Goal: Task Accomplishment & Management: Use online tool/utility

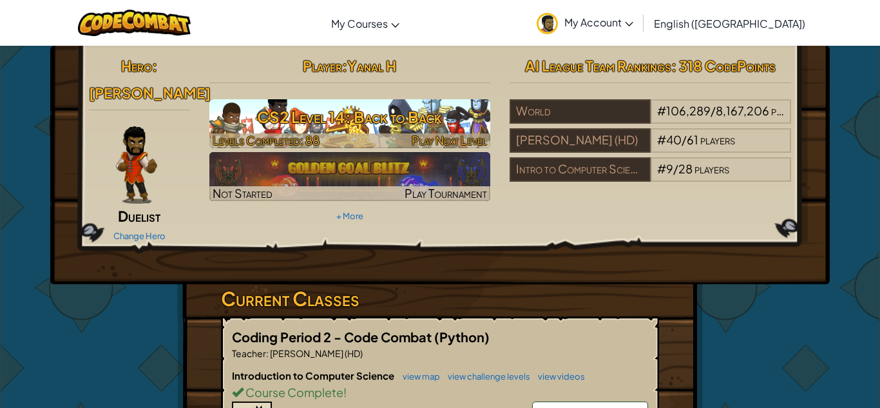
click at [235, 125] on h3 "CS2 Level 14: Back to Back" at bounding box center [350, 116] width 282 height 29
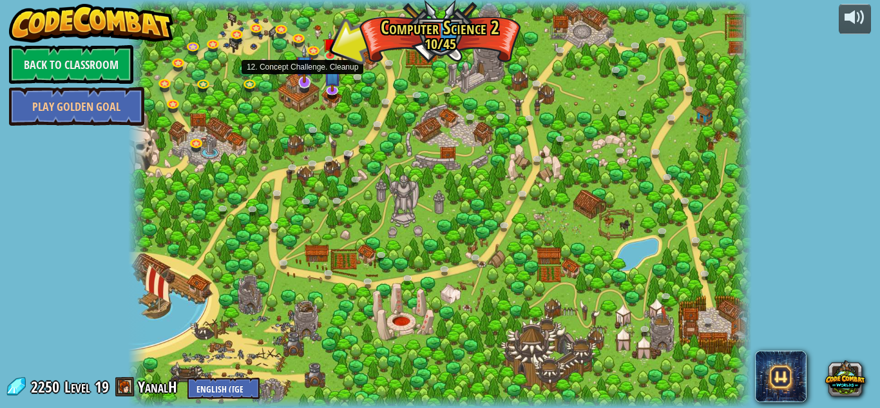
click at [304, 79] on img at bounding box center [304, 64] width 17 height 39
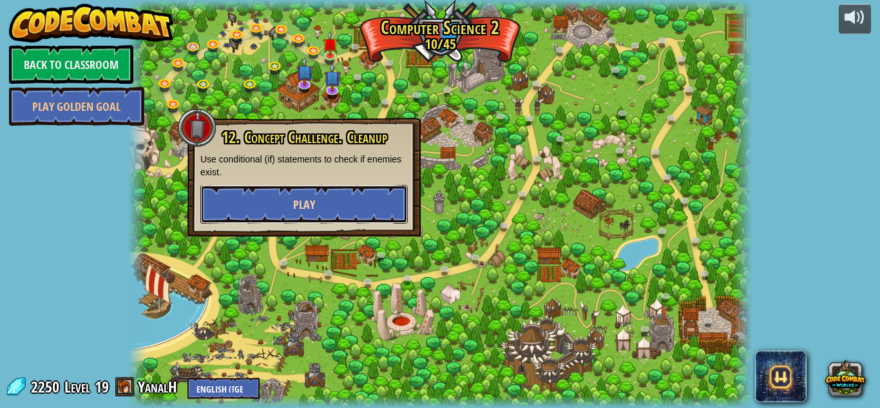
click at [269, 198] on button "Play" at bounding box center [304, 204] width 208 height 39
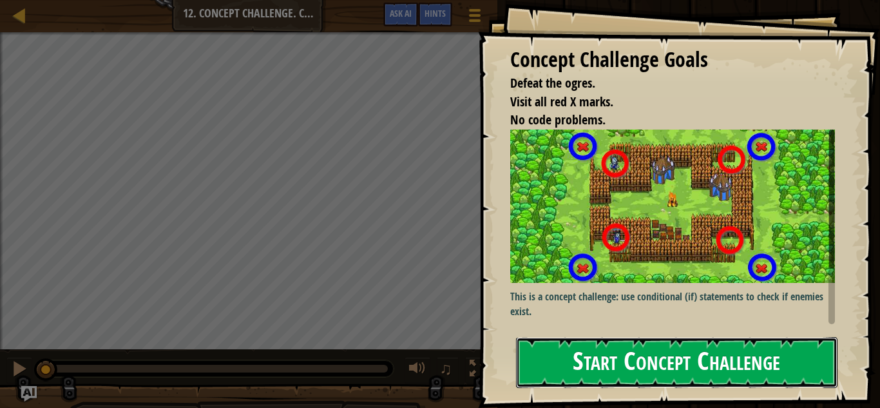
click at [568, 363] on button "Start Concept Challenge" at bounding box center [677, 362] width 322 height 51
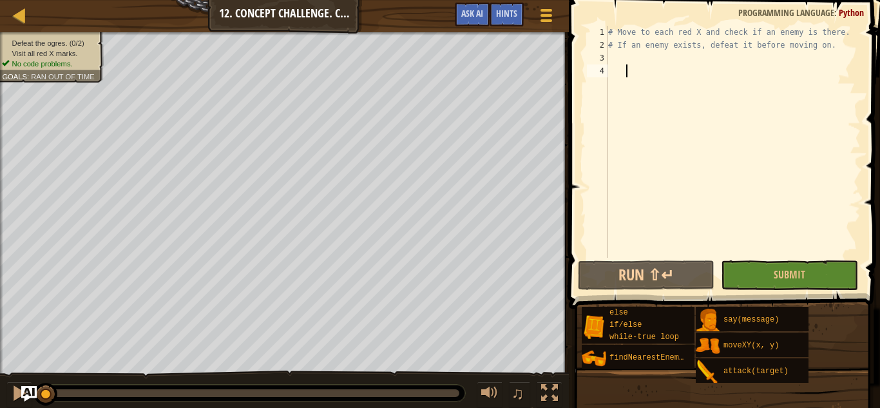
click at [615, 57] on div "# Move to each red X and check if an enemy is there. # If an enemy exists, defe…" at bounding box center [733, 155] width 255 height 258
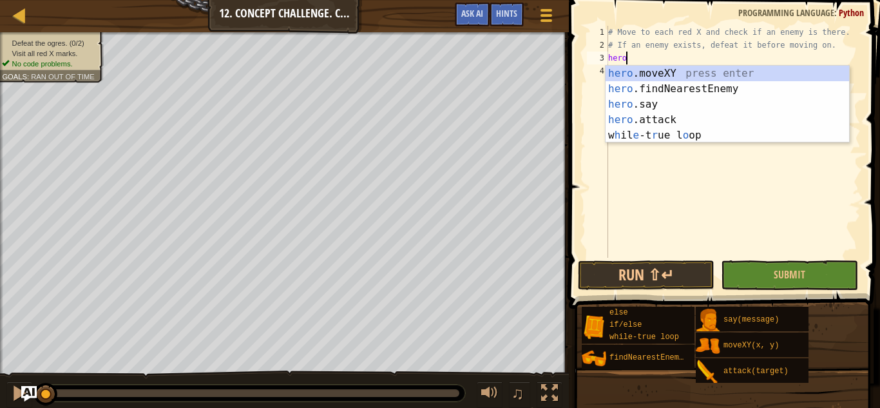
scroll to position [6, 2]
click at [638, 69] on div "hero .moveXY press enter hero .findNearestEnemy press enter hero .say press ent…" at bounding box center [728, 120] width 244 height 108
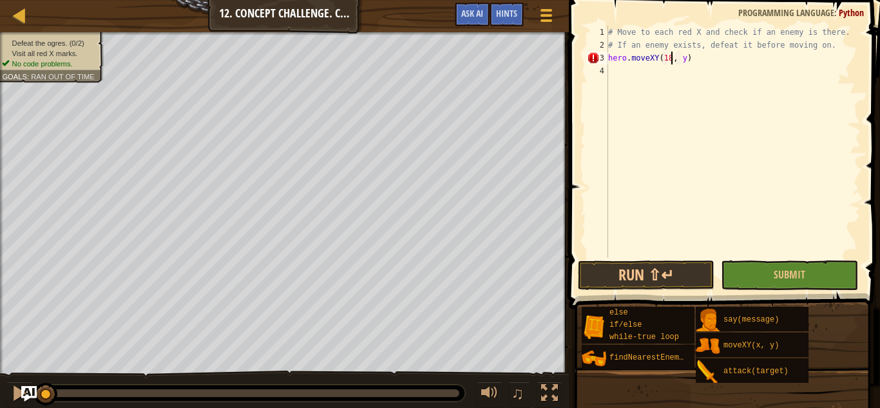
scroll to position [6, 10]
click at [687, 56] on div "# Move to each red X and check if an enemy is there. # If an enemy exists, defe…" at bounding box center [733, 155] width 255 height 258
type textarea "hero.moveXY(18, 54)"
click at [616, 75] on div "# Move to each red X and check if an enemy is there. # If an enemy exists, defe…" at bounding box center [733, 155] width 255 height 258
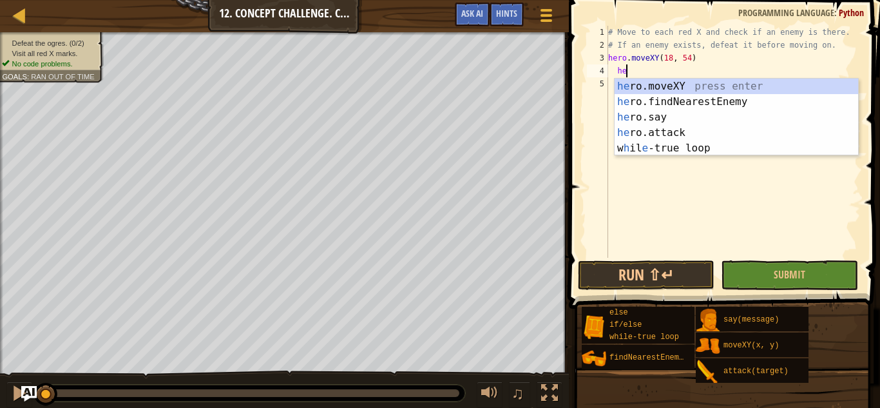
scroll to position [6, 5]
click at [636, 83] on div "hero .moveXY press enter hero .findNearestEnemy press enter hero .say press ent…" at bounding box center [737, 133] width 244 height 108
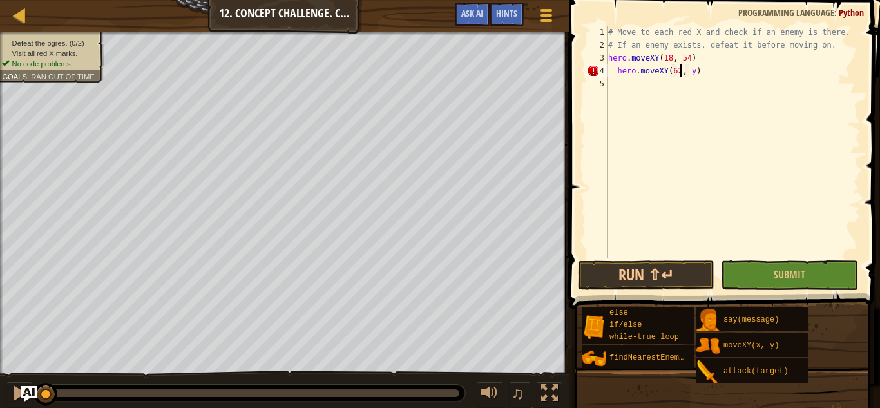
scroll to position [6, 11]
click at [705, 71] on div "# Move to each red X and check if an enemy is there. # If an enemy exists, defe…" at bounding box center [733, 155] width 255 height 258
type textarea "hero.moveXY(62 , 54)"
click at [615, 86] on div "# Move to each red X and check if an enemy is there. # If an enemy exists, defe…" at bounding box center [733, 155] width 255 height 258
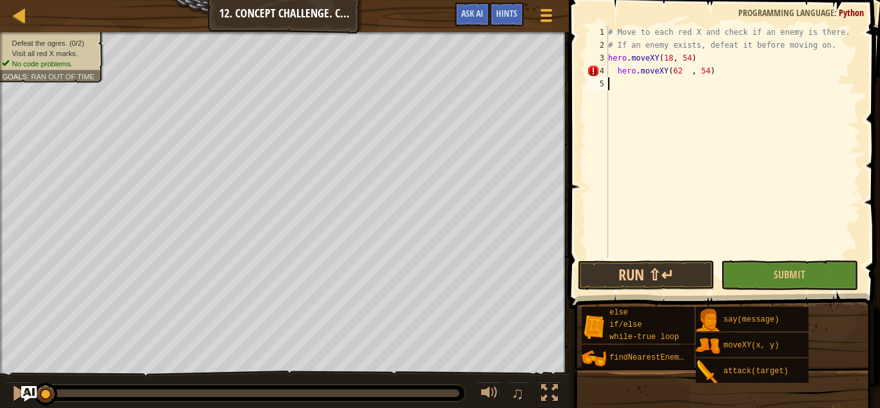
scroll to position [6, 1]
type textarea "6"
click at [617, 70] on div "# Move to each red X and check if an enemy is there. # If an enemy exists, defe…" at bounding box center [733, 155] width 255 height 258
type textarea "hero.moveXY(62 , 54)"
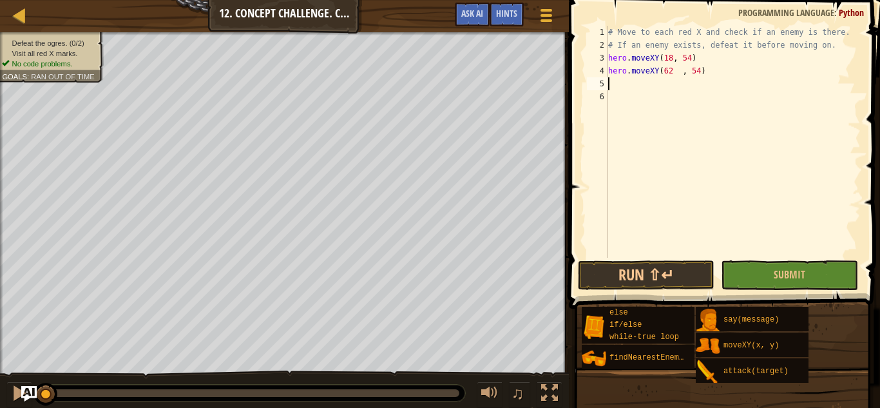
click at [611, 81] on div "# Move to each red X and check if an enemy is there. # If an enemy exists, defe…" at bounding box center [733, 155] width 255 height 258
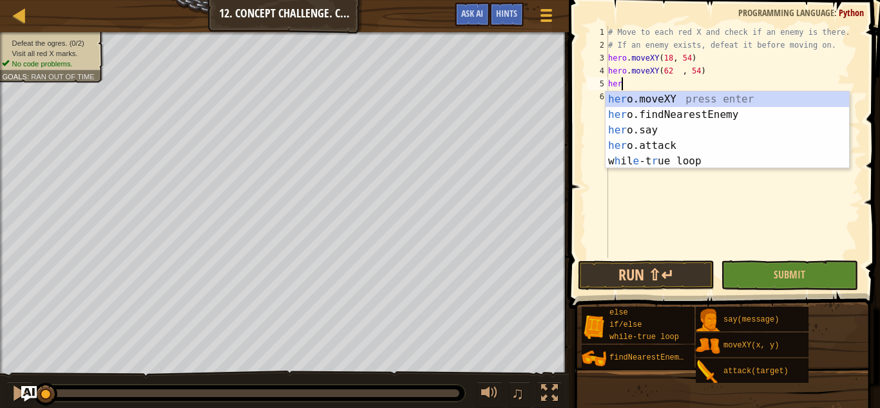
scroll to position [6, 2]
click at [645, 98] on div "hero .moveXY press enter hero .findNearestEnemy press enter hero .say press ent…" at bounding box center [728, 146] width 244 height 108
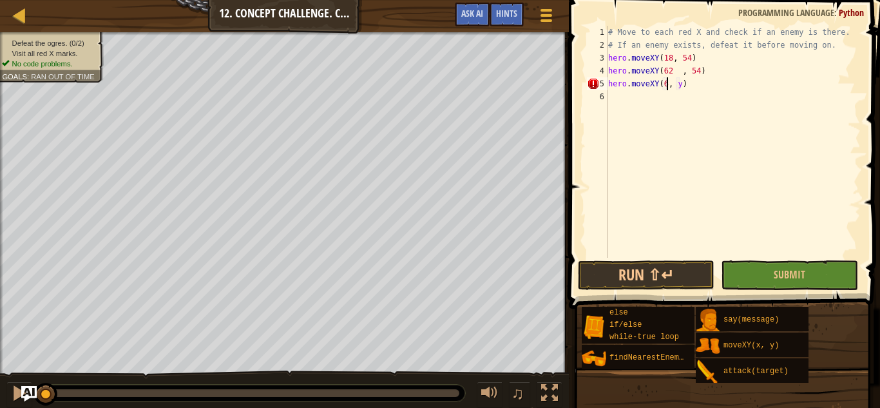
scroll to position [6, 10]
click at [684, 86] on div "# Move to each red X and check if an enemy is there. # If an enemy exists, defe…" at bounding box center [733, 155] width 255 height 258
type textarea "hero.moveXY(62, 14)"
click at [608, 95] on div "# Move to each red X and check if an enemy is there. # If an enemy exists, defe…" at bounding box center [733, 155] width 255 height 258
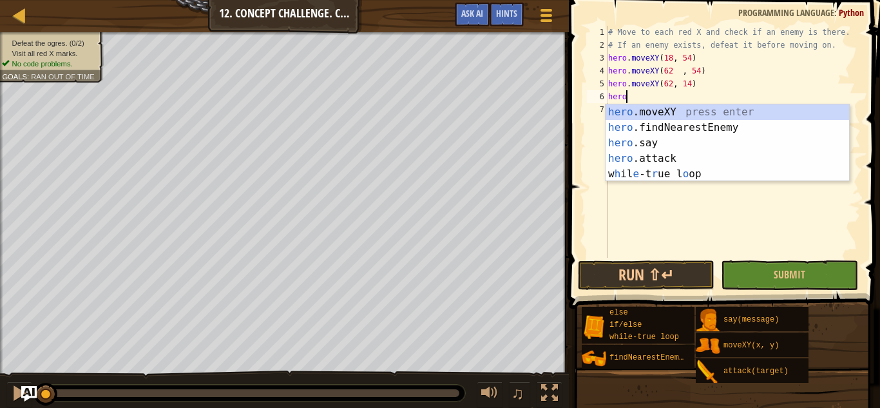
scroll to position [6, 2]
click at [648, 111] on div "hero .moveXY press enter hero .findNearestEnemy press enter hero .say press ent…" at bounding box center [728, 158] width 244 height 108
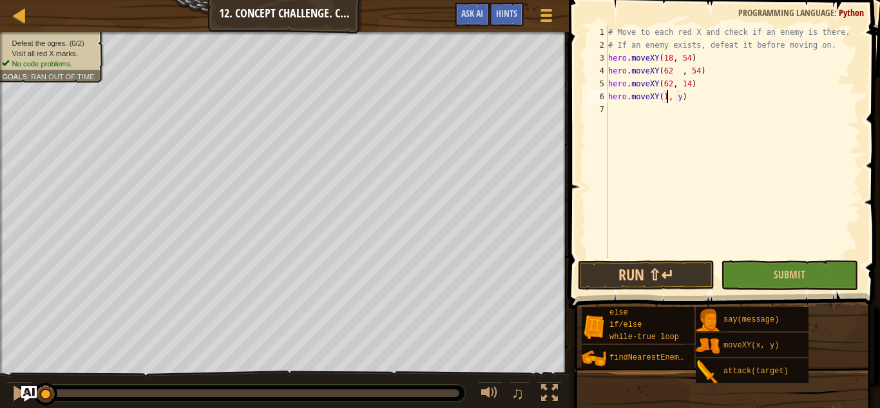
scroll to position [6, 10]
click at [685, 101] on div "# Move to each red X and check if an enemy is there. # If an enemy exists, defe…" at bounding box center [733, 155] width 255 height 258
type textarea "hero.moveXY(18, 14)"
click at [621, 109] on div "# Move to each red X and check if an enemy is there. # If an enemy exists, defe…" at bounding box center [733, 155] width 255 height 258
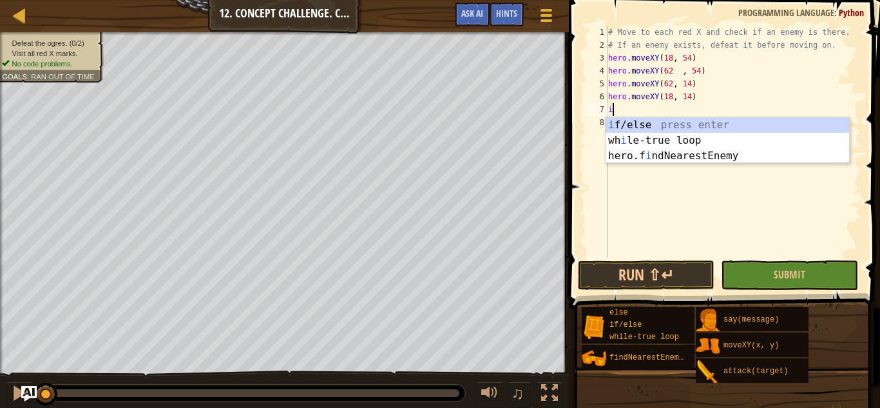
scroll to position [6, 1]
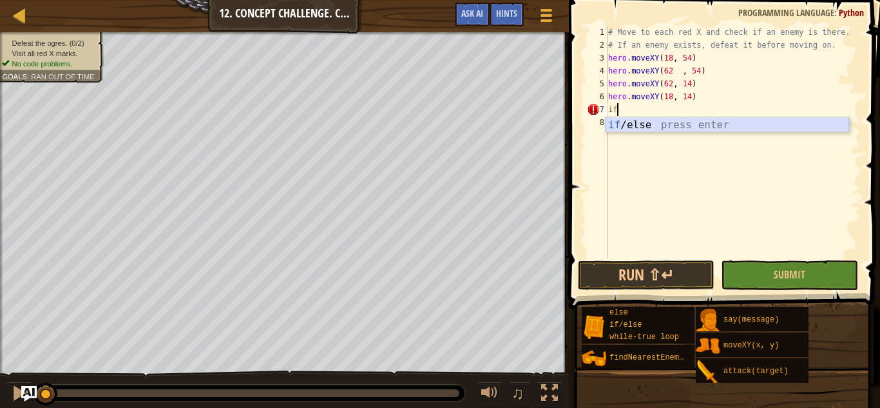
click at [637, 124] on div "if /else press enter" at bounding box center [728, 140] width 244 height 46
type textarea "if enemy:"
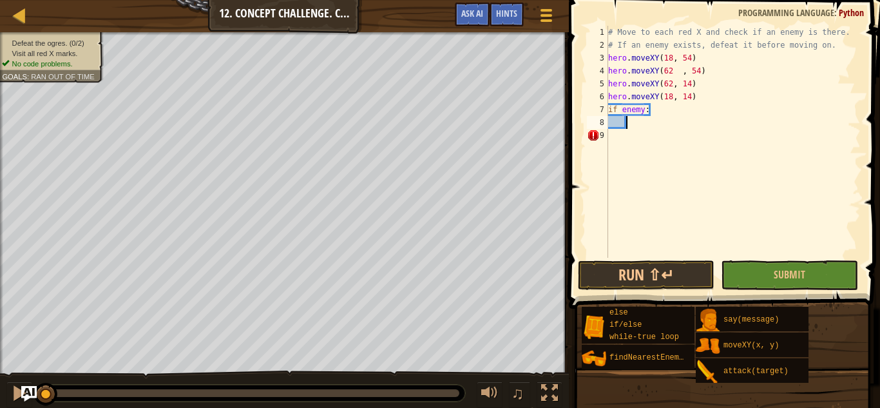
click at [631, 122] on div "# Move to each red X and check if an enemy is there. # If an enemy exists, defe…" at bounding box center [733, 155] width 255 height 258
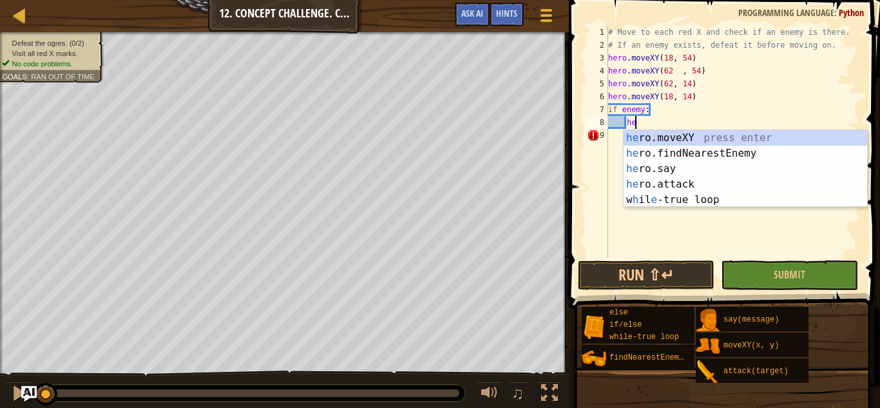
scroll to position [6, 5]
type textarea "hero"
click at [652, 146] on div "hero .moveXY press enter hero .findNearestEnemy press enter hero .say press ent…" at bounding box center [746, 184] width 244 height 108
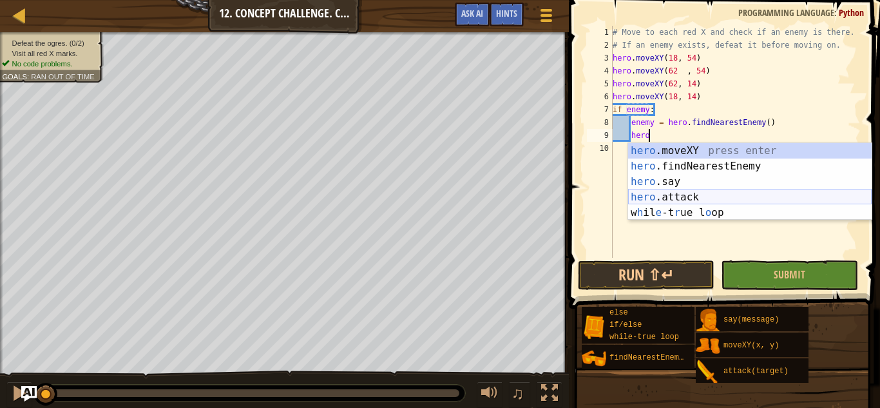
click at [630, 201] on div "hero .moveXY press enter hero .findNearestEnemy press enter hero .say press ent…" at bounding box center [750, 197] width 244 height 108
type textarea "hero.attack(enemy)"
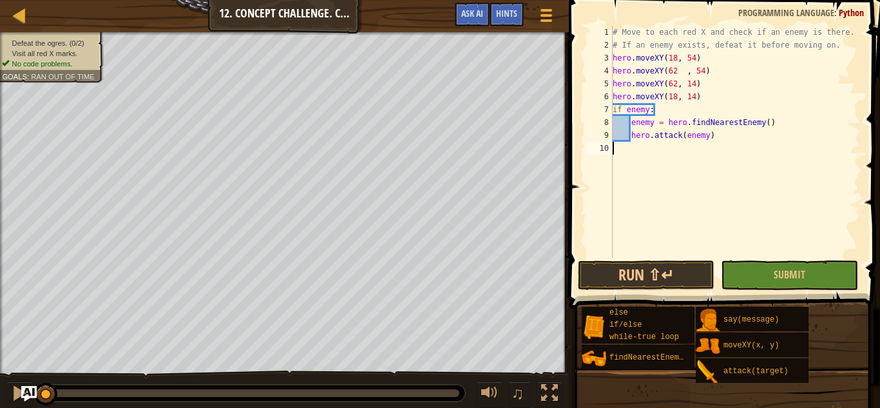
click at [635, 148] on div "# Move to each red X and check if an enemy is there. # If an enemy exists, defe…" at bounding box center [735, 155] width 251 height 258
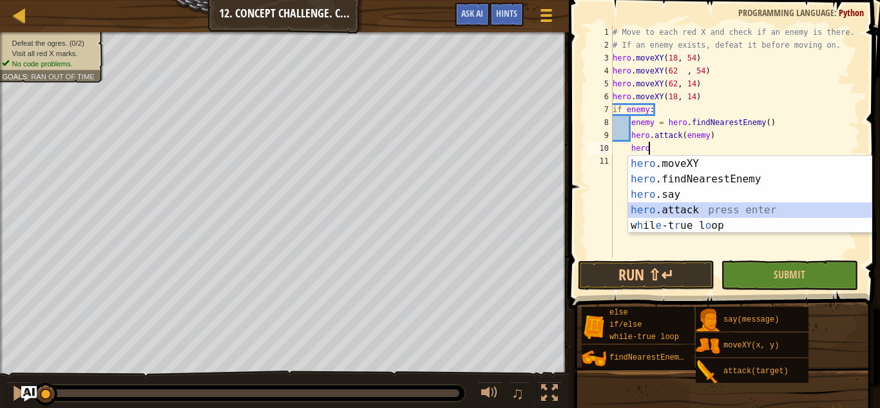
click at [664, 206] on div "hero .moveXY press enter hero .findNearestEnemy press enter hero .say press ent…" at bounding box center [750, 210] width 244 height 108
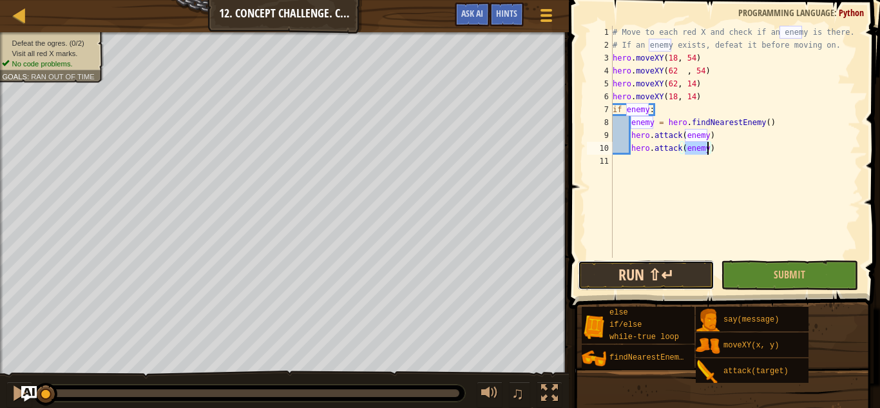
click at [672, 270] on button "Run ⇧↵" at bounding box center [646, 275] width 137 height 30
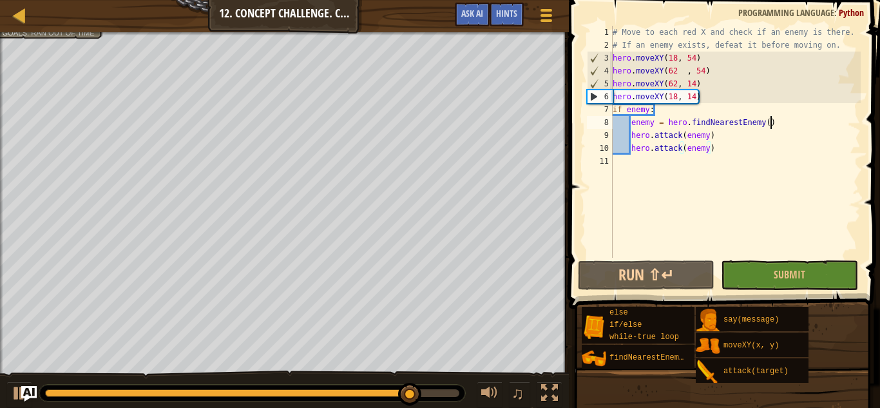
click at [793, 125] on div "# Move to each red X and check if an enemy is there. # If an enemy exists, defe…" at bounding box center [735, 155] width 251 height 258
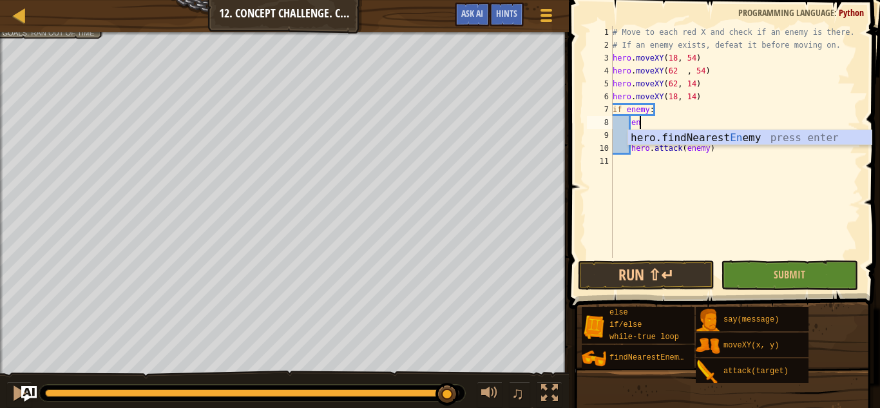
type textarea "e"
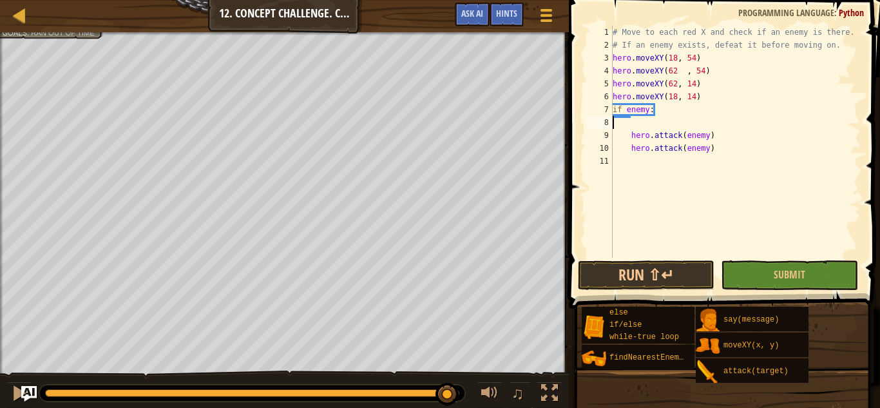
scroll to position [6, 0]
type textarea "if enemy:"
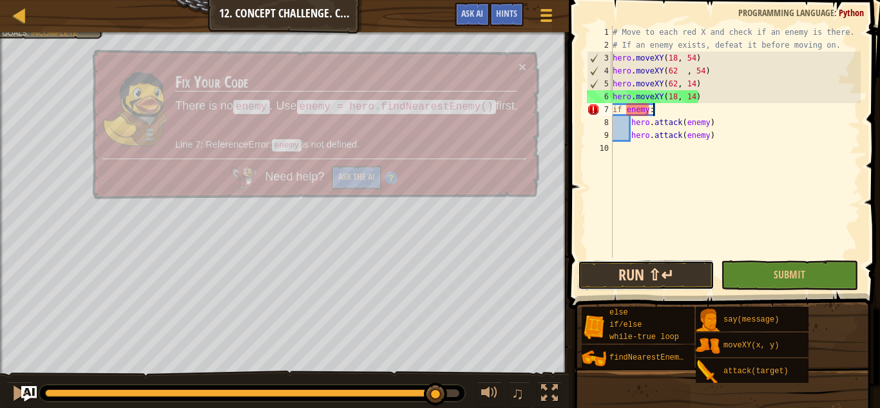
click at [697, 276] on button "Run ⇧↵" at bounding box center [646, 275] width 137 height 30
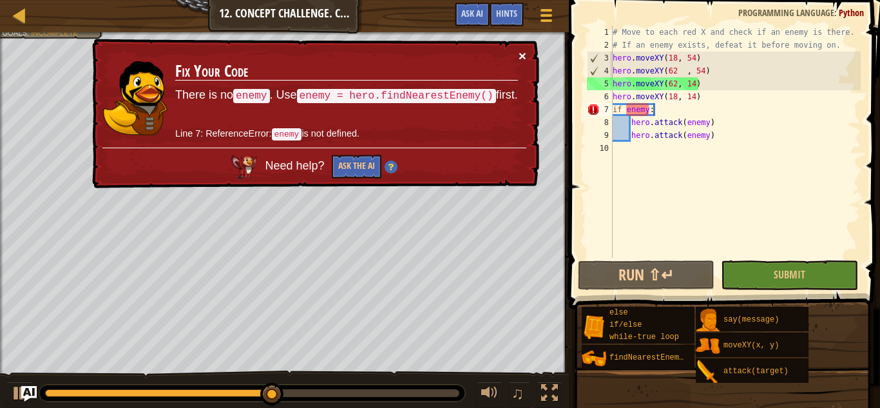
click at [525, 52] on button "×" at bounding box center [523, 59] width 8 height 14
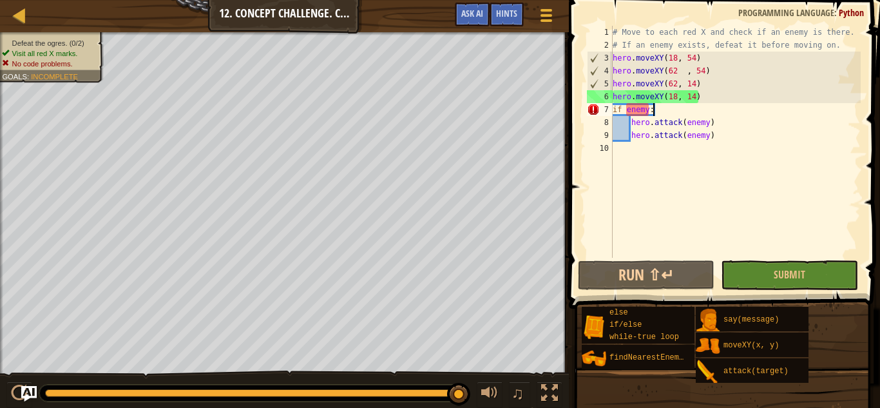
click at [651, 146] on div "# Move to each red X and check if an enemy is there. # If an enemy exists, defe…" at bounding box center [735, 155] width 251 height 258
click at [701, 59] on div "# Move to each red X and check if an enemy is there. # If an enemy exists, defe…" at bounding box center [735, 155] width 251 height 258
type textarea "hero.moveXY(18, 54)"
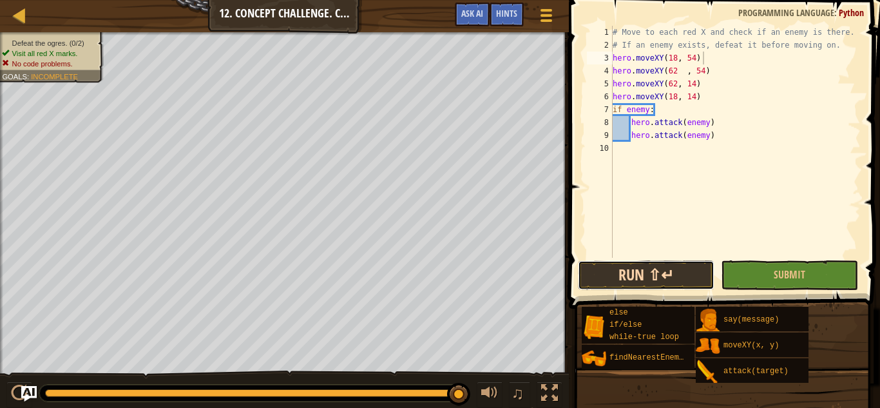
click at [683, 266] on button "Run ⇧↵" at bounding box center [646, 275] width 137 height 30
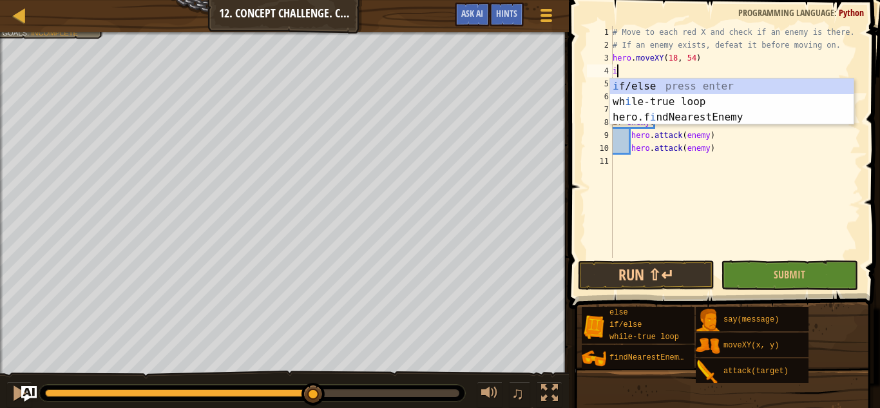
scroll to position [6, 1]
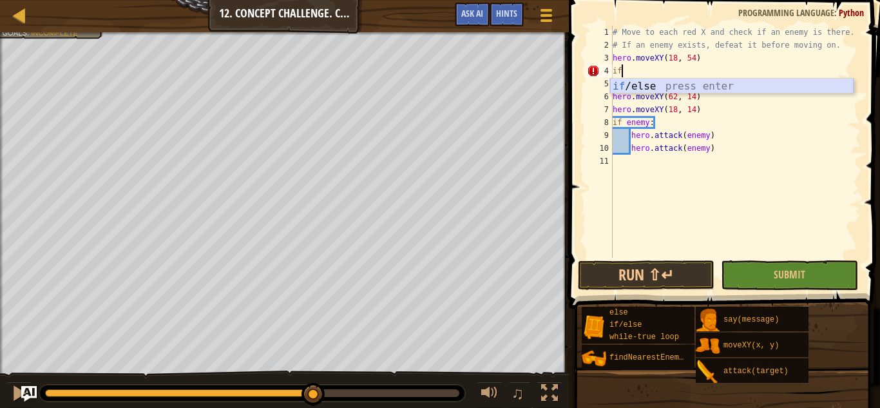
click at [670, 83] on div "if /else press enter" at bounding box center [732, 102] width 244 height 46
type textarea "if enemy:"
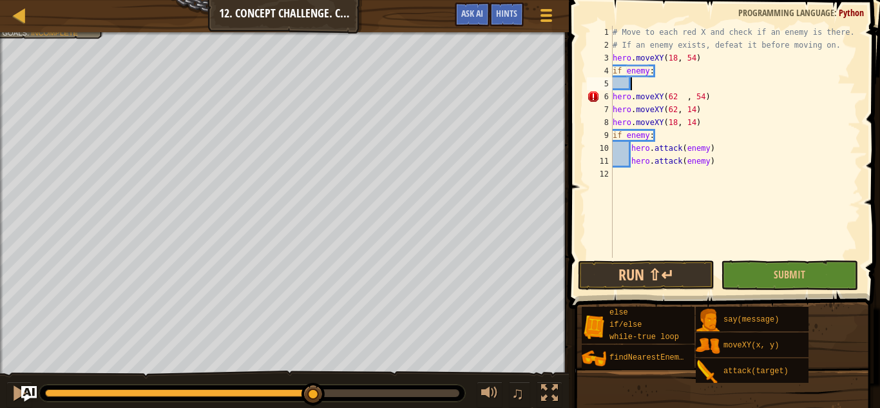
click at [634, 85] on div "# Move to each red X and check if an enemy is there. # If an enemy exists, defe…" at bounding box center [735, 155] width 251 height 258
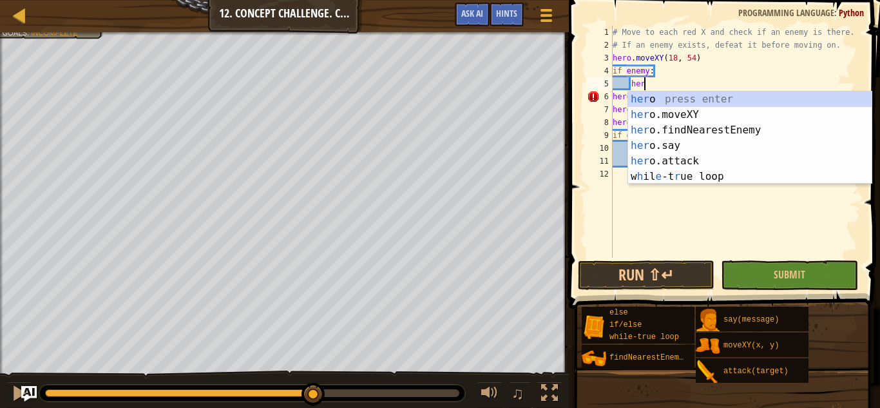
scroll to position [6, 5]
click at [662, 163] on div "hero press enter hero .moveXY press enter hero .findNearestEnemy press enter he…" at bounding box center [750, 154] width 244 height 124
type textarea "hero.attack(enemy)"
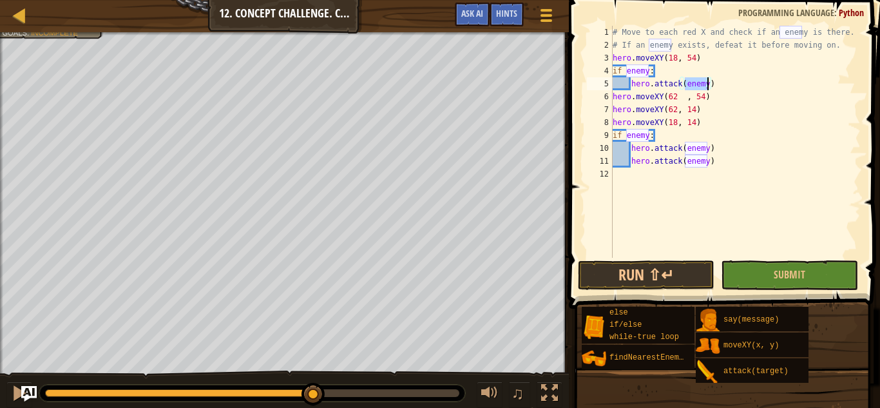
click at [721, 82] on div "# Move to each red X and check if an enemy is there. # If an enemy exists, defe…" at bounding box center [735, 155] width 251 height 258
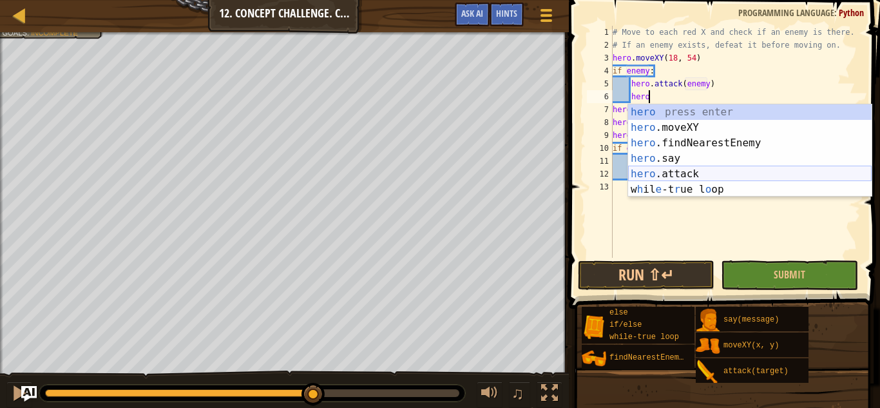
click at [682, 170] on div "hero press enter hero .moveXY press enter hero .findNearestEnemy press enter he…" at bounding box center [750, 166] width 244 height 124
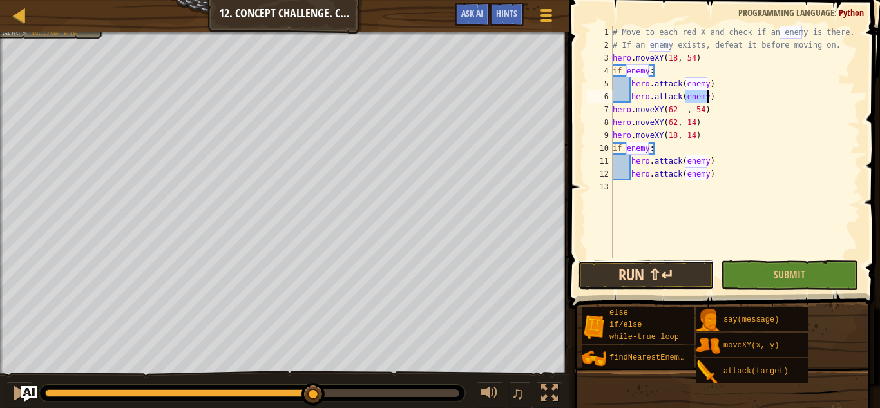
click at [641, 276] on button "Run ⇧↵" at bounding box center [646, 275] width 137 height 30
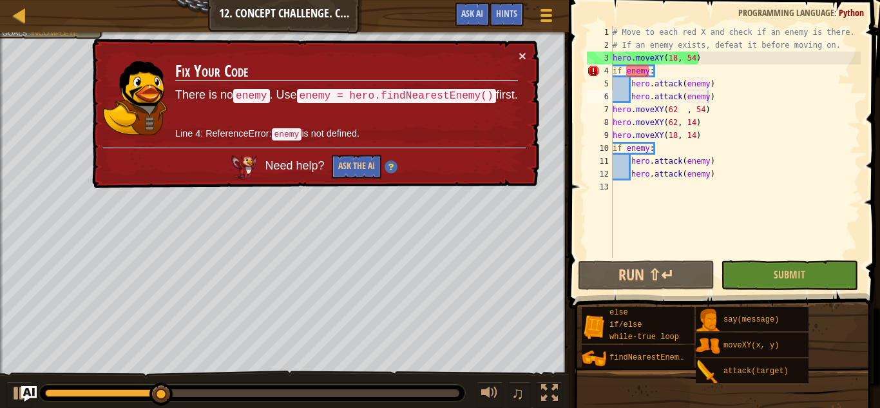
click at [517, 50] on td "Fix Your Code There is no enemy . Use enemy = hero.findNearestEnemy() first. Li…" at bounding box center [347, 98] width 344 height 99
click at [630, 82] on div "# Move to each red X and check if an enemy is there. # If an enemy exists, defe…" at bounding box center [735, 155] width 251 height 258
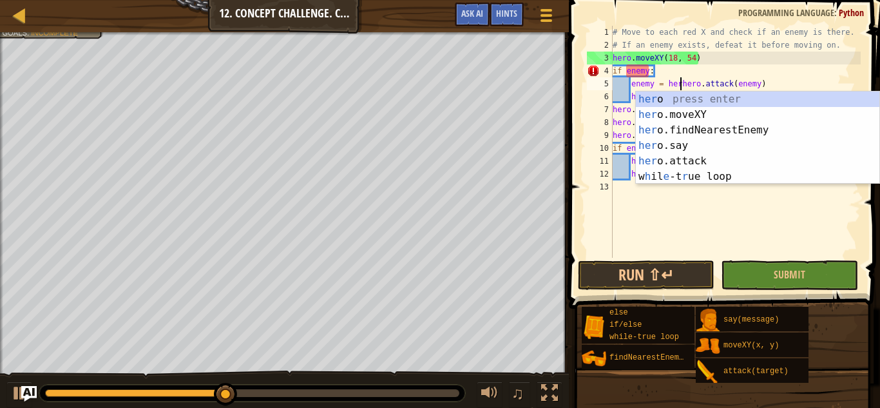
scroll to position [6, 10]
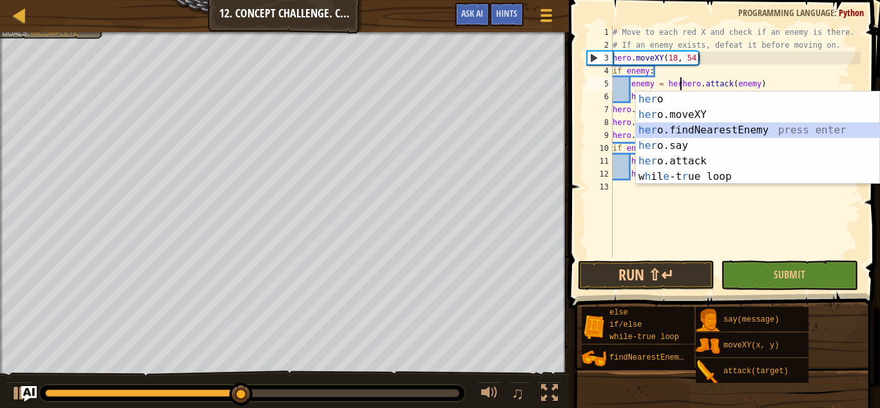
click at [675, 128] on div "her o press enter her o.moveXY press enter her o.findNearestEnemy press enter h…" at bounding box center [758, 154] width 244 height 124
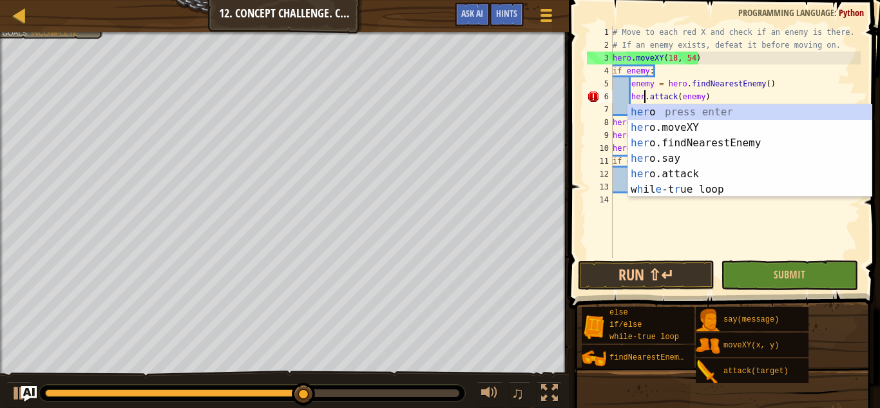
scroll to position [6, 6]
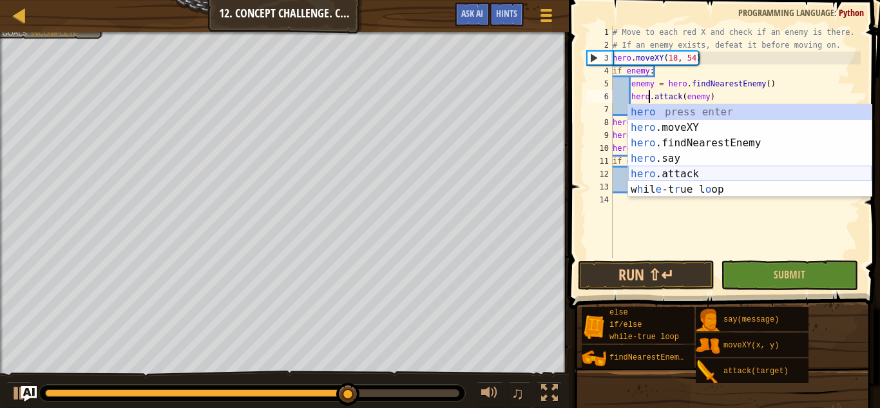
click at [656, 172] on div "hero press enter hero .moveXY press enter hero .findNearestEnemy press enter he…" at bounding box center [750, 166] width 244 height 124
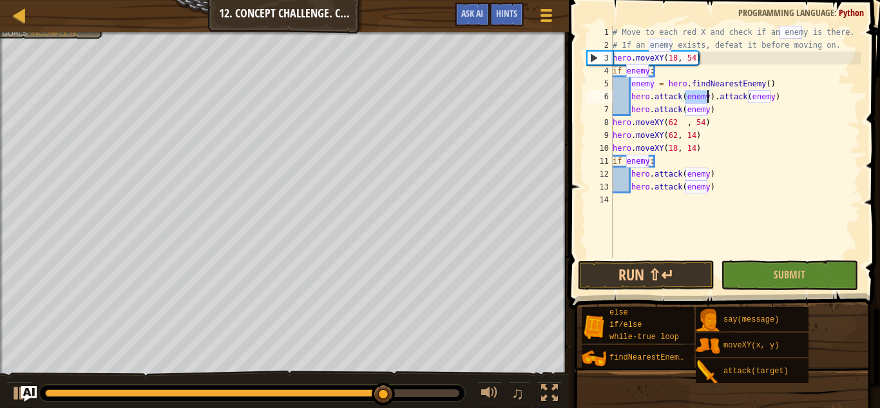
click at [787, 97] on div "# Move to each red X and check if an enemy is there. # If an enemy exists, defe…" at bounding box center [735, 155] width 251 height 258
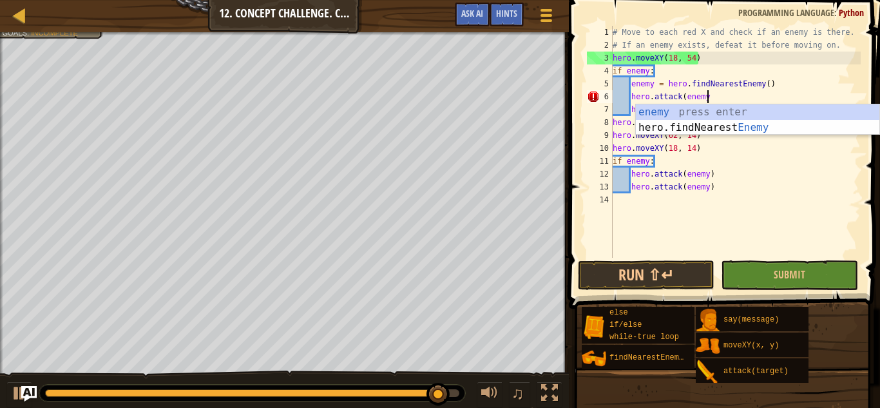
scroll to position [6, 14]
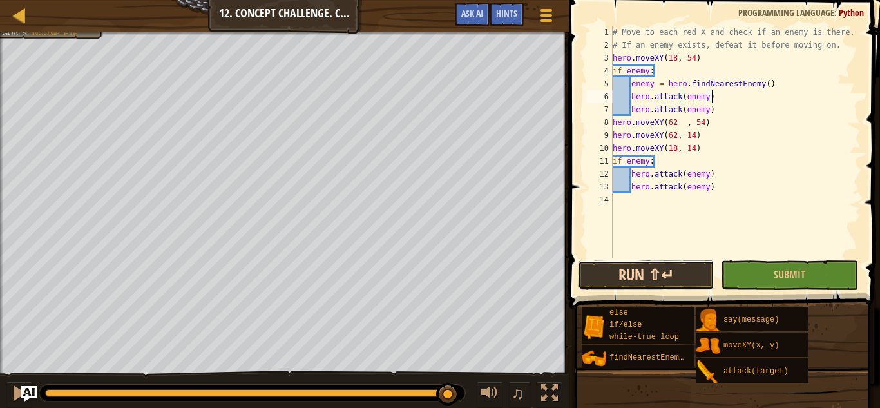
click at [612, 279] on button "Run ⇧↵" at bounding box center [646, 275] width 137 height 30
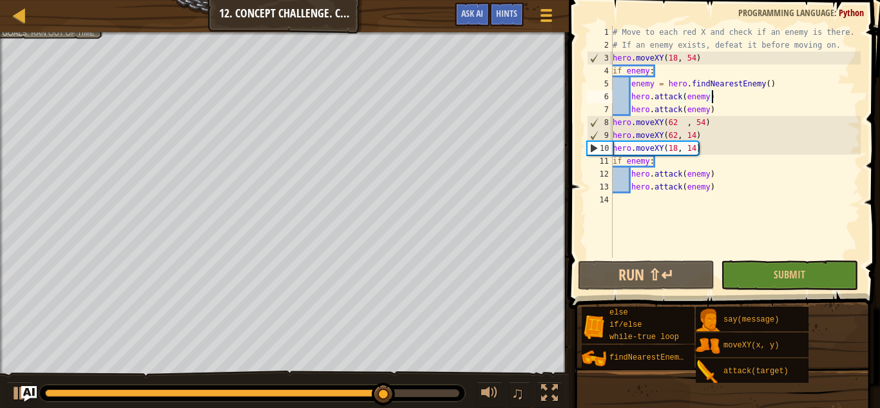
click at [633, 178] on div "# Move to each red X and check if an enemy is there. # If an enemy exists, defe…" at bounding box center [735, 155] width 251 height 258
click at [630, 171] on div "# Move to each red X and check if an enemy is there. # If an enemy exists, defe…" at bounding box center [735, 155] width 251 height 258
click at [615, 161] on div "# Move to each red X and check if an enemy is there. # If an enemy exists, defe…" at bounding box center [735, 155] width 251 height 258
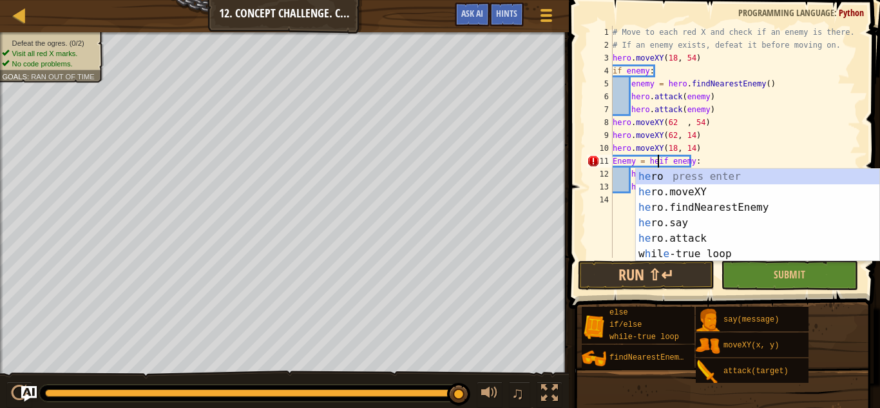
scroll to position [6, 8]
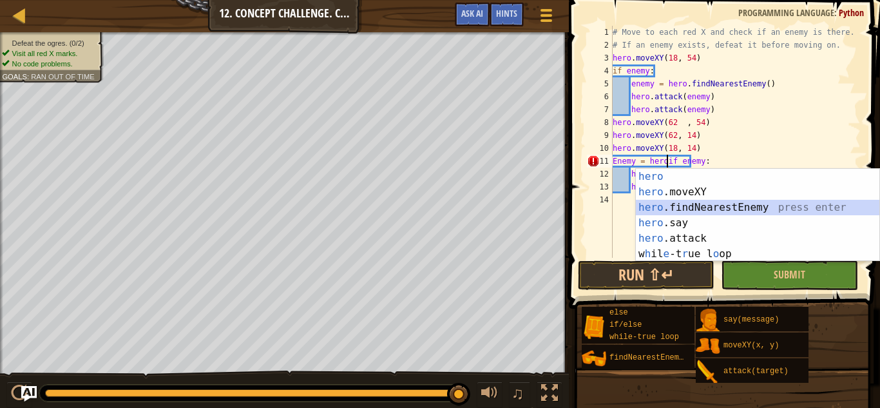
click at [645, 200] on div "hero press enter hero .moveXY press enter hero .findNearestEnemy press enter he…" at bounding box center [758, 231] width 244 height 124
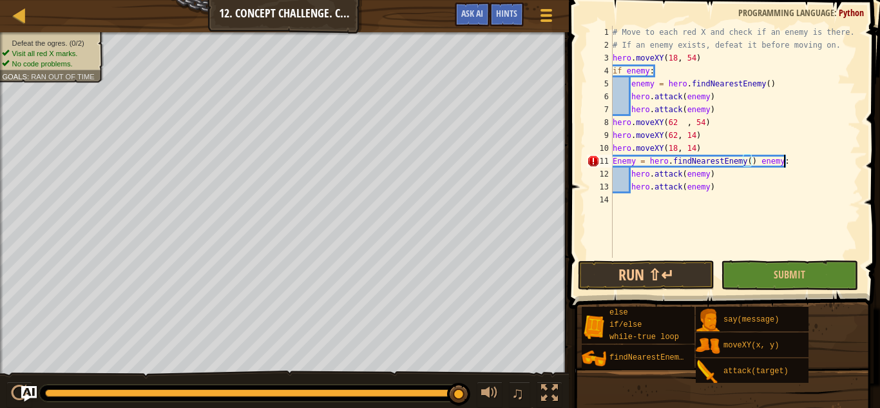
click at [786, 159] on div "# Move to each red X and check if an enemy is there. # If an enemy exists, defe…" at bounding box center [735, 155] width 251 height 258
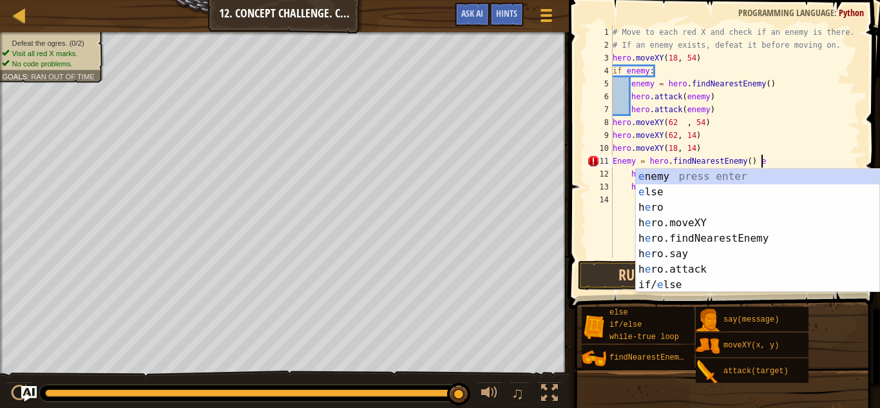
type textarea "Enemy = hero.findNearestEnemy()"
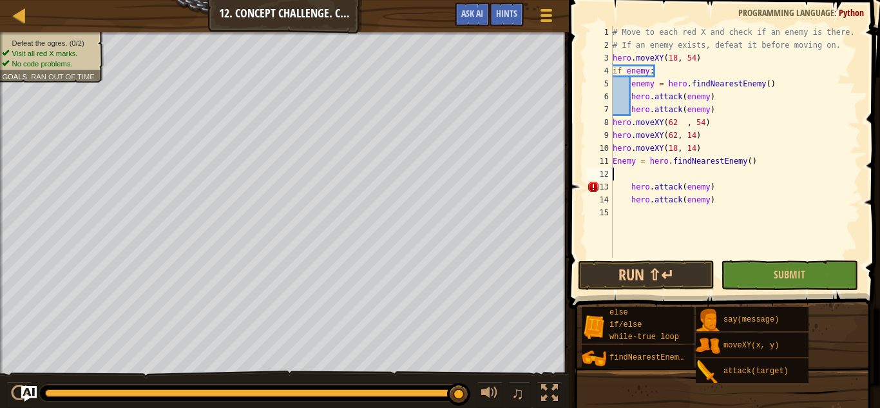
scroll to position [6, 1]
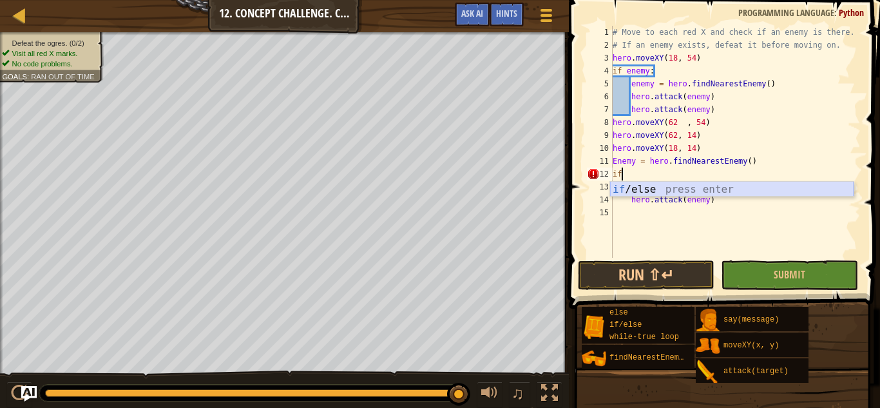
click at [714, 187] on div "if /else press enter" at bounding box center [732, 205] width 244 height 46
type textarea "if enemy:"
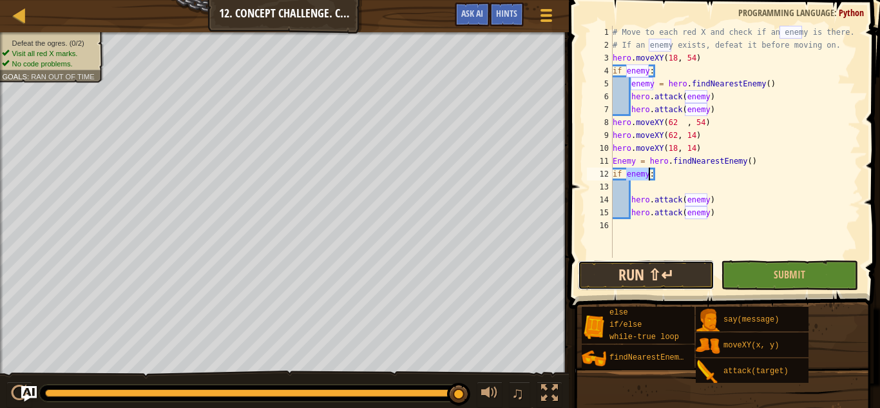
click at [671, 263] on button "Run ⇧↵" at bounding box center [646, 275] width 137 height 30
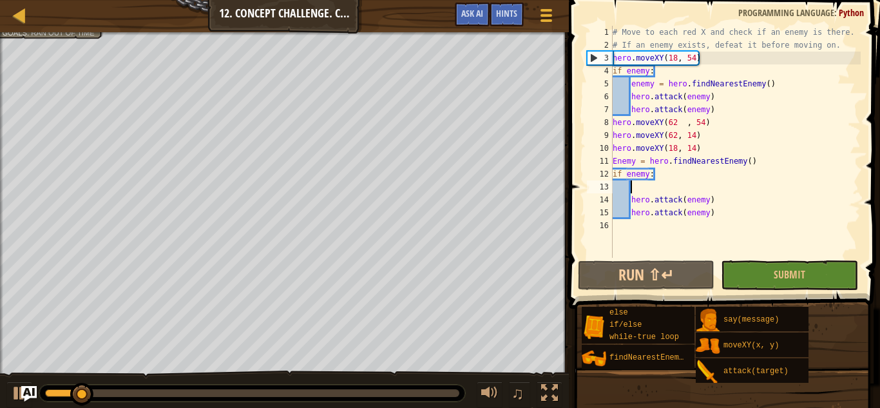
click at [637, 188] on div "# Move to each red X and check if an enemy is there. # If an enemy exists, defe…" at bounding box center [735, 155] width 251 height 258
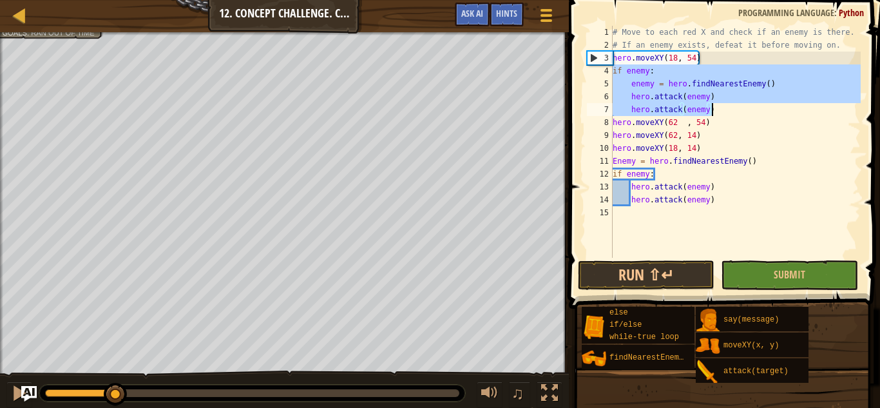
drag, startPoint x: 614, startPoint y: 70, endPoint x: 721, endPoint y: 111, distance: 114.7
click at [721, 111] on div "# Move to each red X and check if an enemy is there. # If an enemy exists, defe…" at bounding box center [735, 155] width 251 height 258
type textarea "hero.attack(enemy) hero.attack(enemy)"
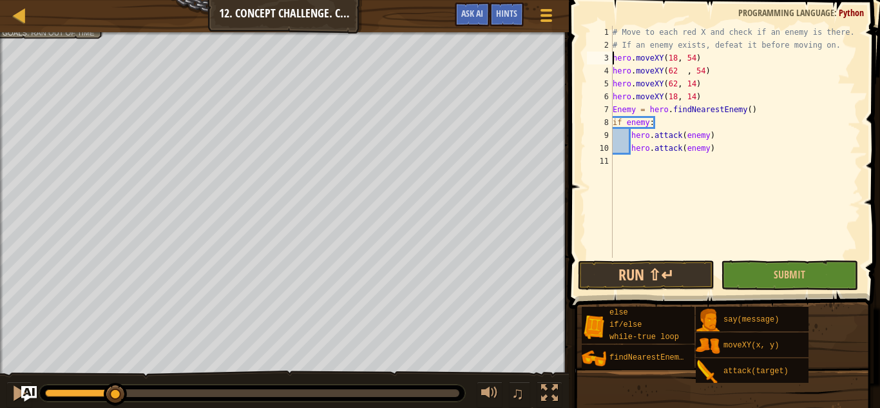
click at [613, 58] on div "# Move to each red X and check if an enemy is there. # If an enemy exists, defe…" at bounding box center [735, 155] width 251 height 258
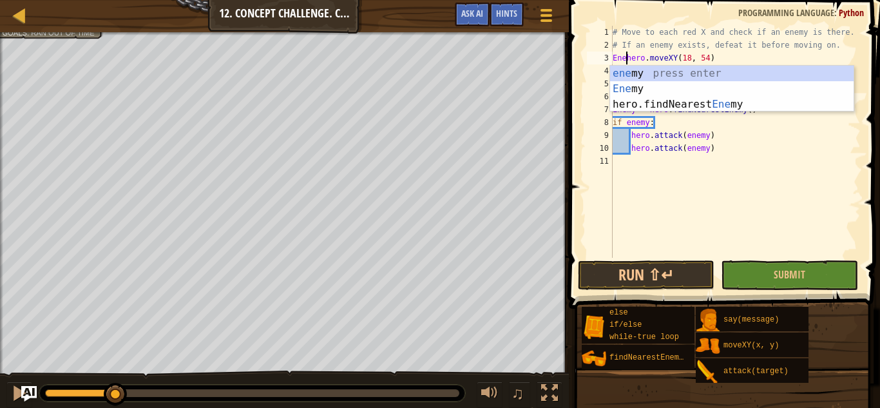
scroll to position [6, 3]
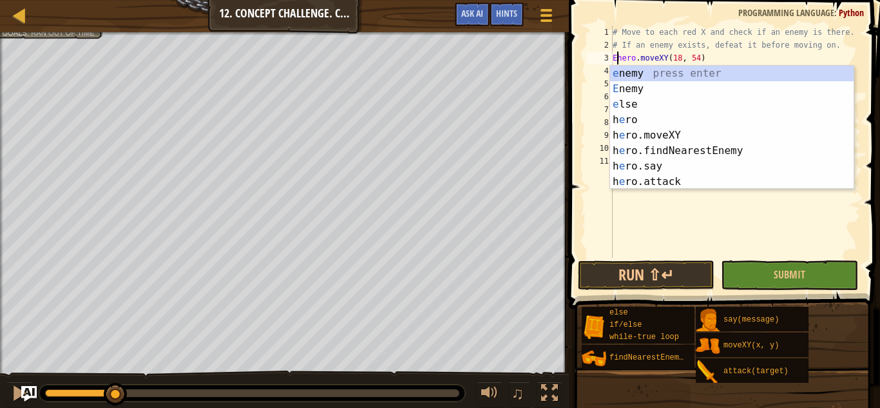
type textarea "hero.moveXY(18, 54)"
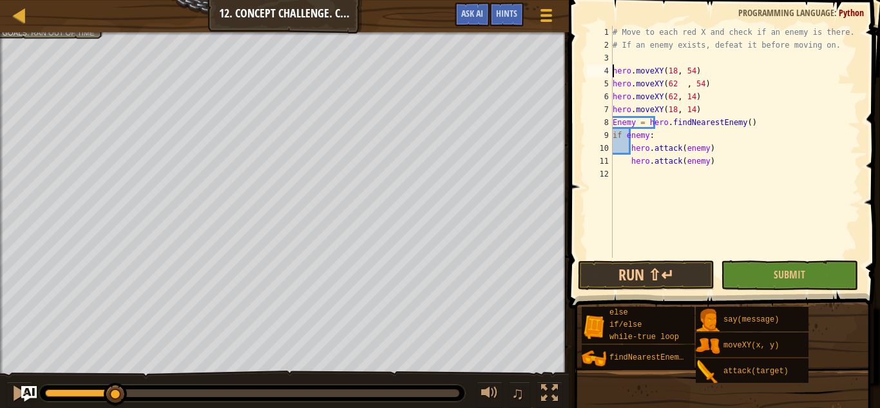
click at [614, 57] on div "# Move to each red X and check if an enemy is there. # If an enemy exists, defe…" at bounding box center [735, 155] width 251 height 258
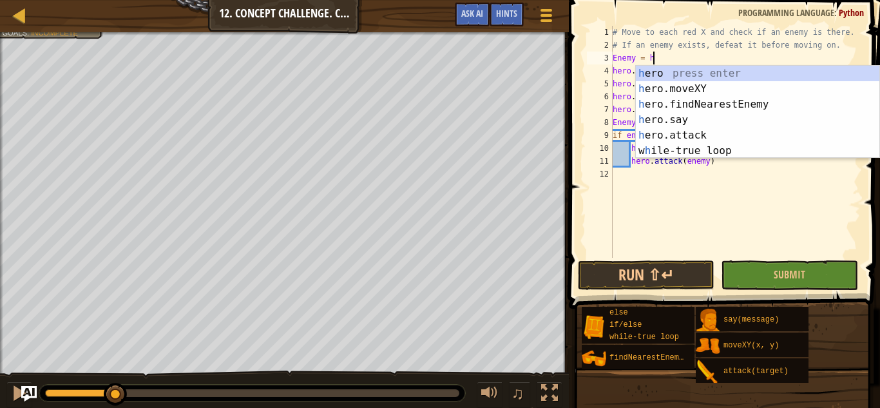
type textarea "Enemy = her"
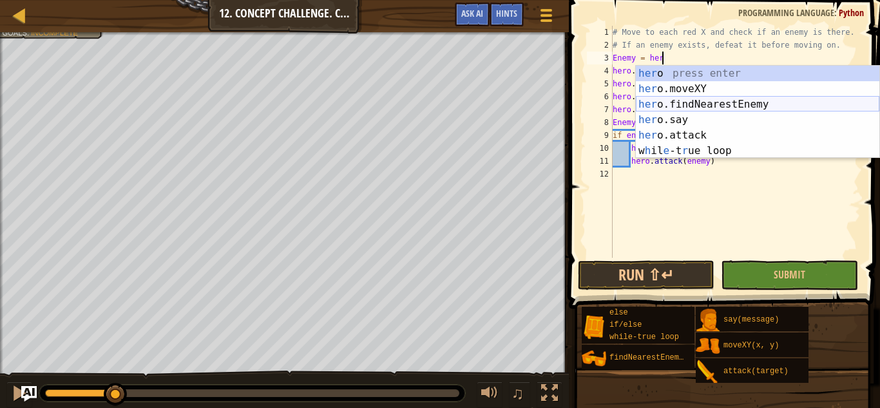
click at [703, 101] on div "her o press enter her o.moveXY press enter her o.findNearestEnemy press enter h…" at bounding box center [758, 128] width 244 height 124
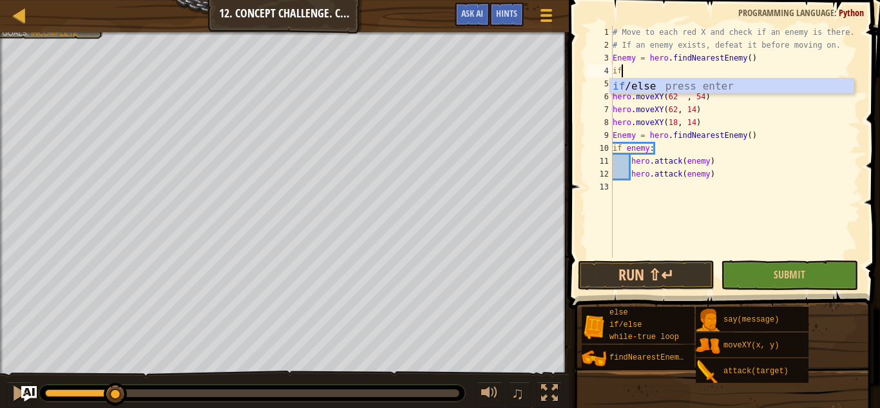
scroll to position [6, 1]
click at [693, 84] on div "if /else press enter" at bounding box center [732, 102] width 244 height 46
type textarea "if enemy:"
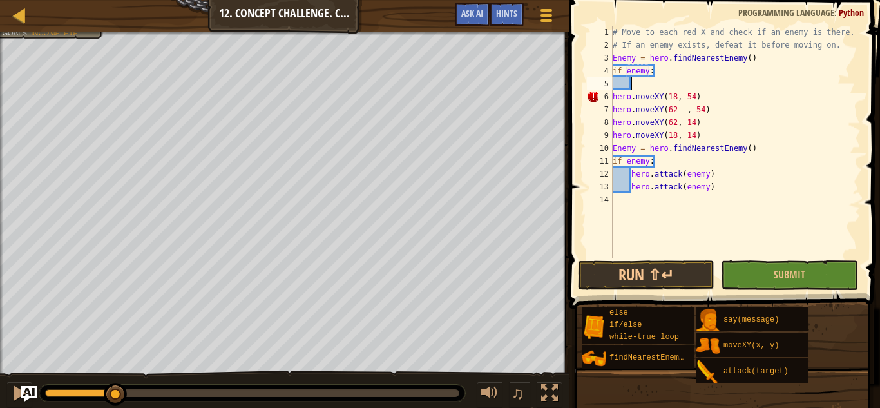
click at [643, 86] on div "# Move to each red X and check if an enemy is there. # If an enemy exists, defe…" at bounding box center [735, 155] width 251 height 258
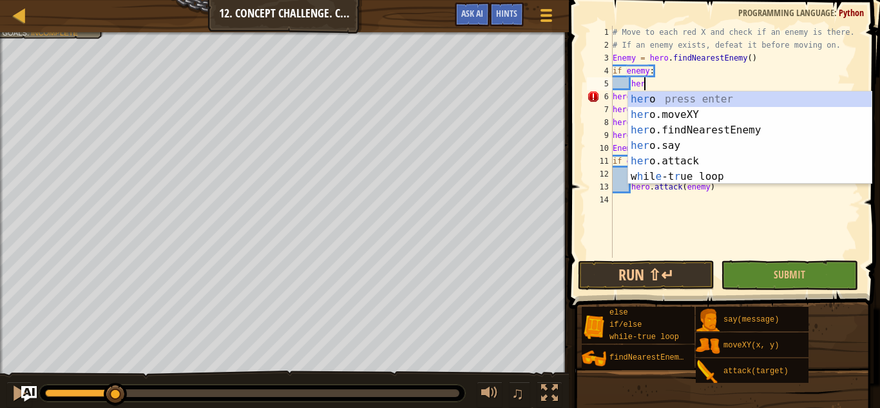
scroll to position [6, 5]
click at [664, 156] on div "hero press enter hero .moveXY press enter hero .findNearestEnemy press enter he…" at bounding box center [750, 154] width 244 height 124
type textarea "hero.attack(enemy)"
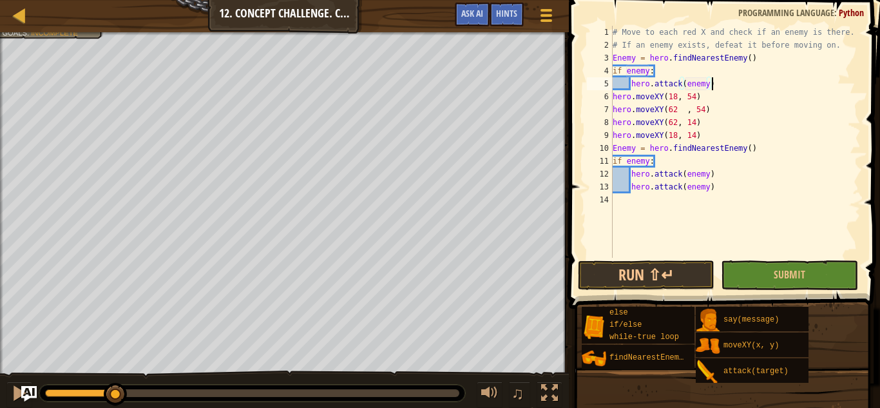
click at [717, 82] on div "# Move to each red X and check if an enemy is there. # If an enemy exists, defe…" at bounding box center [735, 155] width 251 height 258
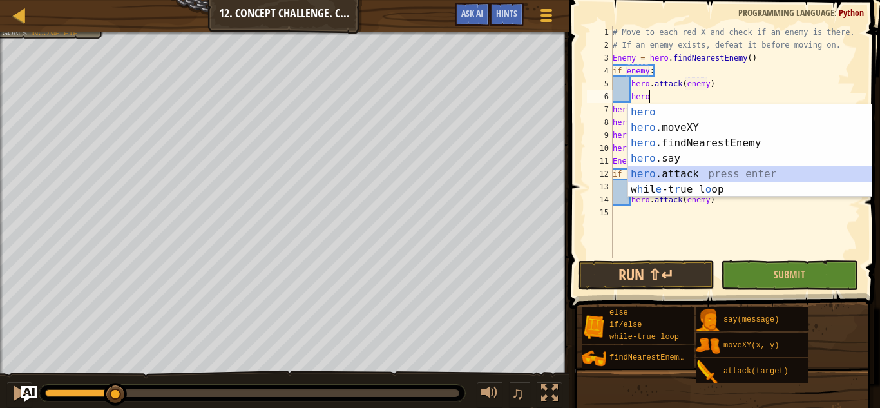
click at [690, 171] on div "hero press enter hero .moveXY press enter hero .findNearestEnemy press enter he…" at bounding box center [750, 166] width 244 height 124
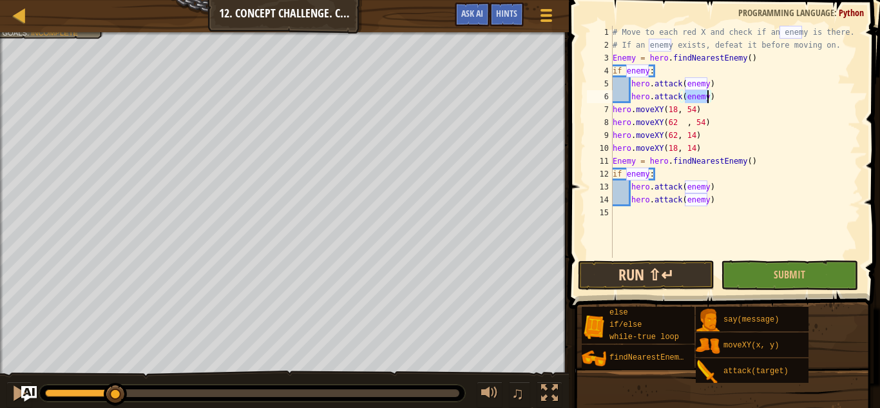
type textarea "hero.attack(enemy)"
click at [655, 273] on button "Run ⇧↵" at bounding box center [646, 275] width 137 height 30
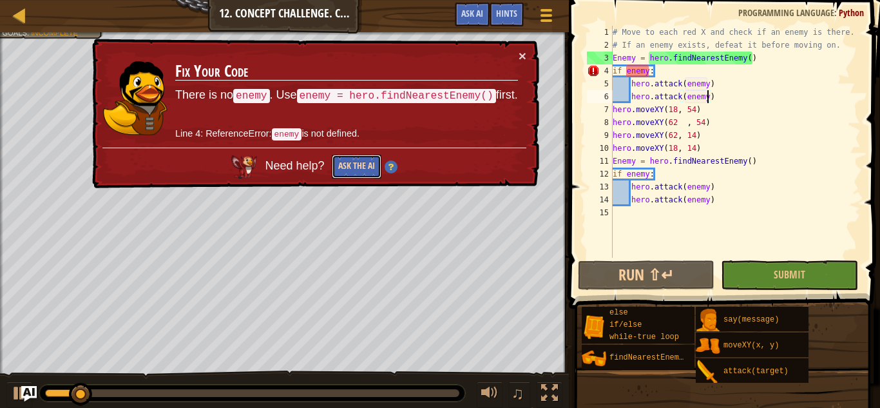
click at [359, 164] on button "Ask the AI" at bounding box center [357, 167] width 50 height 24
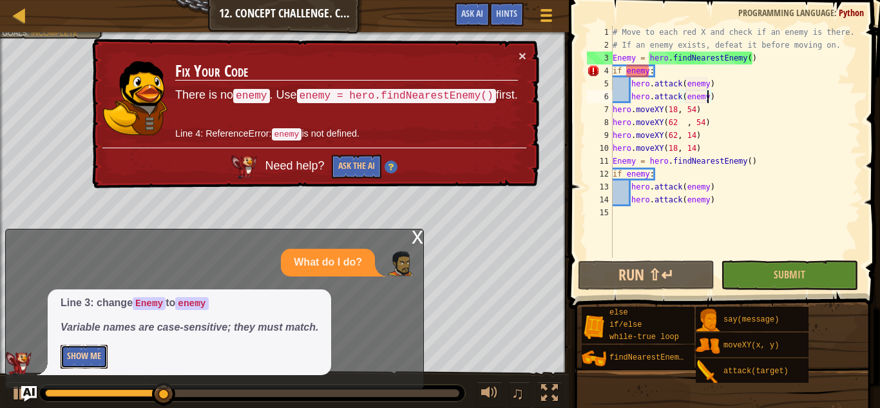
click at [71, 357] on button "Show Me" at bounding box center [84, 357] width 47 height 24
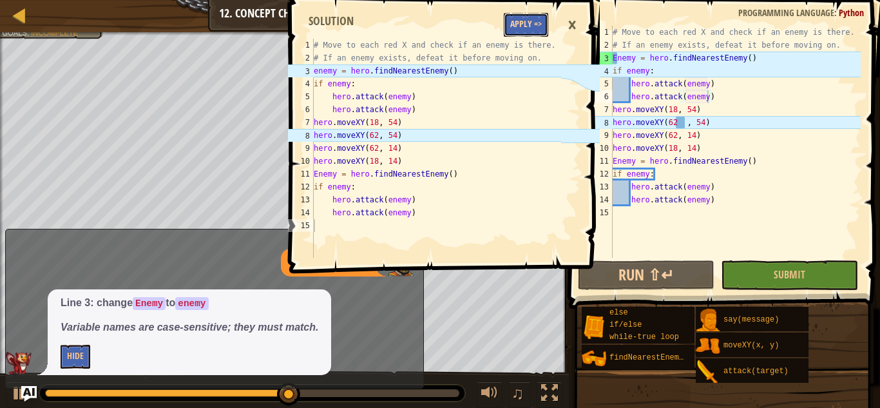
click at [516, 16] on button "Apply =>" at bounding box center [526, 25] width 44 height 24
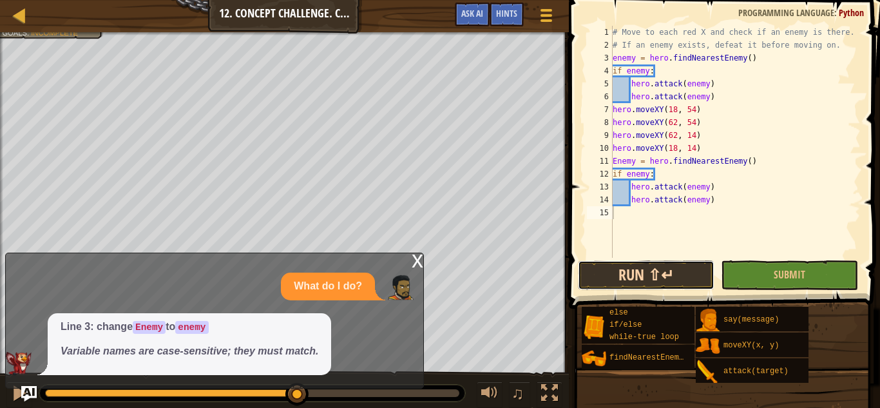
click at [665, 260] on button "Run ⇧↵" at bounding box center [646, 275] width 137 height 30
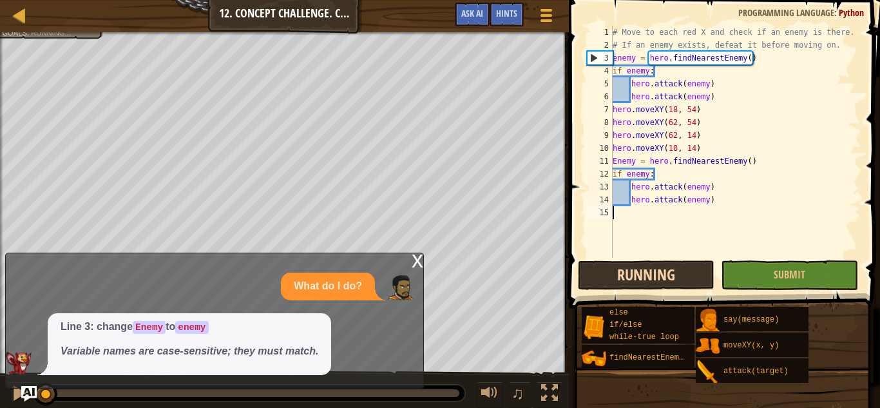
scroll to position [6, 0]
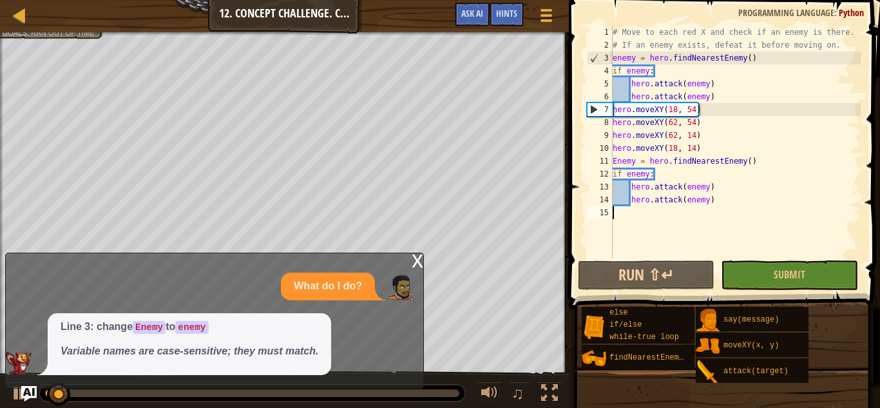
click at [414, 254] on div "x" at bounding box center [418, 259] width 12 height 13
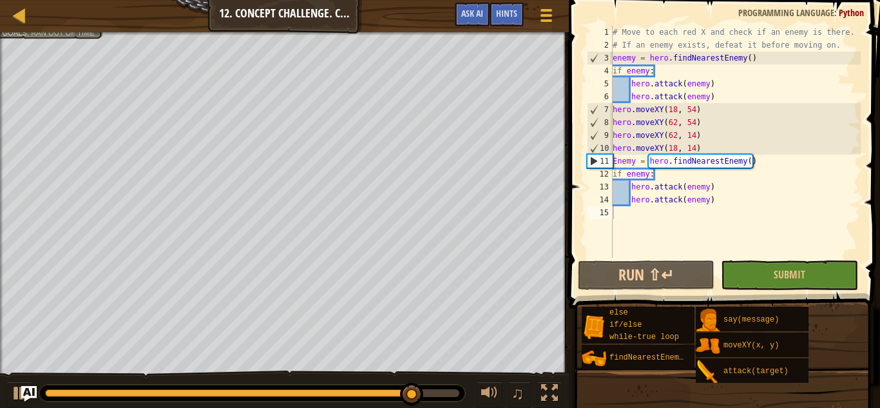
click at [615, 161] on div "# Move to each red X and check if an enemy is there. # If an enemy exists, defe…" at bounding box center [735, 155] width 251 height 258
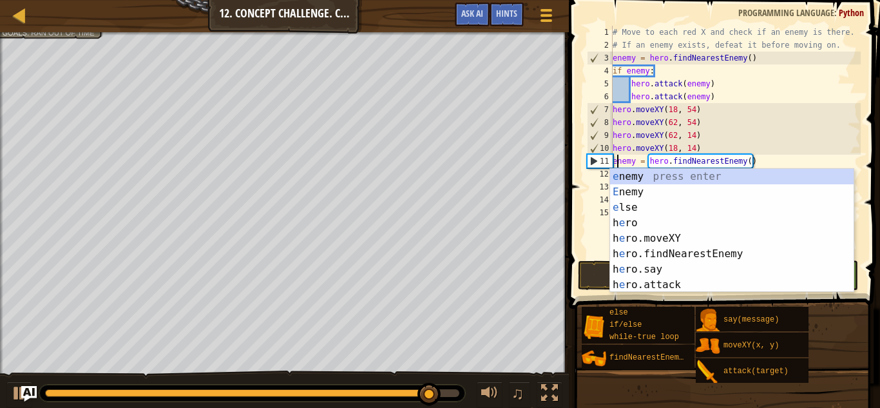
scroll to position [6, 1]
type textarea "enemy = hero.findNearestEnemy()"
click at [597, 262] on button "Run ⇧↵" at bounding box center [646, 275] width 137 height 30
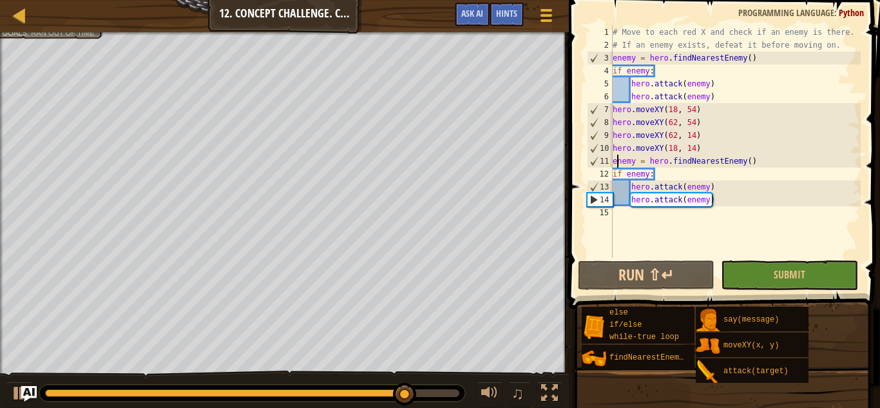
click at [644, 212] on div "# Move to each red X and check if an enemy is there. # If an enemy exists, defe…" at bounding box center [735, 155] width 251 height 258
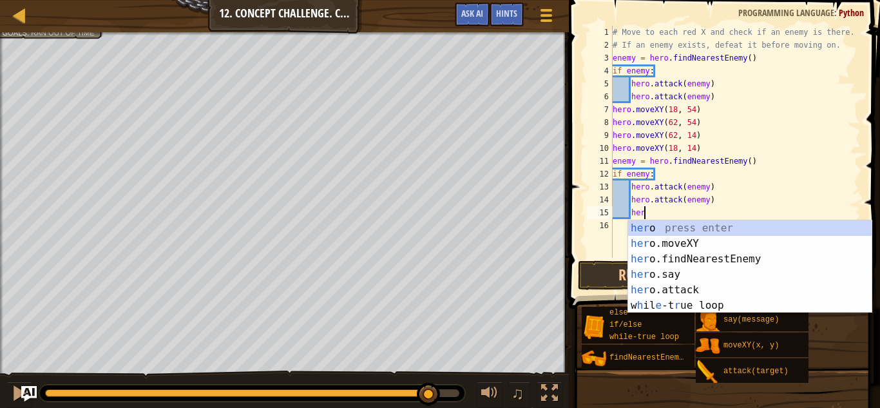
scroll to position [6, 4]
click at [664, 286] on div "her o press enter her o.moveXY press enter her o.findNearestEnemy press enter h…" at bounding box center [750, 282] width 244 height 124
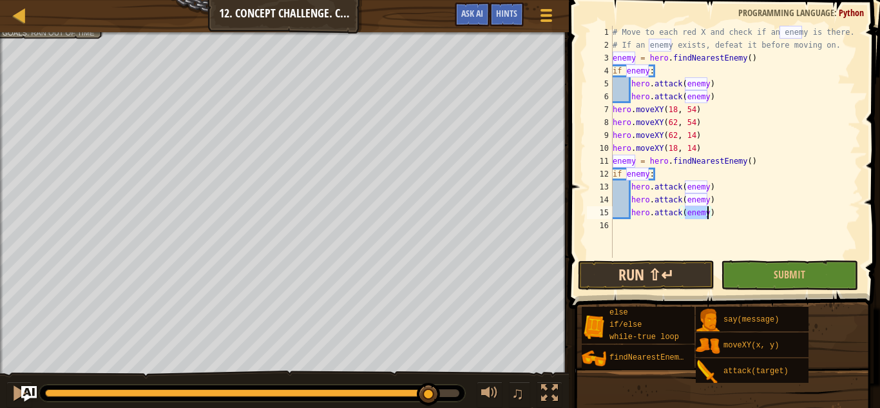
type textarea "hero.attack(enemy)"
click at [665, 265] on button "Run ⇧↵" at bounding box center [646, 275] width 137 height 30
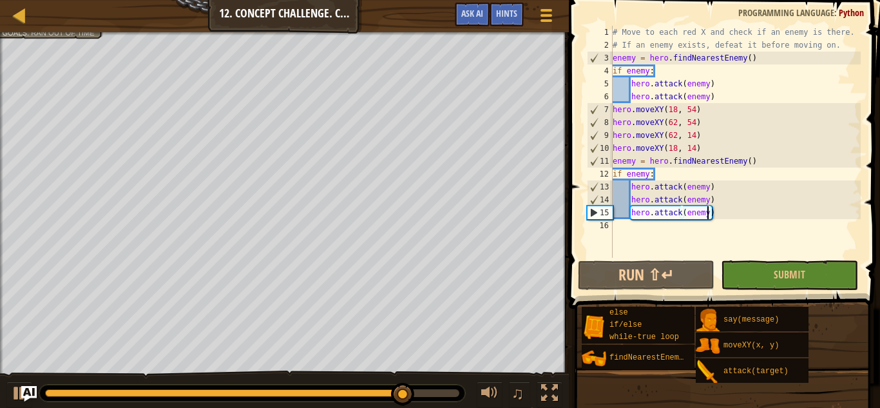
click at [641, 226] on div "# Move to each red X and check if an enemy is there. # If an enemy exists, defe…" at bounding box center [735, 155] width 251 height 258
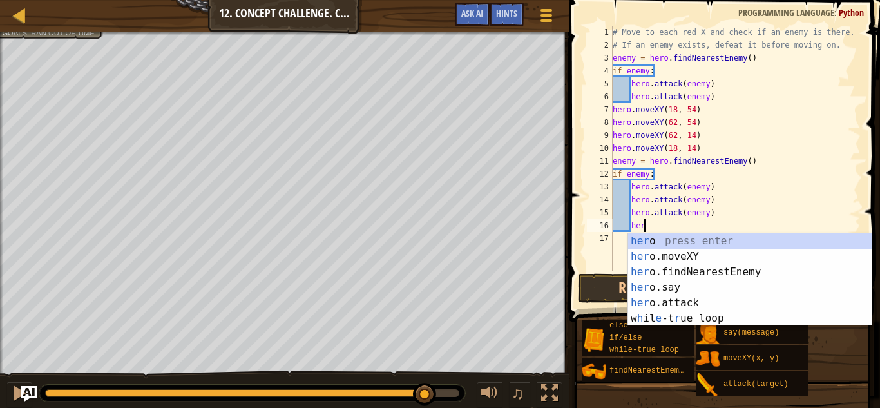
scroll to position [6, 5]
click at [648, 301] on div "hero press enter hero .moveXY press enter hero .findNearestEnemy press enter he…" at bounding box center [750, 295] width 244 height 124
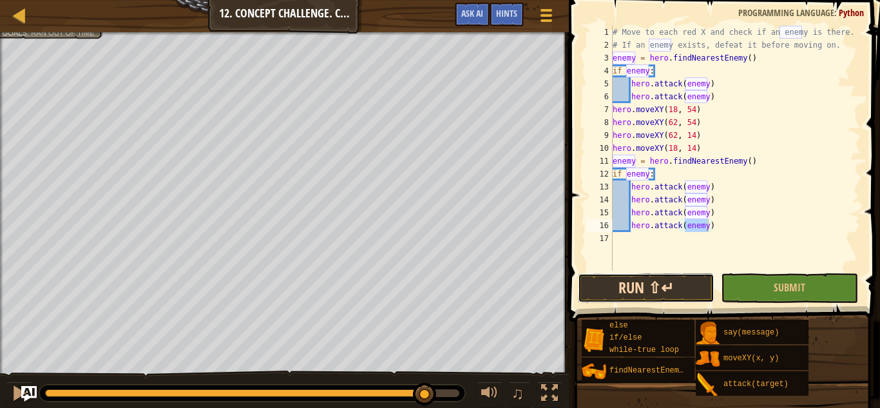
click at [653, 285] on button "Run ⇧↵" at bounding box center [646, 288] width 137 height 30
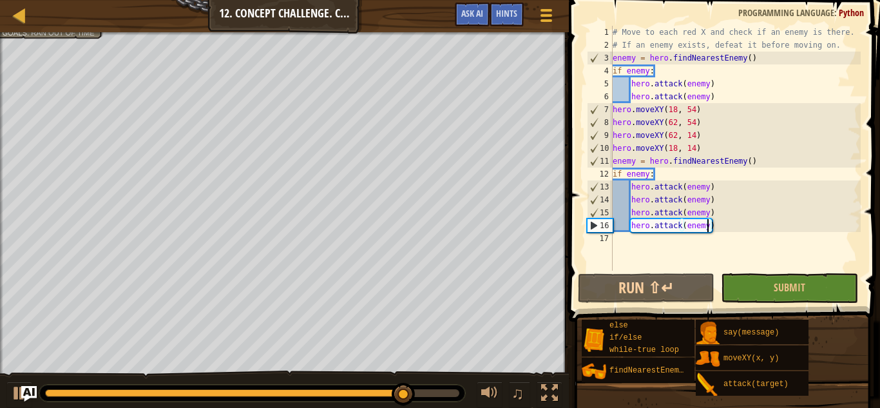
click at [724, 227] on div "# Move to each red X and check if an enemy is there. # If an enemy exists, defe…" at bounding box center [735, 161] width 251 height 271
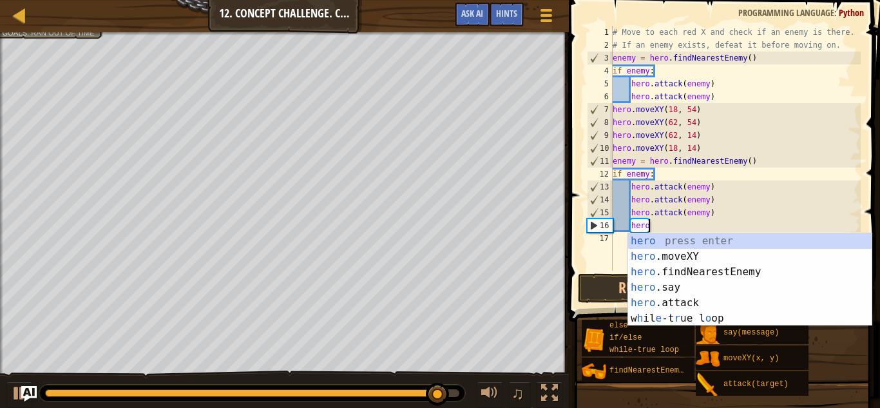
type textarea "h"
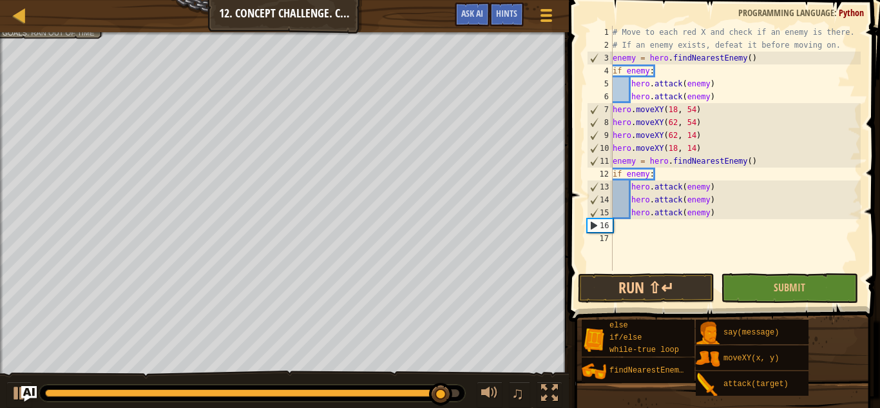
scroll to position [6, 0]
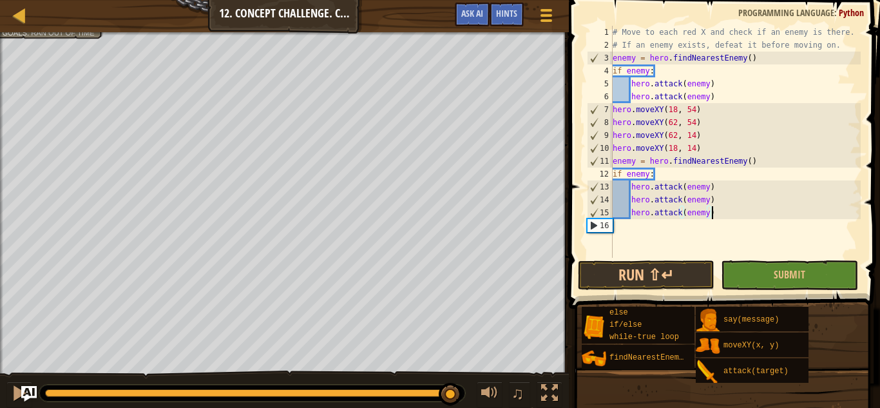
click at [717, 213] on div "# Move to each red X and check if an enemy is there. # If an enemy exists, defe…" at bounding box center [735, 155] width 251 height 258
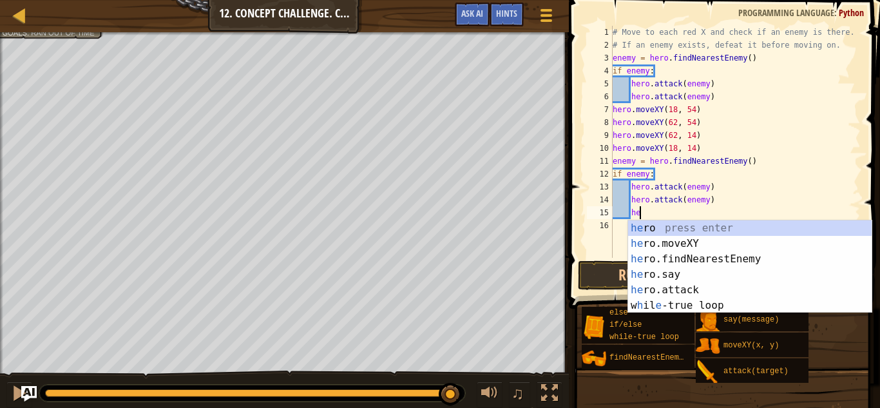
type textarea "h"
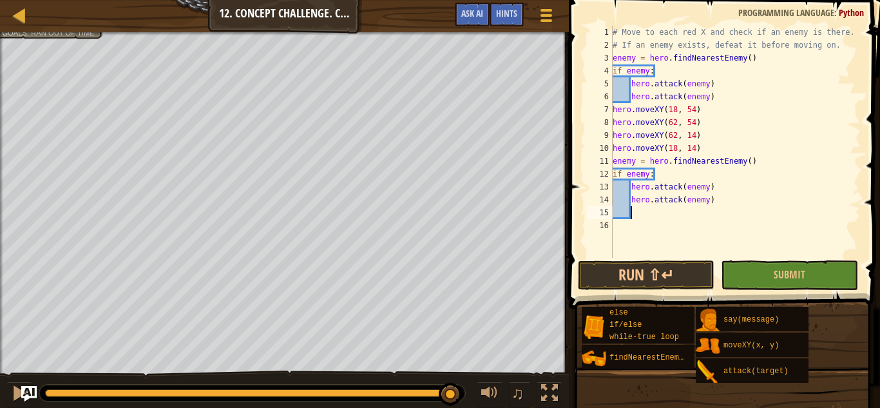
click at [619, 223] on div "# Move to each red X and check if an enemy is there. # If an enemy exists, defe…" at bounding box center [735, 155] width 251 height 258
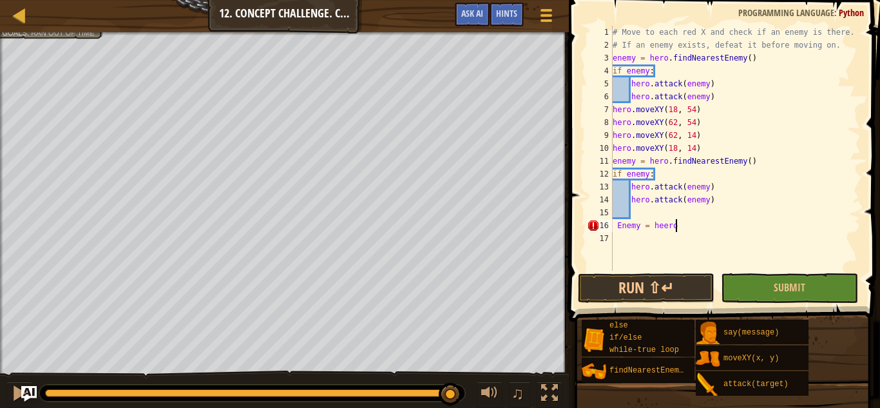
scroll to position [6, 8]
click at [682, 240] on div "he ro.findN e a r estEnemy press enter" at bounding box center [758, 256] width 244 height 46
type textarea "Enemy = hero.findNearestEnemy()"
click at [650, 241] on div "# Move to each red X and check if an enemy is there. # If an enemy exists, defe…" at bounding box center [735, 161] width 251 height 271
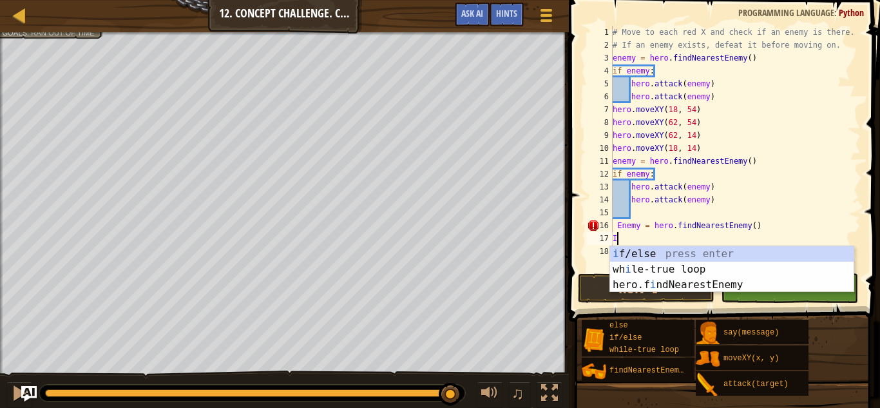
scroll to position [6, 1]
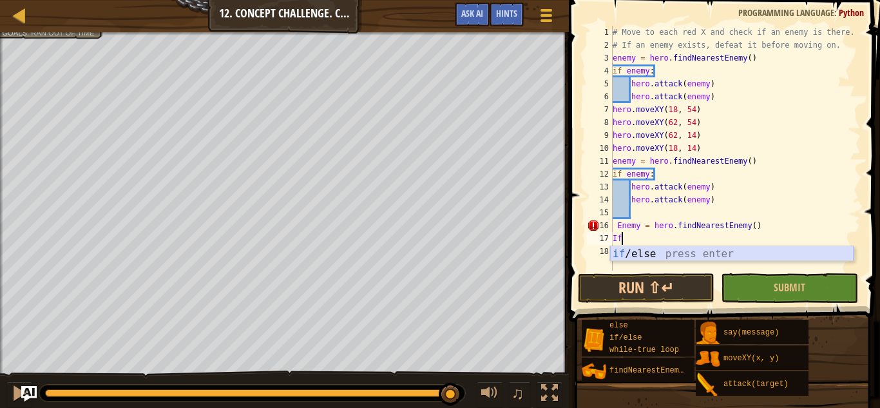
click at [647, 255] on div "if /else press enter" at bounding box center [732, 269] width 244 height 46
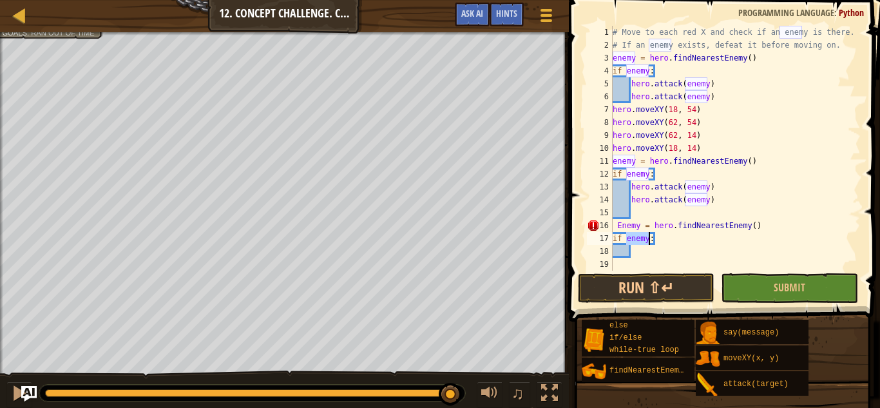
click at [630, 238] on div "# Move to each red X and check if an enemy is there. # If an enemy exists, defe…" at bounding box center [735, 148] width 251 height 245
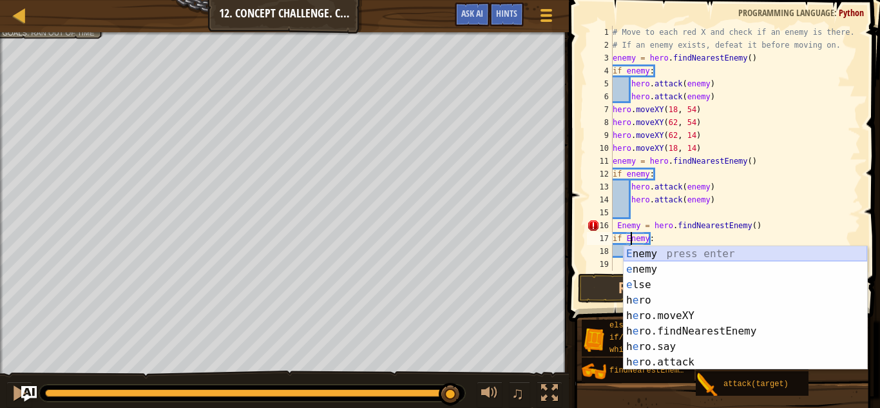
click at [646, 252] on div "E nemy press enter e nemy press enter e lse press enter h e ro press enter h e …" at bounding box center [746, 323] width 244 height 155
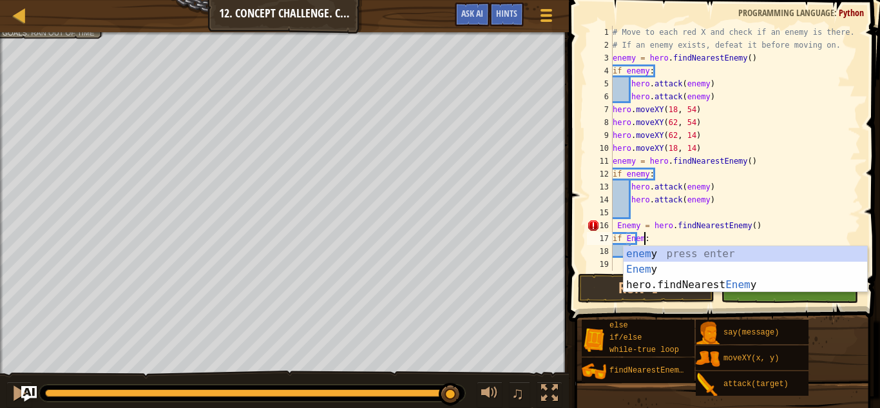
scroll to position [6, 5]
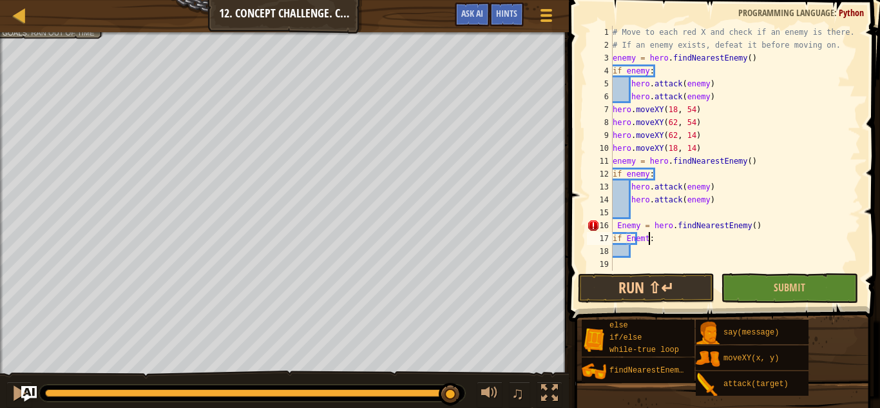
type textarea "if Enemy:"
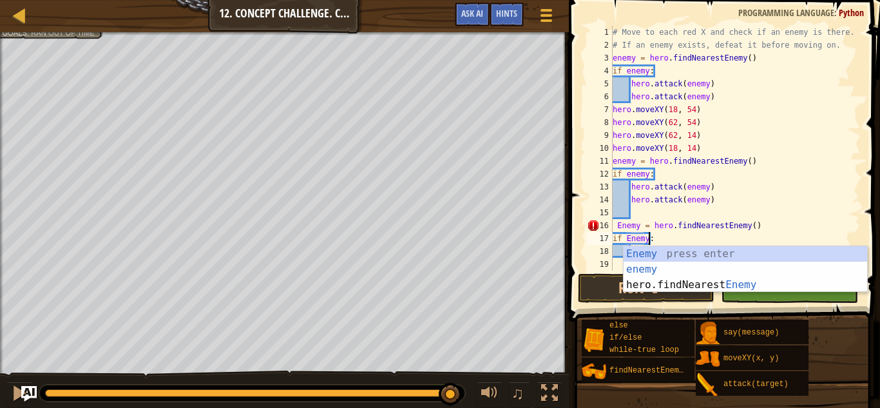
click at [682, 237] on div "# Move to each red X and check if an enemy is there. # If an enemy exists, defe…" at bounding box center [735, 161] width 251 height 271
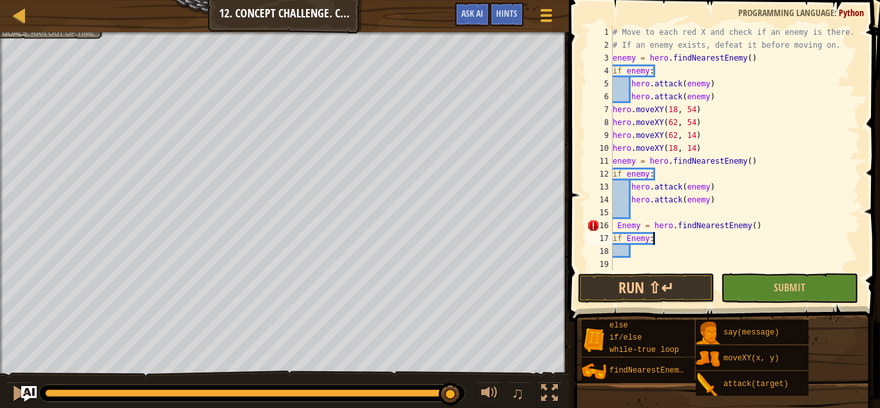
click at [644, 250] on div "# Move to each red X and check if an enemy is there. # If an enemy exists, defe…" at bounding box center [735, 161] width 251 height 271
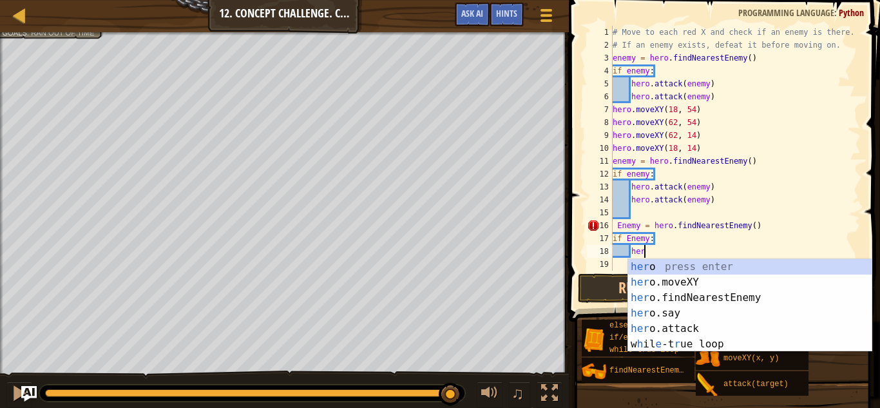
scroll to position [6, 5]
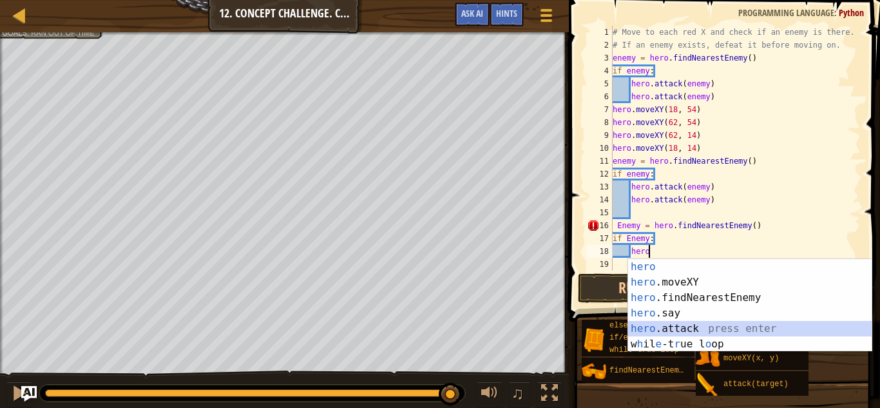
click at [637, 324] on div "hero press enter hero .moveXY press enter hero .findNearestEnemy press enter he…" at bounding box center [750, 321] width 244 height 124
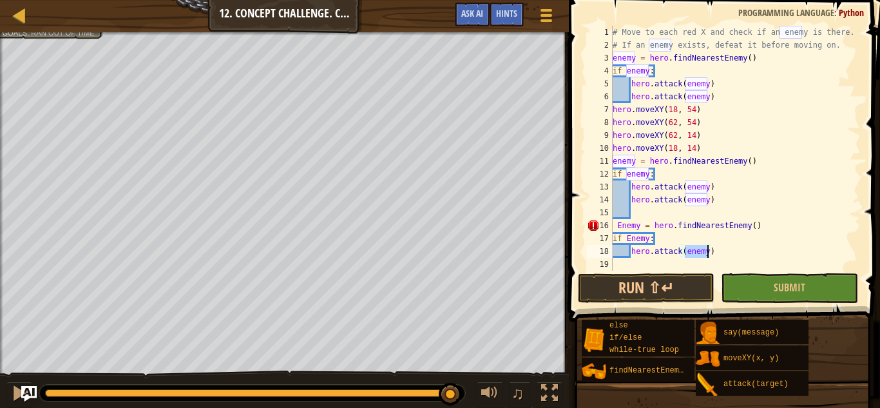
click at [690, 250] on div "# Move to each red X and check if an enemy is there. # If an enemy exists, defe…" at bounding box center [735, 148] width 251 height 245
type textarea "hero.attack(Enemy)"
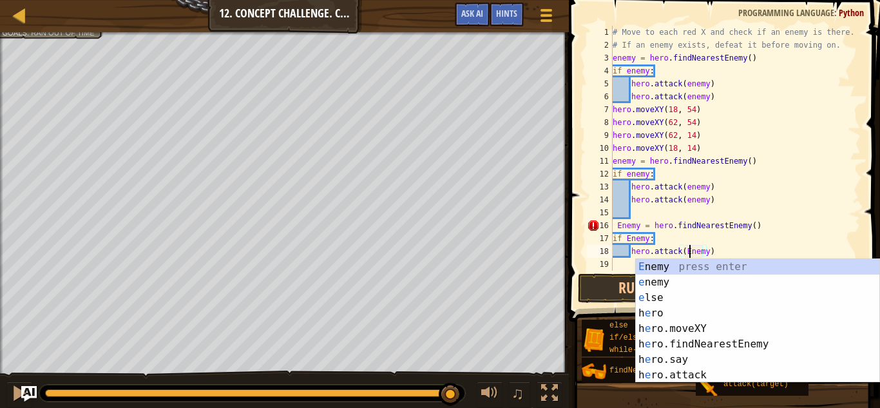
scroll to position [6, 12]
click at [621, 260] on div "# Move to each red X and check if an enemy is there. # If an enemy exists, defe…" at bounding box center [735, 161] width 251 height 271
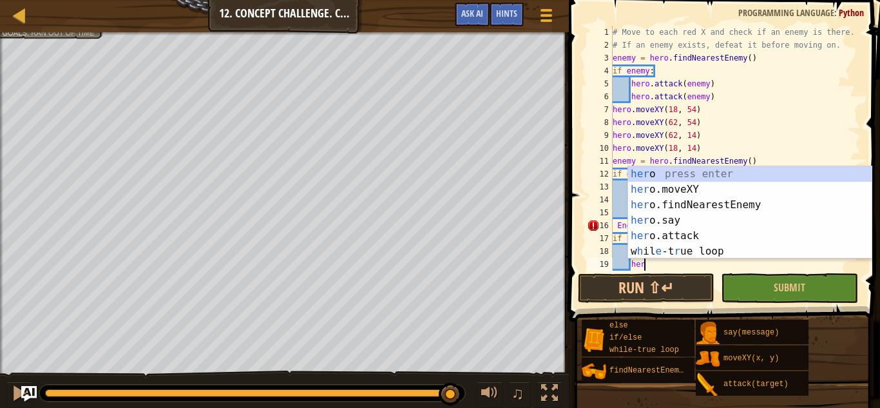
scroll to position [6, 5]
click at [662, 233] on div "hero press enter hero .moveXY press enter hero .findNearestEnemy press enter he…" at bounding box center [750, 228] width 244 height 124
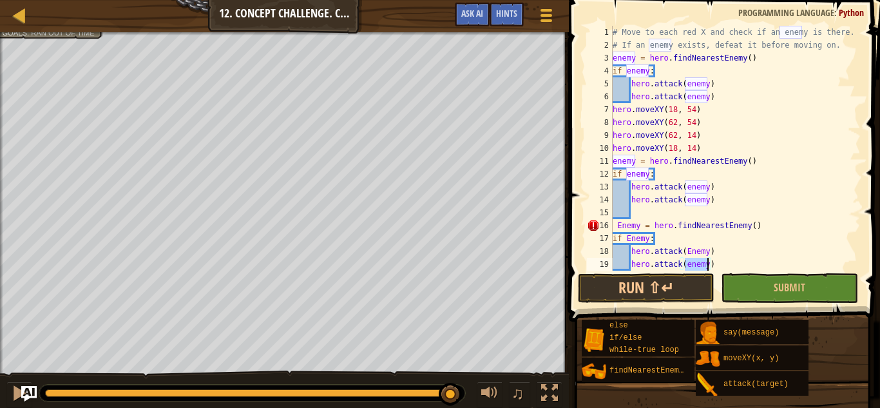
click at [688, 264] on div "# Move to each red X and check if an enemy is there. # If an enemy exists, defe…" at bounding box center [735, 148] width 251 height 245
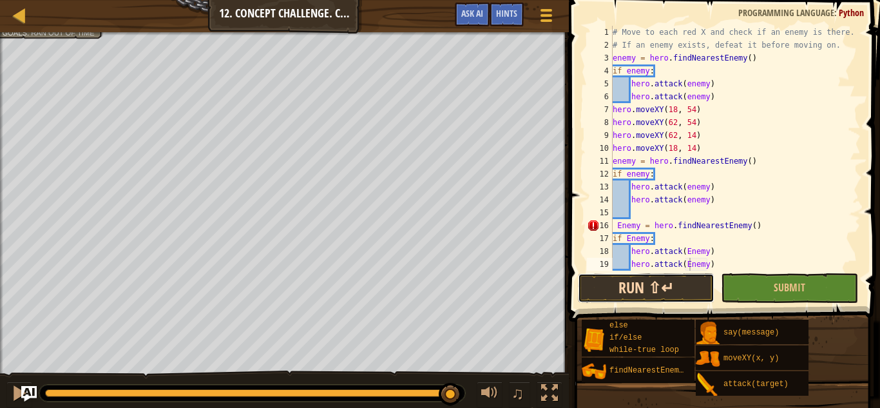
click at [685, 289] on button "Run ⇧↵" at bounding box center [646, 288] width 137 height 30
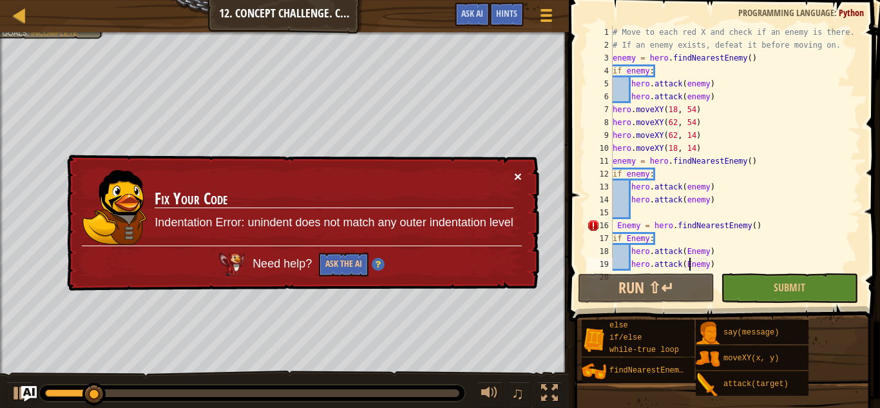
click at [518, 180] on button "×" at bounding box center [518, 176] width 8 height 14
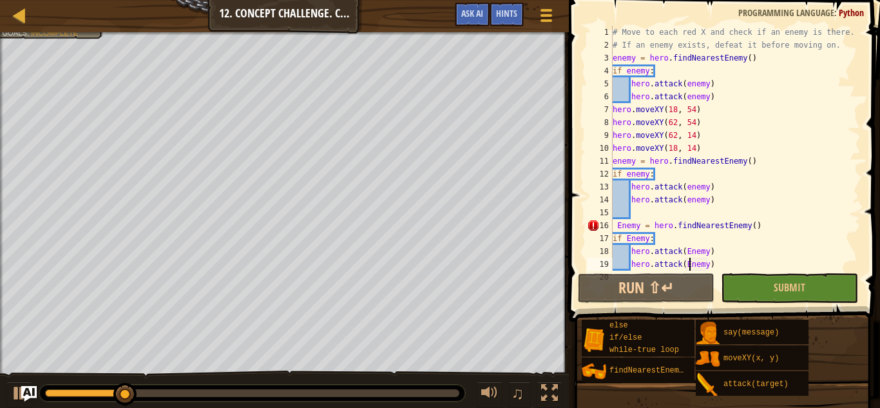
click at [640, 225] on div "# Move to each red X and check if an enemy is there. # If an enemy exists, defe…" at bounding box center [735, 161] width 251 height 271
click at [623, 227] on div "# Move to each red X and check if an enemy is there. # If an enemy exists, defe…" at bounding box center [735, 161] width 251 height 271
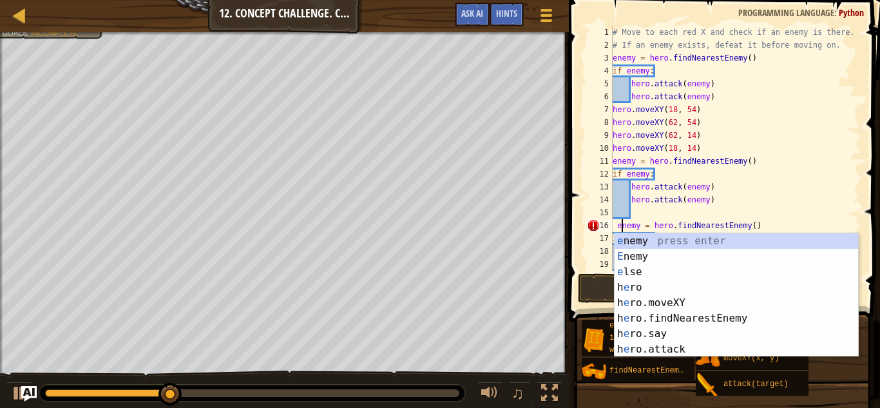
scroll to position [6, 2]
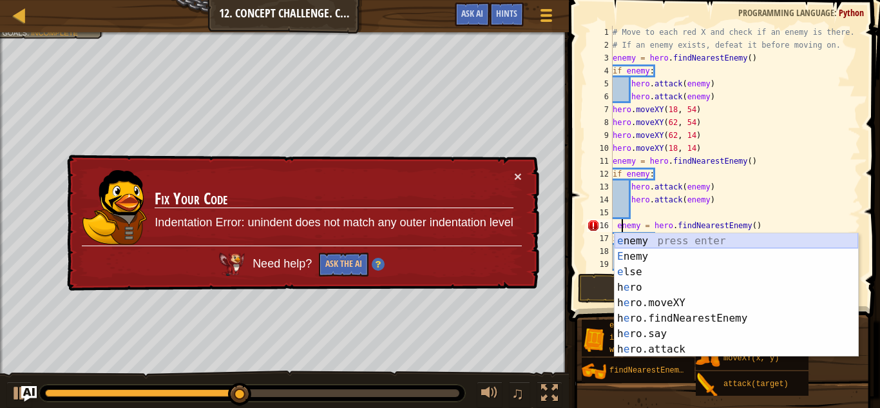
click at [622, 235] on div "e nemy press enter E nemy press enter e lse press enter h e ro press enter h e …" at bounding box center [737, 310] width 244 height 155
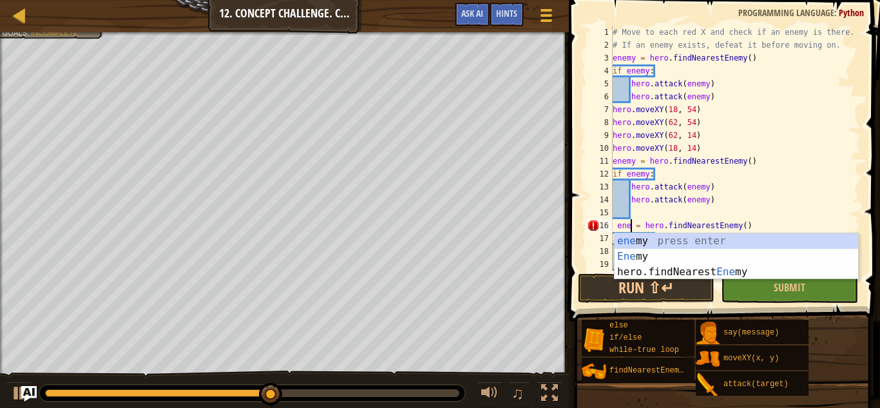
scroll to position [6, 5]
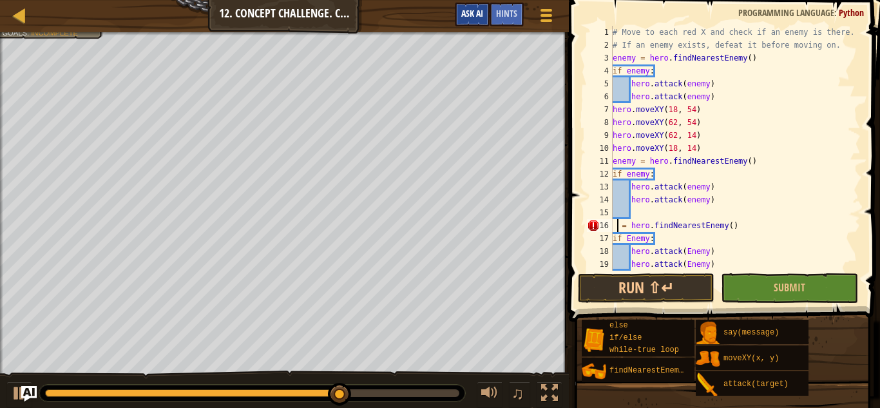
type textarea "= hero.findNearestEnemy()"
click at [481, 19] on span "Ask AI" at bounding box center [472, 13] width 22 height 12
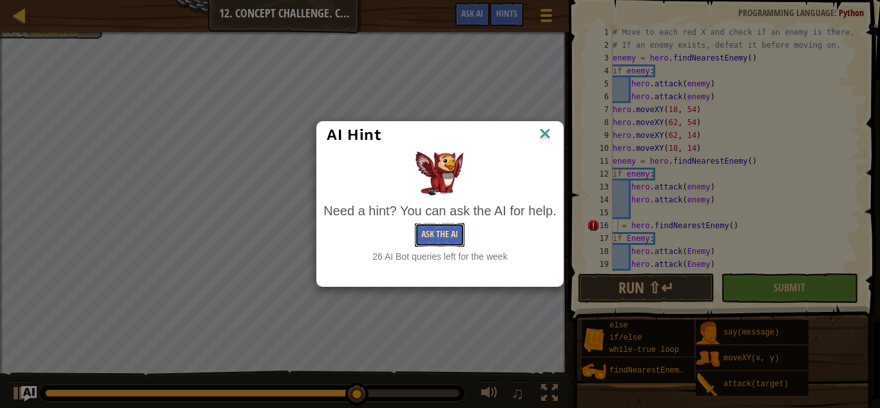
click at [439, 237] on button "Ask the AI" at bounding box center [440, 235] width 50 height 24
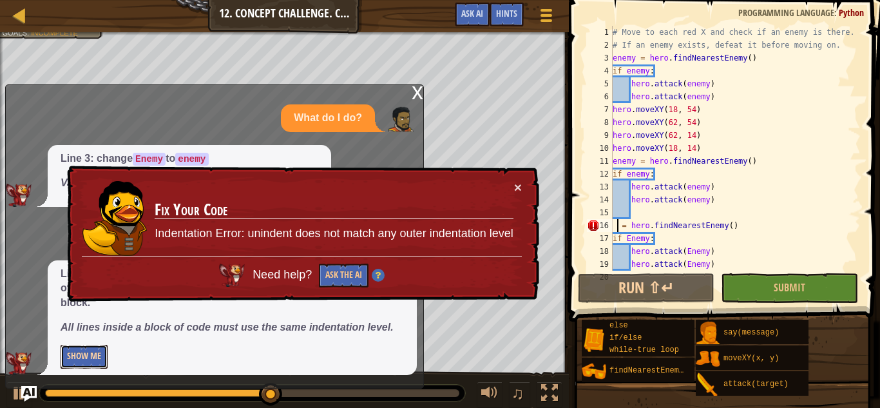
click at [105, 357] on button "Show Me" at bounding box center [84, 357] width 47 height 24
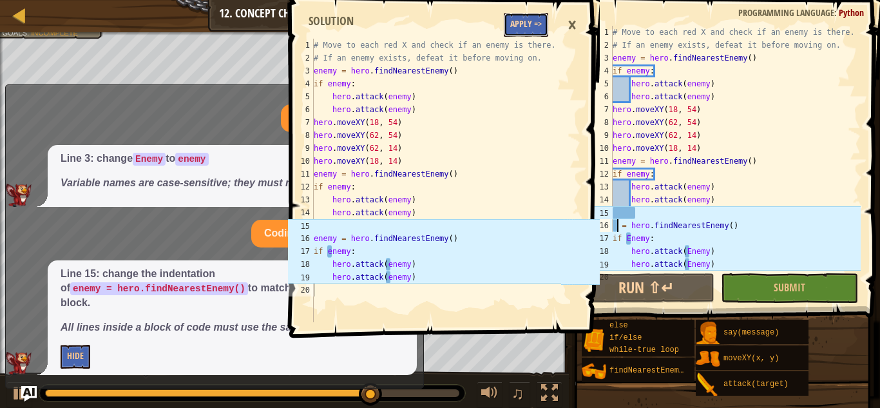
click at [514, 28] on button "Apply =>" at bounding box center [526, 25] width 44 height 24
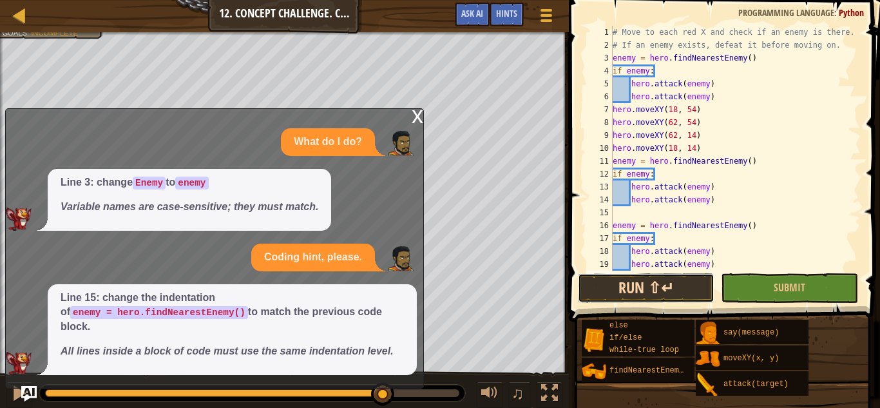
click at [680, 280] on button "Run ⇧↵" at bounding box center [646, 288] width 137 height 30
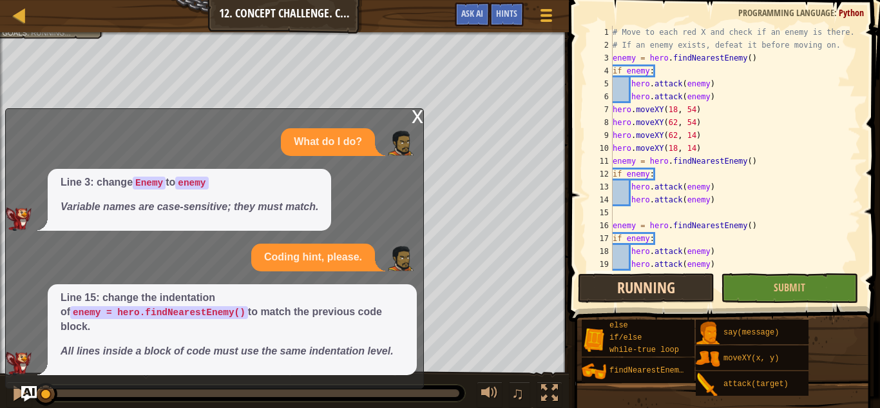
scroll to position [6, 0]
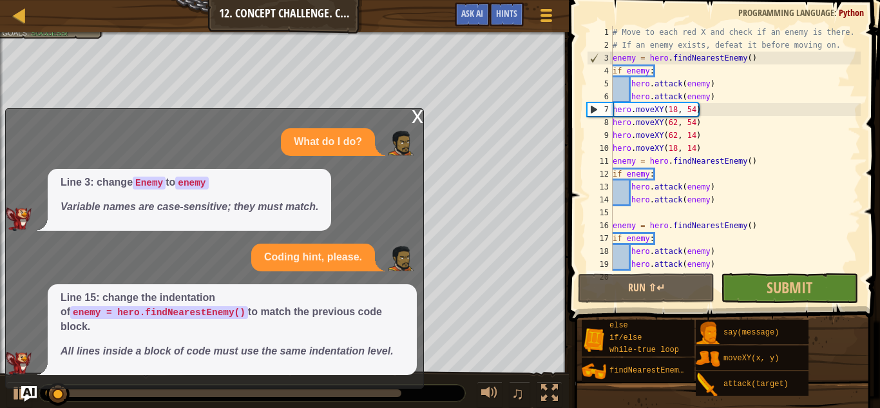
click at [412, 113] on div "x" at bounding box center [418, 115] width 12 height 13
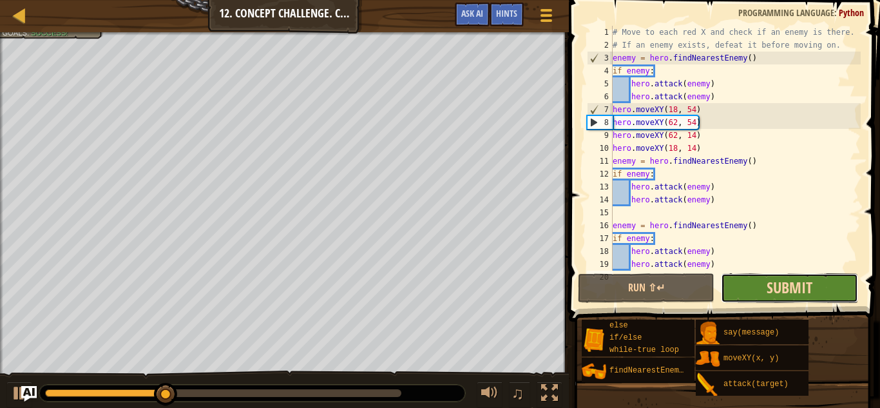
click at [787, 294] on span "Submit" at bounding box center [790, 287] width 46 height 21
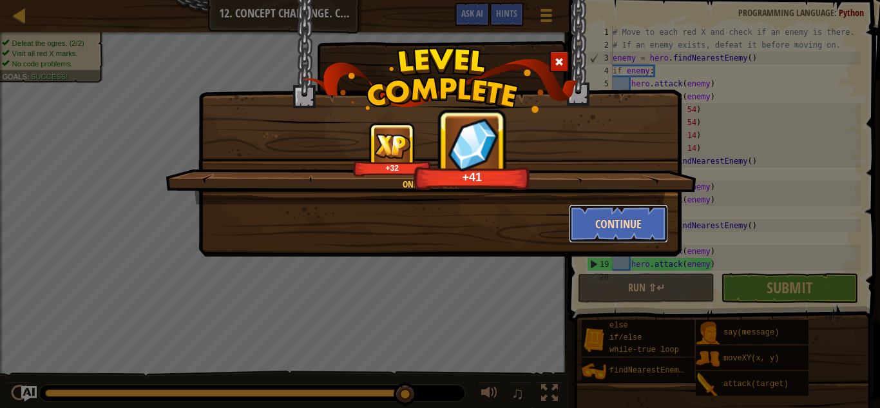
click at [612, 232] on button "Continue" at bounding box center [619, 223] width 100 height 39
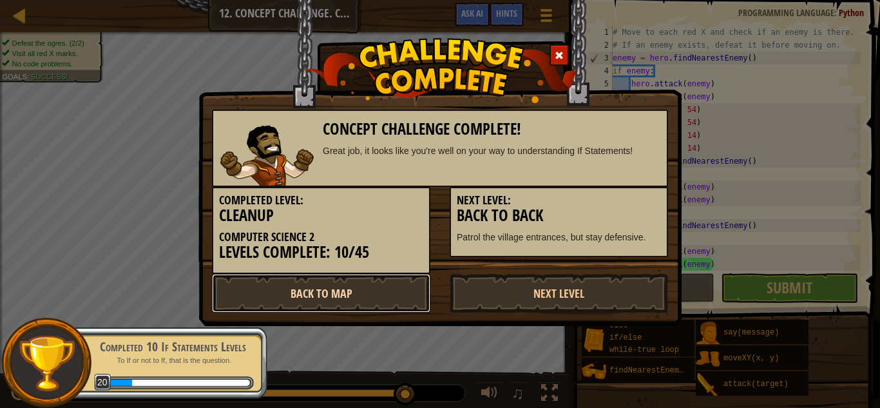
click at [356, 285] on link "Back to Map" at bounding box center [321, 293] width 218 height 39
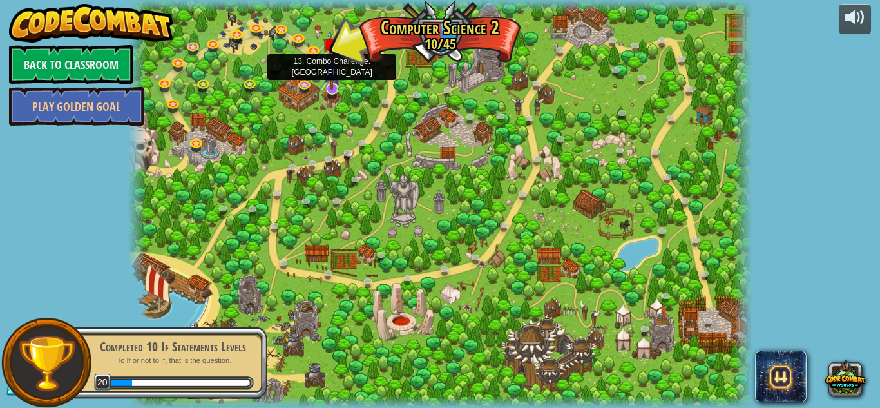
click at [332, 84] on img at bounding box center [332, 70] width 17 height 39
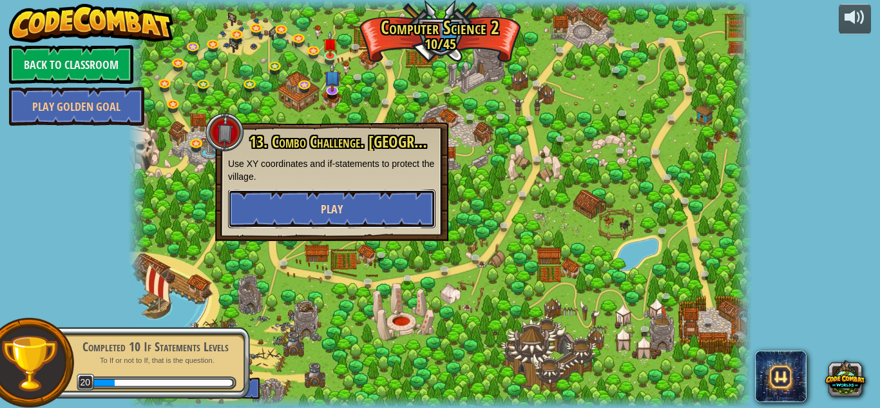
click at [316, 210] on button "Play" at bounding box center [332, 208] width 208 height 39
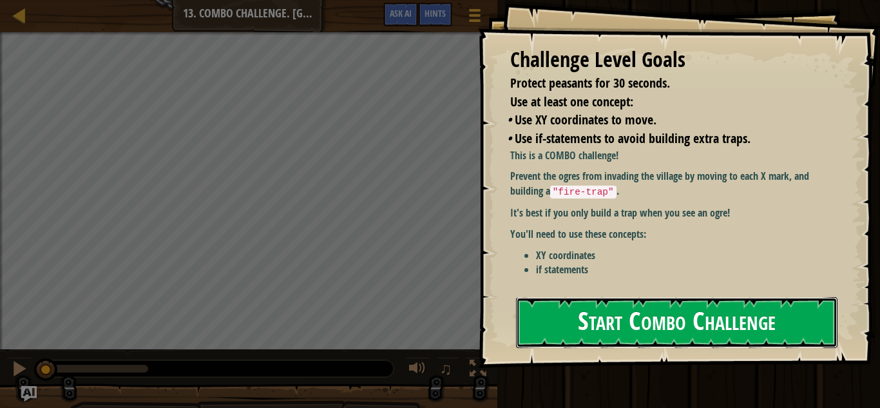
click at [550, 313] on button "Start Combo Challenge" at bounding box center [677, 322] width 322 height 51
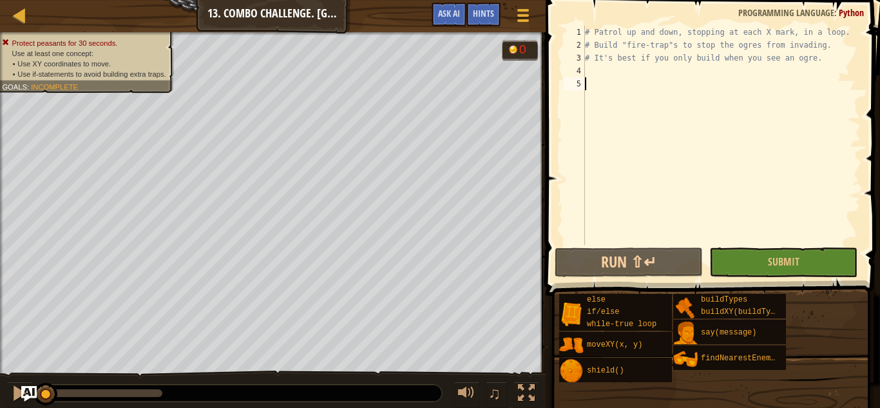
click at [590, 75] on div "# Patrol up and down, stopping at each X mark, in a loop. # Build "fire-trap"s …" at bounding box center [722, 148] width 278 height 245
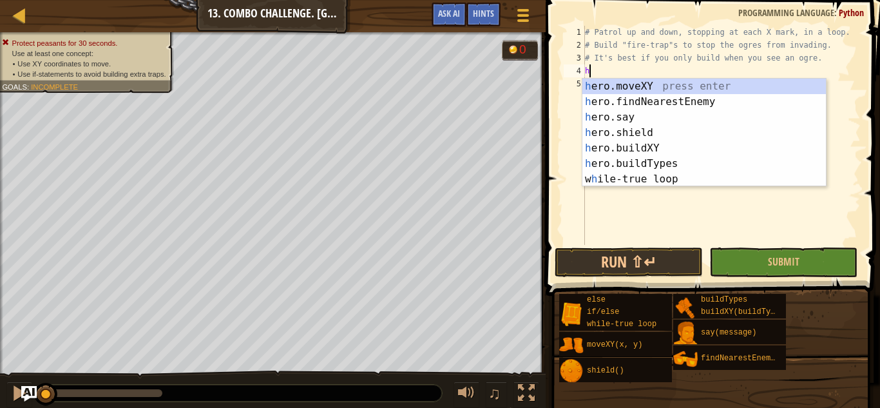
scroll to position [6, 1]
click at [667, 87] on div "her o.moveXY press enter her o.findNearestEnemy press enter her o.say press ent…" at bounding box center [705, 148] width 244 height 139
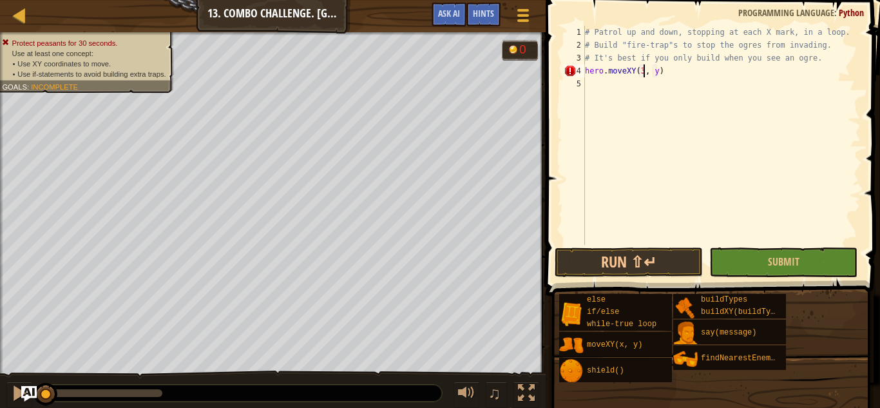
scroll to position [6, 10]
click at [662, 75] on div "# Patrol up and down, stopping at each X mark, in a loop. # Build "fire-trap"s …" at bounding box center [722, 148] width 278 height 245
type textarea "hero.moveXY(32, 52)"
click at [610, 88] on div "# Patrol up and down, stopping at each X mark, in a loop. # Build "fire-trap"s …" at bounding box center [722, 148] width 278 height 245
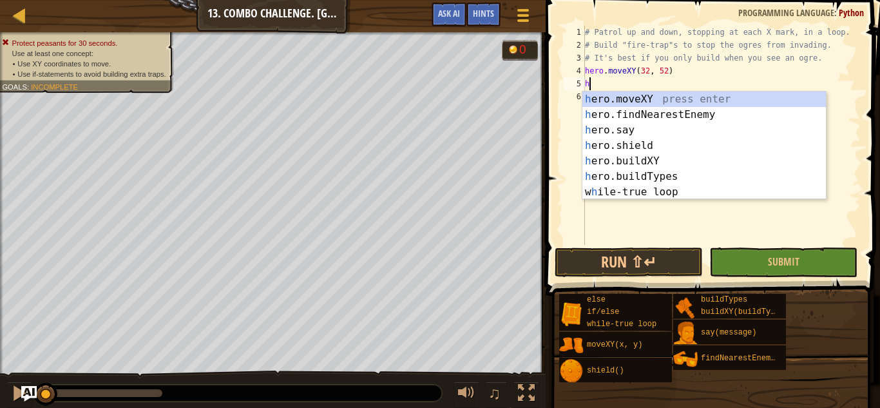
scroll to position [6, 1]
click at [623, 160] on div "her o.moveXY press enter her o.findNearestEnemy press enter her o.say press ent…" at bounding box center [705, 161] width 244 height 139
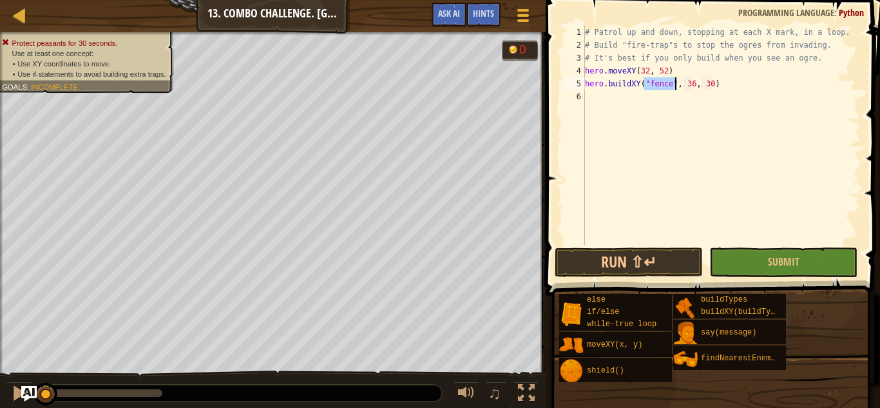
click at [672, 82] on div "# Patrol up and down, stopping at each X mark, in a loop. # Build "fire-trap"s …" at bounding box center [722, 135] width 278 height 219
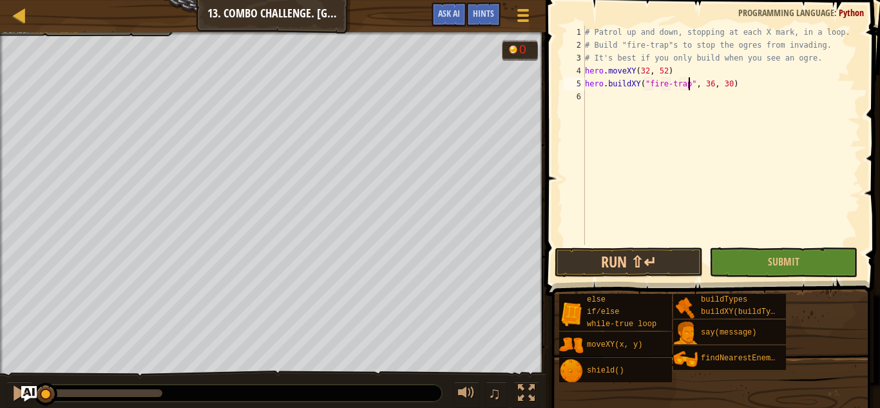
click at [711, 84] on div "# Patrol up and down, stopping at each X mark, in a loop. # Build "fire-trap"s …" at bounding box center [722, 148] width 278 height 245
click at [728, 82] on div "# Patrol up and down, stopping at each X mark, in a loop. # Build "fire-trap"s …" at bounding box center [722, 148] width 278 height 245
type textarea "hero.buildXY("fire-trap", 35, 52)"
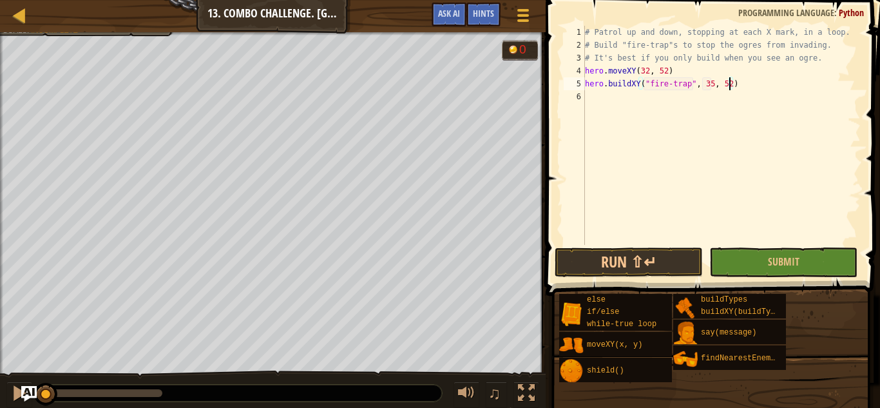
click at [596, 95] on div "# Patrol up and down, stopping at each X mark, in a loop. # Build "fire-trap"s …" at bounding box center [722, 148] width 278 height 245
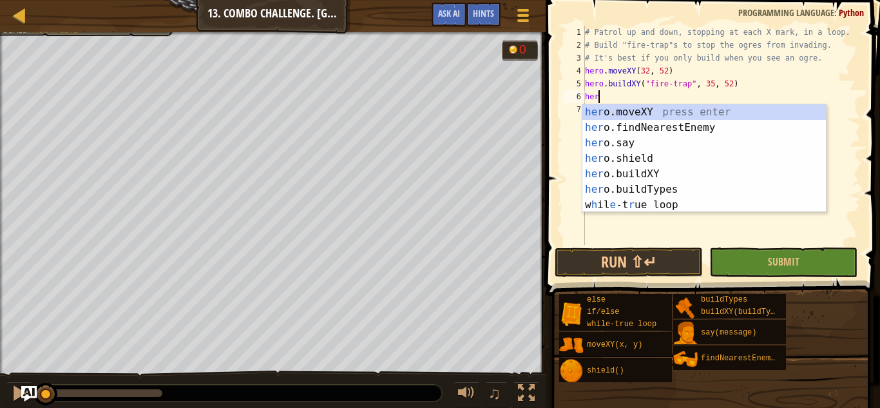
scroll to position [6, 2]
click at [612, 110] on div "hero .moveXY press enter hero .findNearestEnemy press enter hero .say press ent…" at bounding box center [705, 173] width 244 height 139
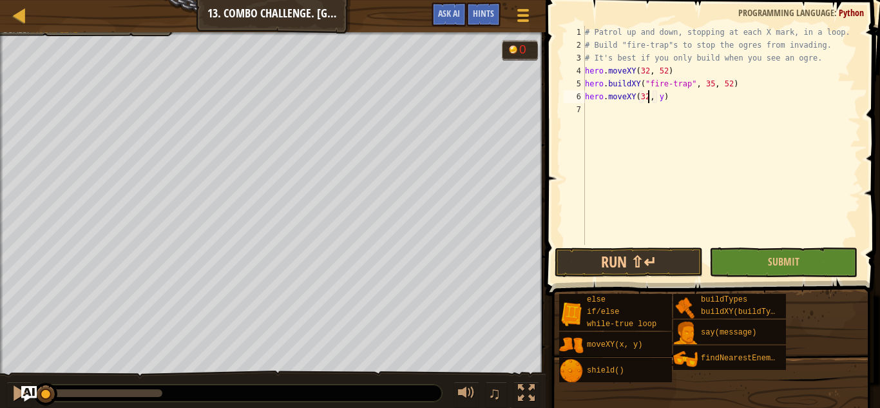
scroll to position [6, 10]
click at [657, 96] on div "# Patrol up and down, stopping at each X mark, in a loop. # Build "fire-trap"s …" at bounding box center [722, 148] width 278 height 245
click at [663, 96] on div "# Patrol up and down, stopping at each X mark, in a loop. # Build "fire-trap"s …" at bounding box center [722, 148] width 278 height 245
type textarea "hero.moveXY(32, 34)"
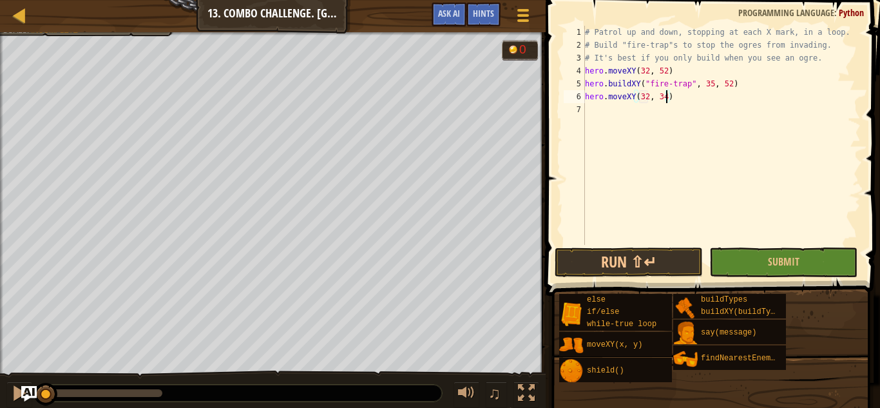
click at [591, 104] on div "# Patrol up and down, stopping at each X mark, in a loop. # Build "fire-trap"s …" at bounding box center [722, 148] width 278 height 245
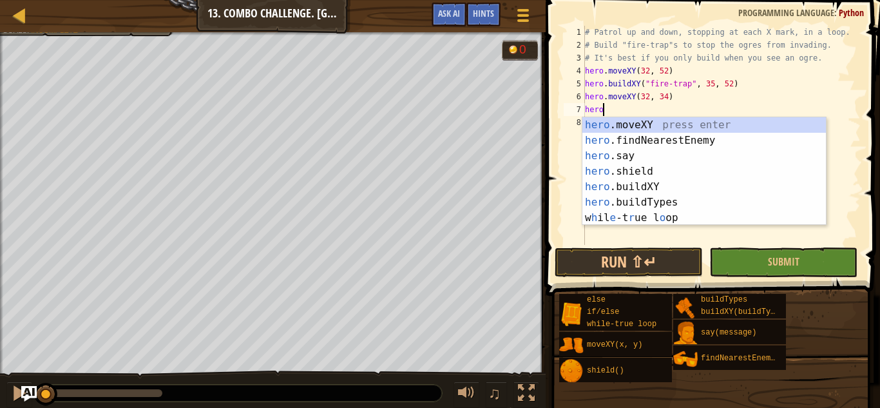
scroll to position [6, 2]
click at [605, 184] on div "hero .moveXY press enter hero .findNearestEnemy press enter hero .say press ent…" at bounding box center [705, 186] width 244 height 139
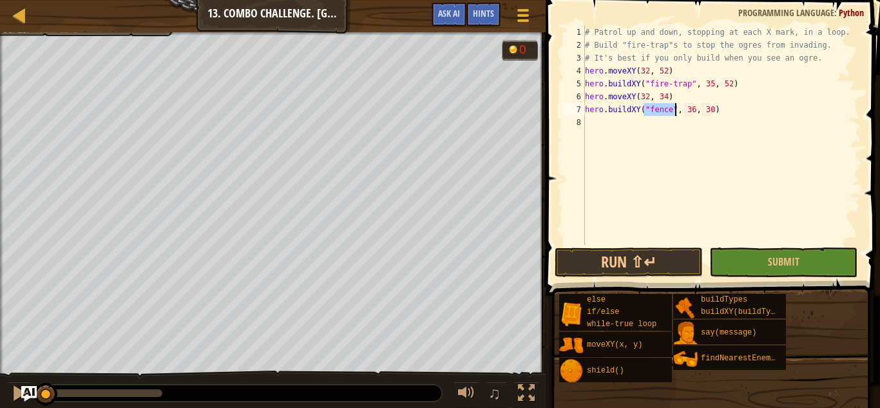
click at [672, 108] on div "# Patrol up and down, stopping at each X mark, in a loop. # Build "fire-trap"s …" at bounding box center [722, 135] width 278 height 219
click at [711, 110] on div "# Patrol up and down, stopping at each X mark, in a loop. # Build "fire-trap"s …" at bounding box center [722, 148] width 278 height 245
click at [728, 111] on div "# Patrol up and down, stopping at each X mark, in a loop. # Build "fire-trap"s …" at bounding box center [722, 148] width 278 height 245
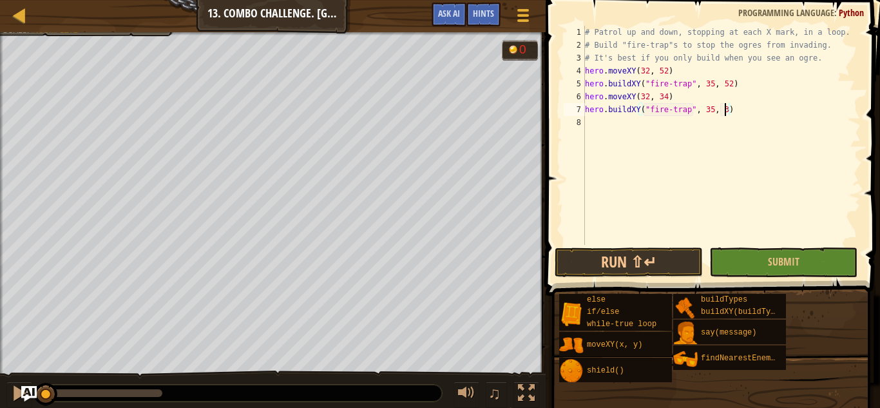
type textarea "hero.buildXY("fire-trap", 35, 34)"
click at [614, 126] on div "# Patrol up and down, stopping at each X mark, in a loop. # Build "fire-trap"s …" at bounding box center [722, 148] width 278 height 245
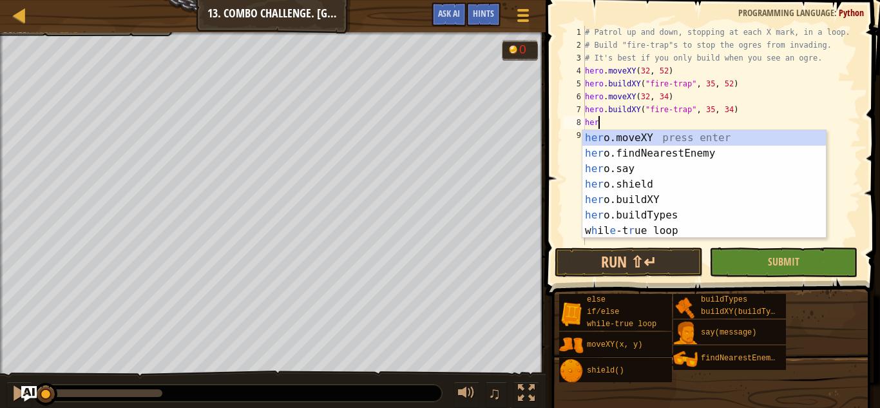
scroll to position [6, 2]
click at [630, 135] on div "hero .moveXY press enter hero .findNearestEnemy press enter hero .say press ent…" at bounding box center [705, 199] width 244 height 139
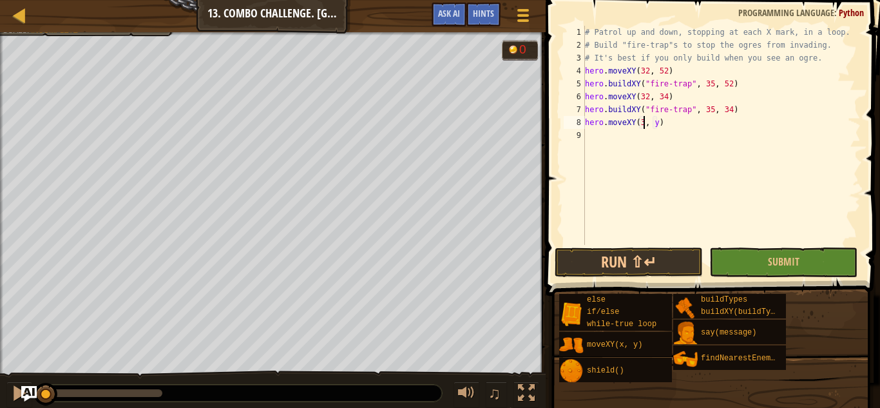
scroll to position [6, 10]
click at [663, 122] on div "# Patrol up and down, stopping at each X mark, in a loop. # Build "fire-trap"s …" at bounding box center [722, 148] width 278 height 245
type textarea "hero.moveXY(32, 16)"
click at [606, 135] on div "# Patrol up and down, stopping at each X mark, in a loop. # Build "fire-trap"s …" at bounding box center [722, 148] width 278 height 245
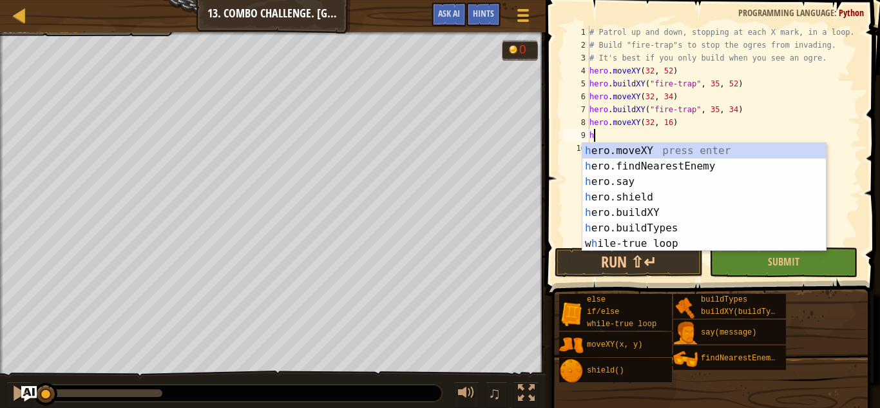
scroll to position [6, 2]
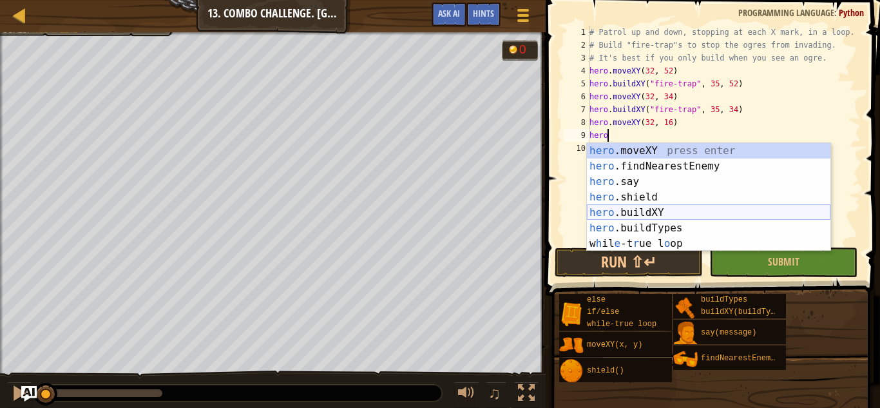
click at [627, 211] on div "hero .moveXY press enter hero .findNearestEnemy press enter hero .say press ent…" at bounding box center [709, 212] width 244 height 139
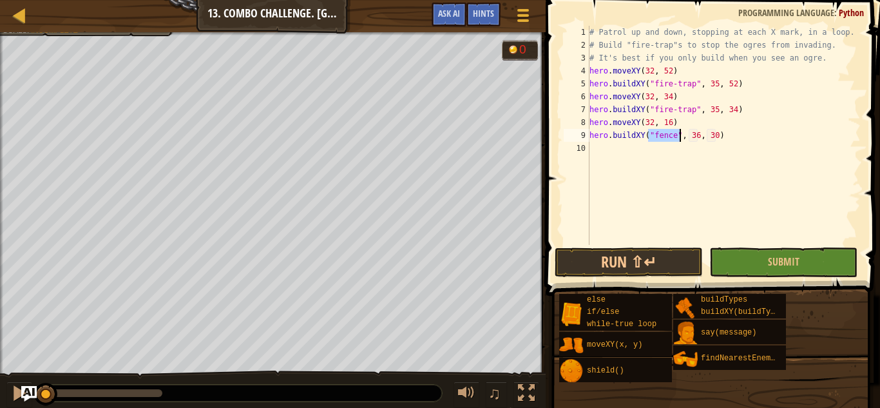
click at [675, 132] on div "# Patrol up and down, stopping at each X mark, in a loop. # Build "fire-trap"s …" at bounding box center [724, 135] width 274 height 219
click at [717, 135] on div "# Patrol up and down, stopping at each X mark, in a loop. # Build "fire-trap"s …" at bounding box center [724, 148] width 274 height 245
click at [737, 133] on div "# Patrol up and down, stopping at each X mark, in a loop. # Build "fire-trap"s …" at bounding box center [724, 148] width 274 height 245
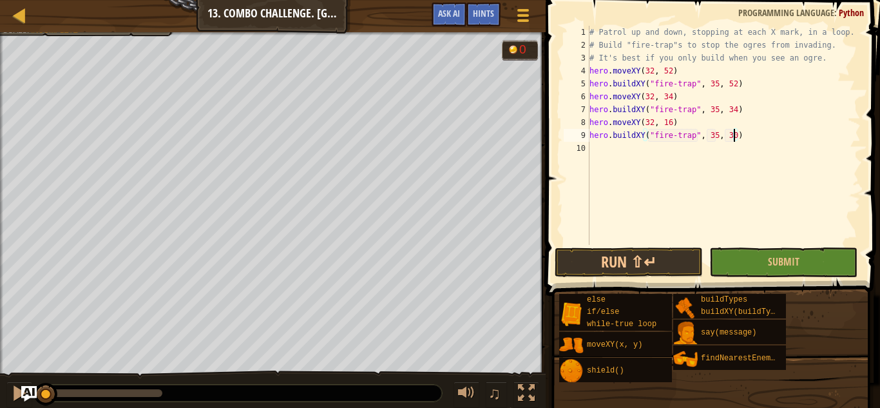
click at [735, 133] on div "# Patrol up and down, stopping at each X mark, in a loop. # Build "fire-trap"s …" at bounding box center [724, 148] width 274 height 245
type textarea "hero.buildXY("fire-trap", 35, 17)"
click at [636, 268] on button "Run ⇧↵" at bounding box center [629, 262] width 148 height 30
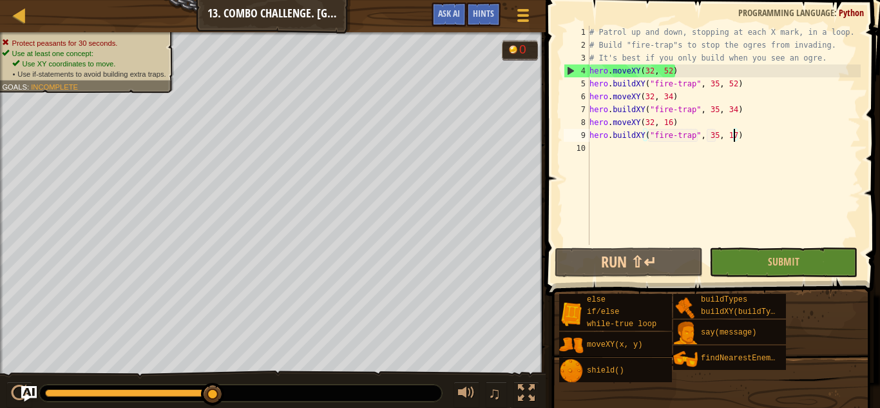
click at [595, 151] on div "# Patrol up and down, stopping at each X mark, in a loop. # Build "fire-trap"s …" at bounding box center [724, 148] width 274 height 245
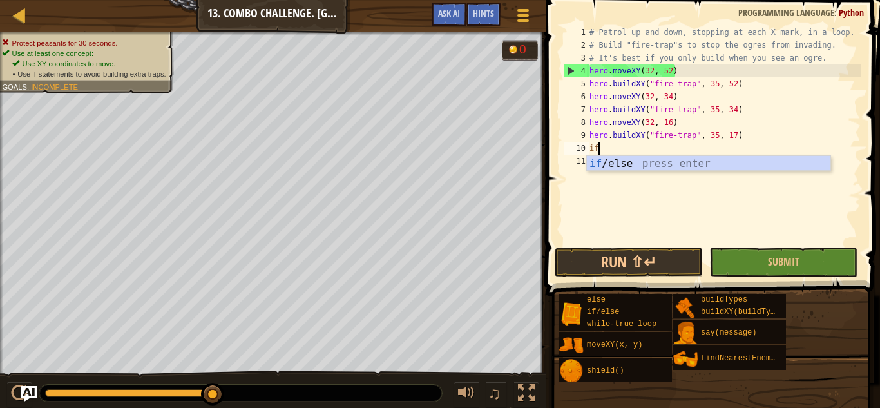
scroll to position [6, 1]
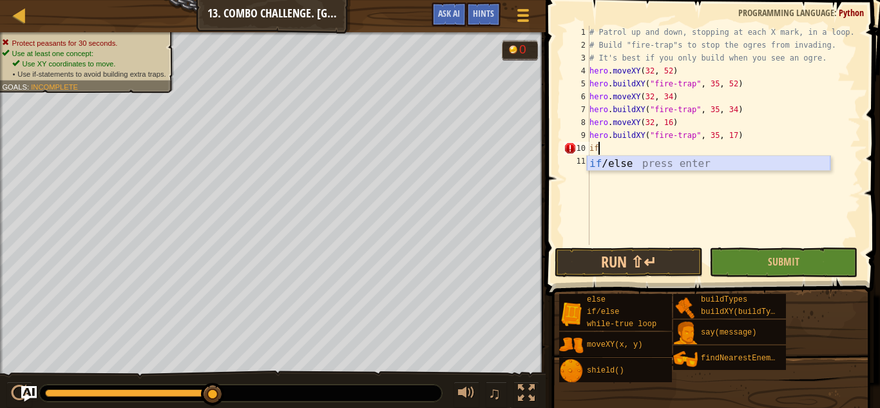
click at [616, 161] on div "if /else press enter" at bounding box center [709, 179] width 244 height 46
type textarea "if enemy:"
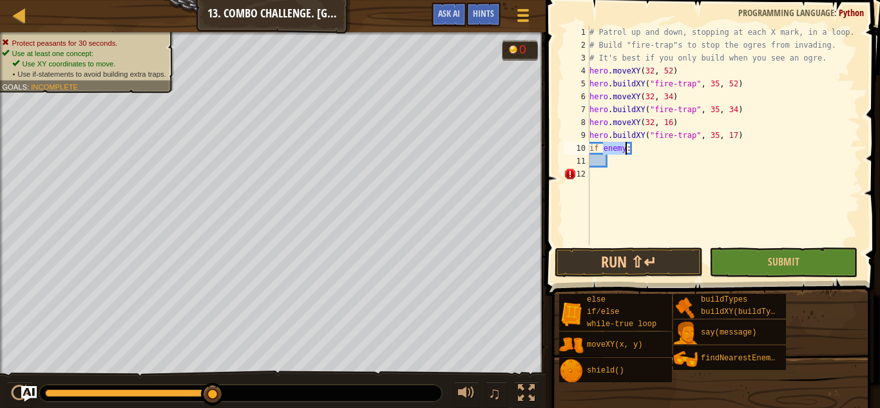
click at [623, 165] on div "# Patrol up and down, stopping at each X mark, in a loop. # Build "fire-trap"s …" at bounding box center [724, 148] width 274 height 245
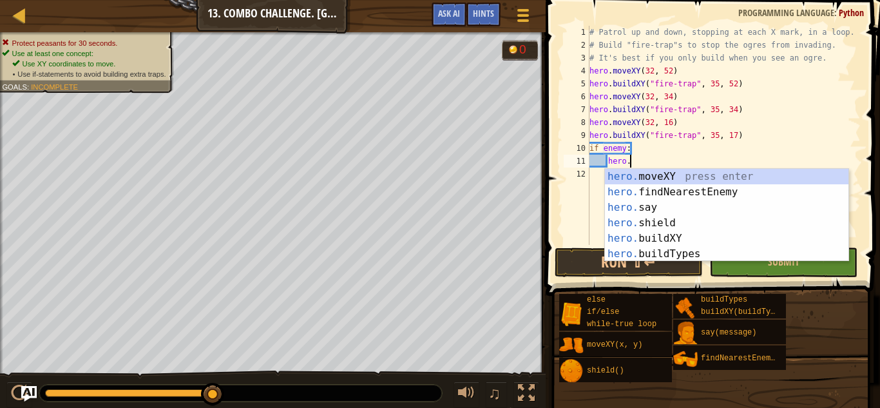
scroll to position [6, 6]
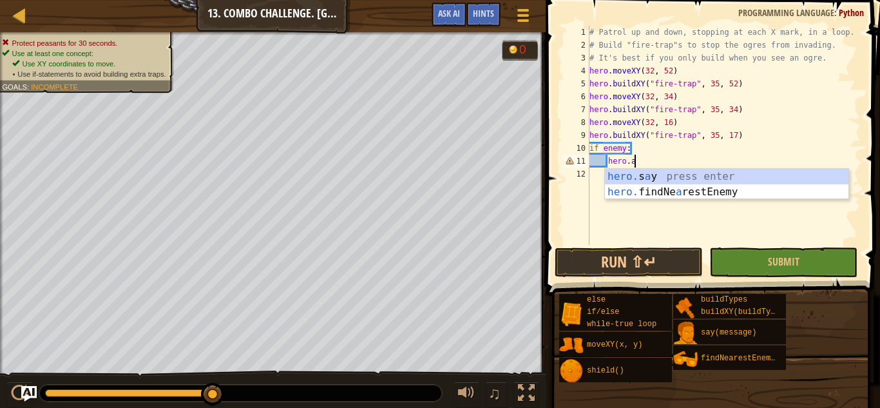
type textarea "h"
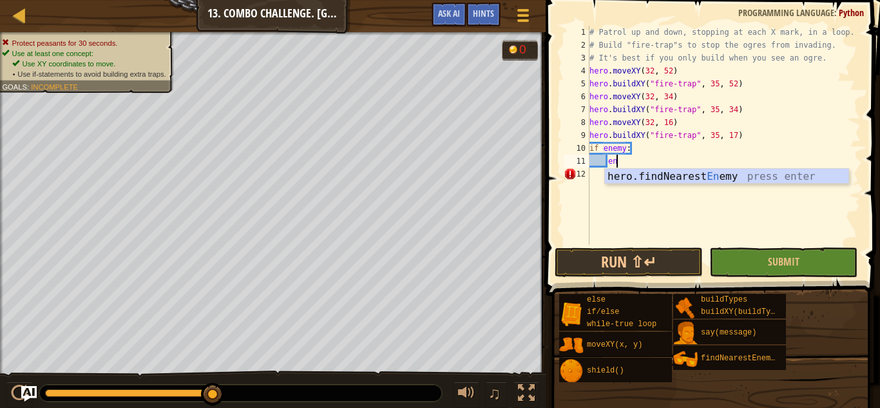
scroll to position [6, 4]
type textarea "ene"
click at [649, 175] on div "hero.findNearest Ene my press enter" at bounding box center [727, 192] width 244 height 46
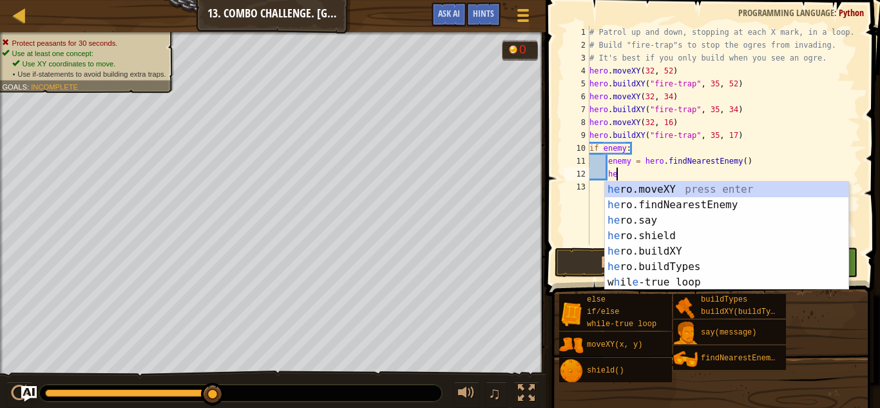
type textarea "hero"
click at [626, 237] on div "hero .moveXY press enter hero .findNearestEnemy press enter hero .say press ent…" at bounding box center [727, 251] width 244 height 139
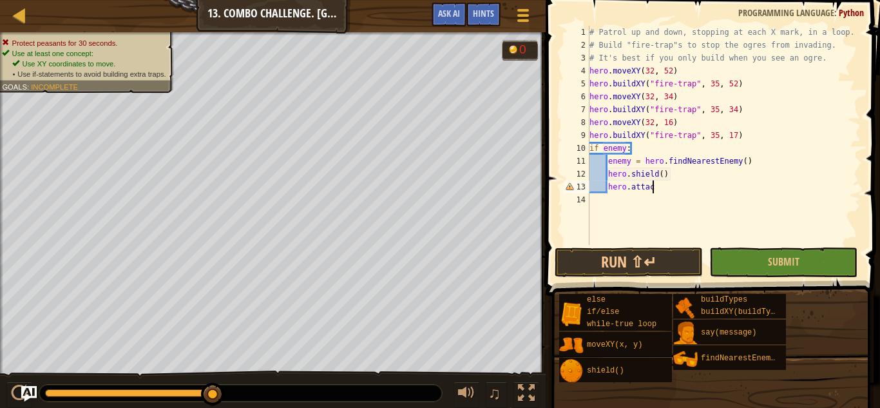
scroll to position [6, 9]
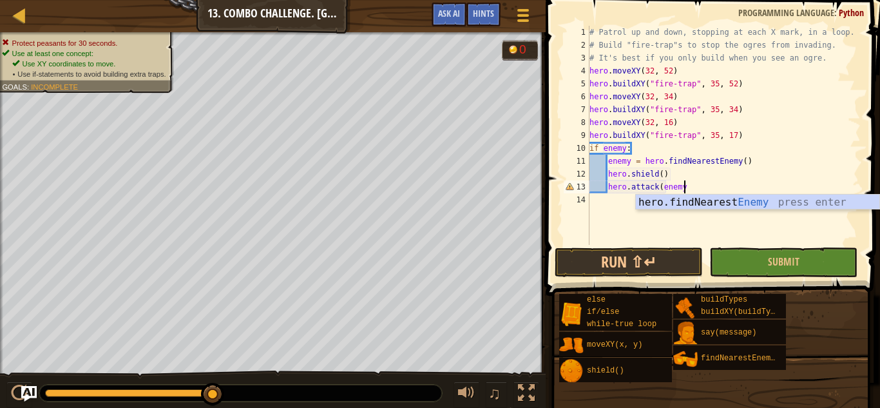
type textarea "hero.attack(enemy)"
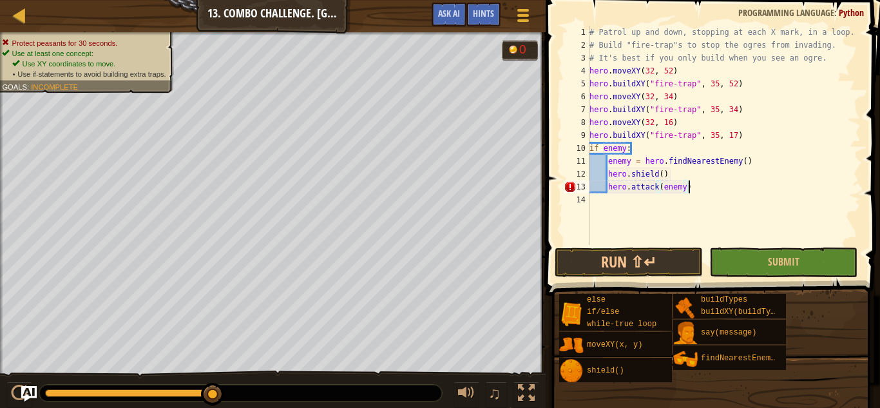
scroll to position [6, 14]
click at [616, 195] on div "# Patrol up and down, stopping at each X mark, in a loop. # Build "fire-trap"s …" at bounding box center [724, 148] width 274 height 245
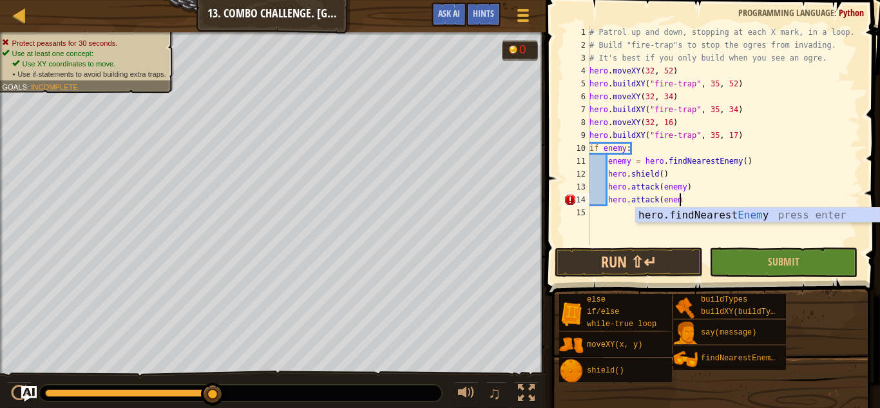
scroll to position [6, 13]
type textarea "hero.attack(enemy)"
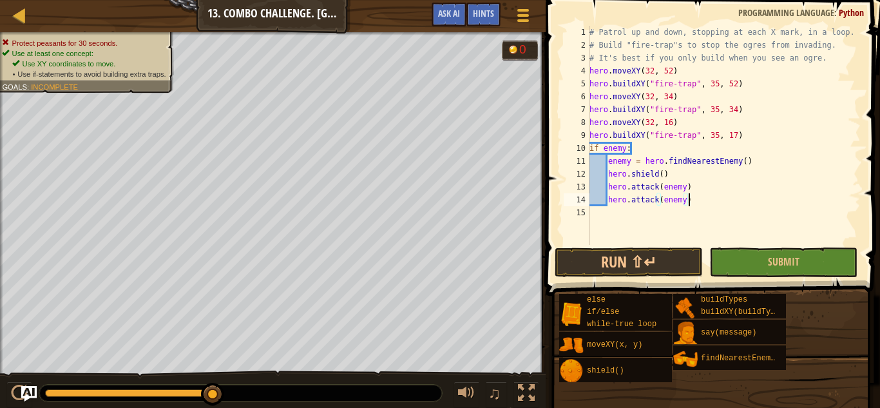
click at [594, 213] on div "# Patrol up and down, stopping at each X mark, in a loop. # Build "fire-trap"s …" at bounding box center [724, 148] width 274 height 245
click at [652, 252] on button "Run ⇧↵" at bounding box center [629, 262] width 148 height 30
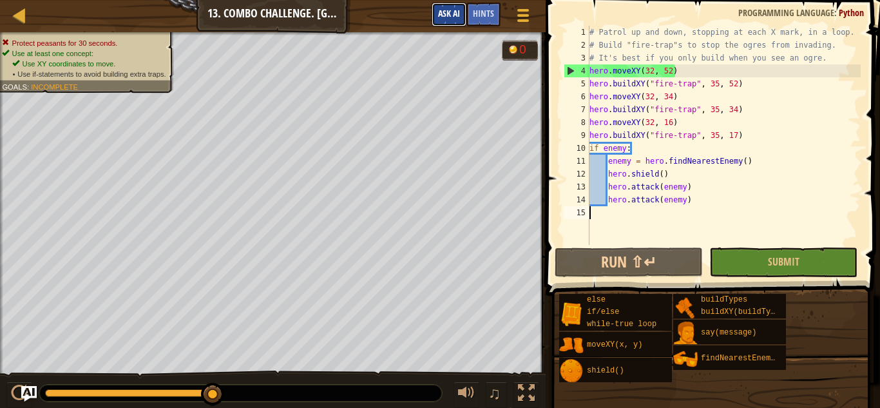
click at [456, 19] on span "Ask AI" at bounding box center [449, 13] width 22 height 12
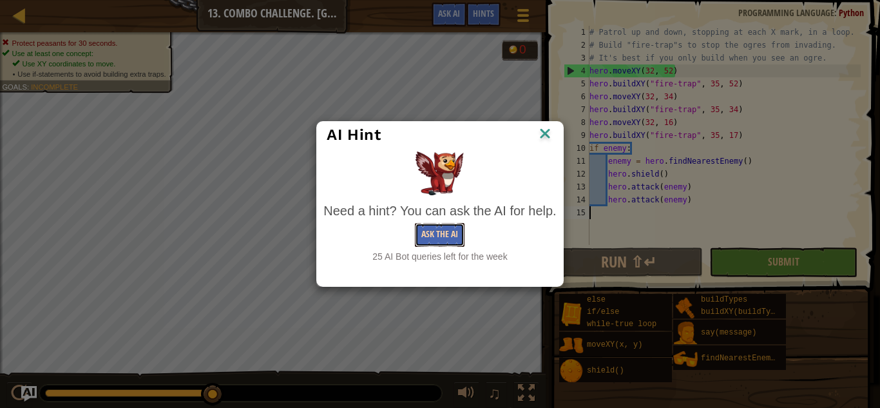
click at [430, 235] on button "Ask the AI" at bounding box center [440, 235] width 50 height 24
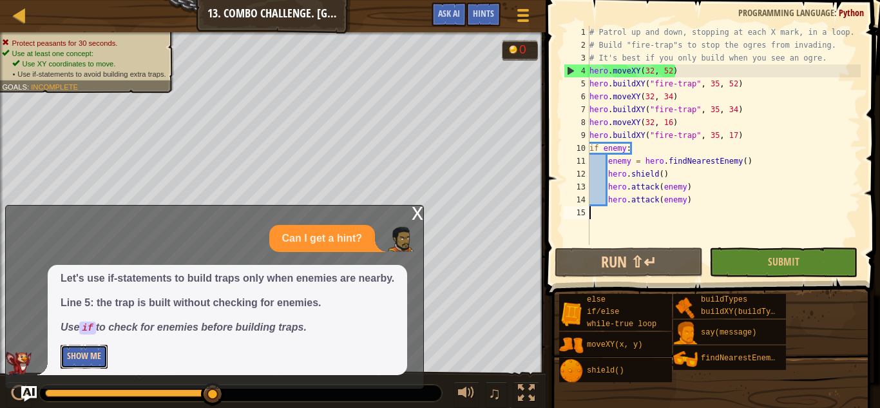
click at [71, 357] on button "Show Me" at bounding box center [84, 357] width 47 height 24
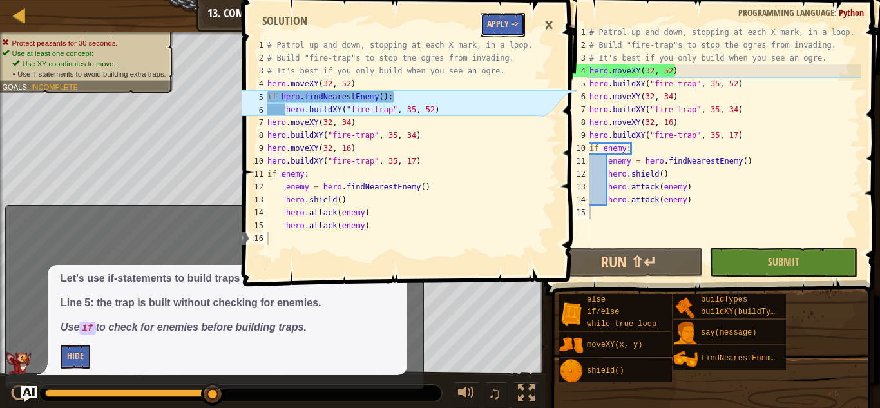
click at [505, 22] on button "Apply =>" at bounding box center [503, 25] width 44 height 24
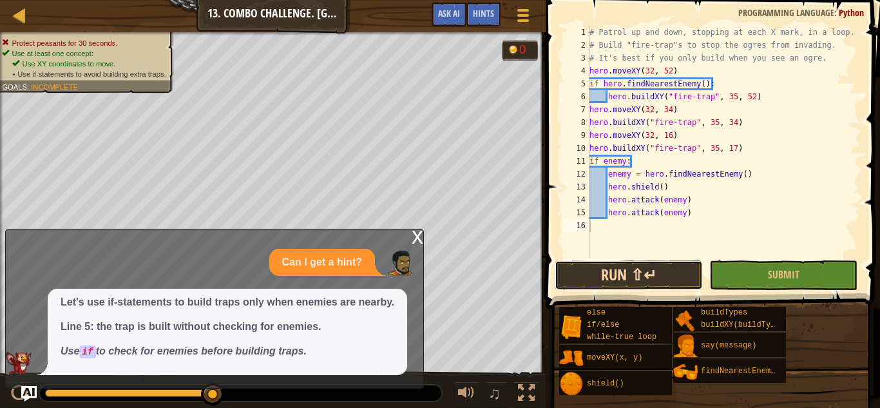
click at [662, 282] on button "Run ⇧↵" at bounding box center [629, 275] width 148 height 30
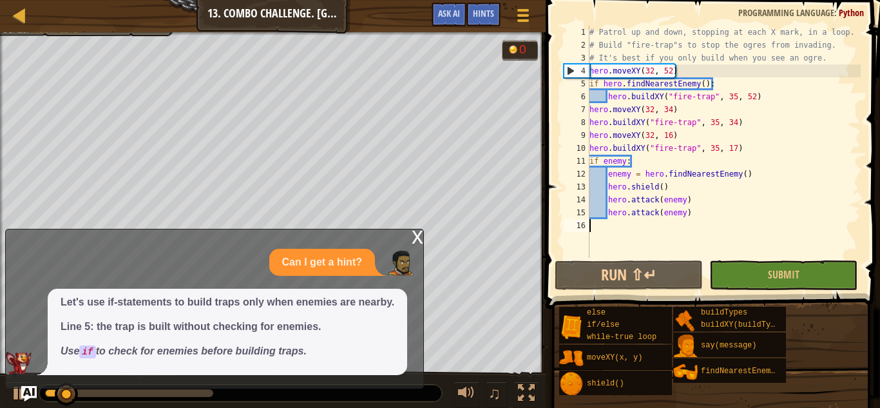
click at [418, 233] on div "x" at bounding box center [418, 235] width 12 height 13
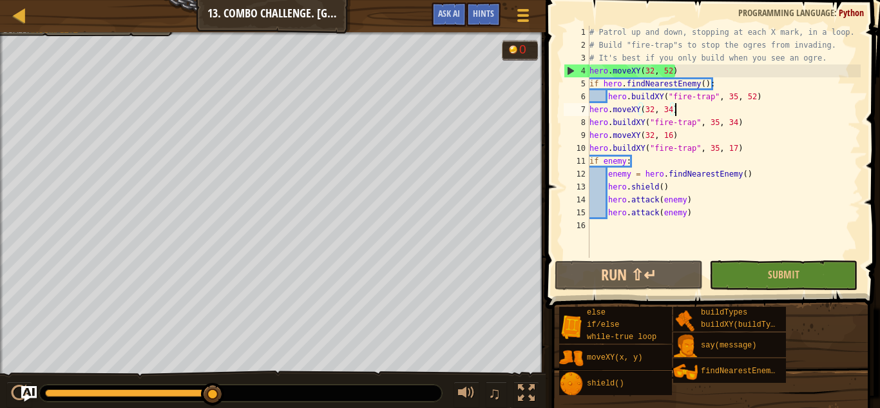
click at [697, 103] on div "# Patrol up and down, stopping at each X mark, in a loop. # Build "fire-trap"s …" at bounding box center [724, 155] width 274 height 258
type textarea "hero.moveXY(32, 34)"
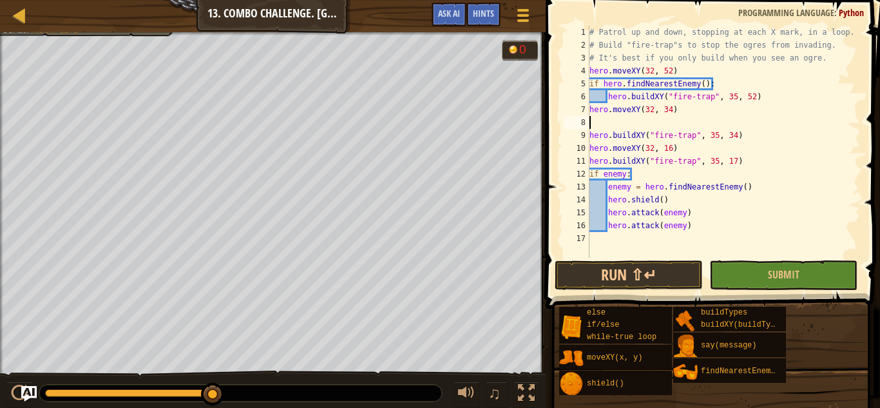
type textarea "hero.moveXY(32, 34)"
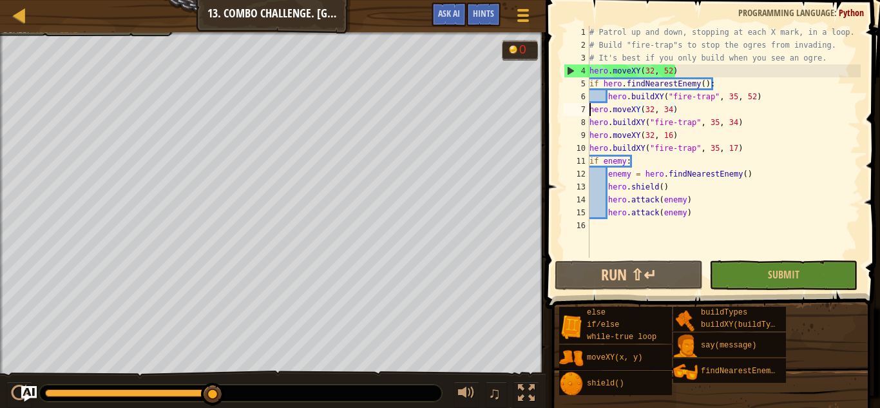
click at [591, 109] on div "# Patrol up and down, stopping at each X mark, in a loop. # Build "fire-trap"s …" at bounding box center [724, 155] width 274 height 258
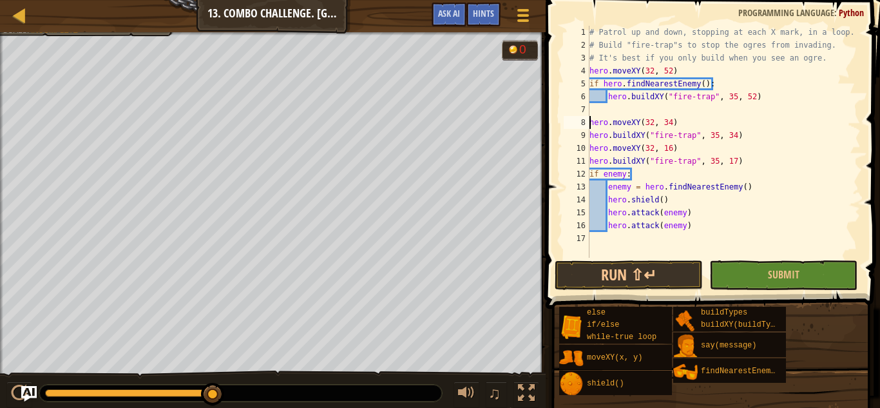
click at [592, 111] on div "# Patrol up and down, stopping at each X mark, in a loop. # Build "fire-trap"s …" at bounding box center [724, 155] width 274 height 258
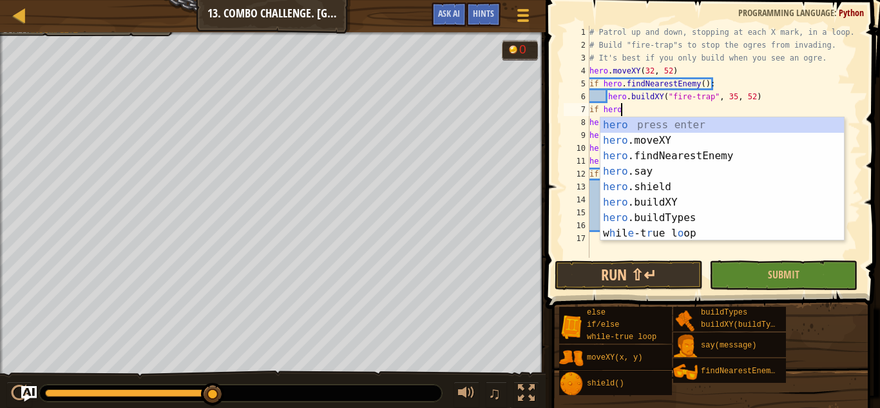
scroll to position [6, 4]
click at [612, 124] on div "hero press enter hero .moveXY press enter hero .findNearestEnemy press enter he…" at bounding box center [723, 194] width 244 height 155
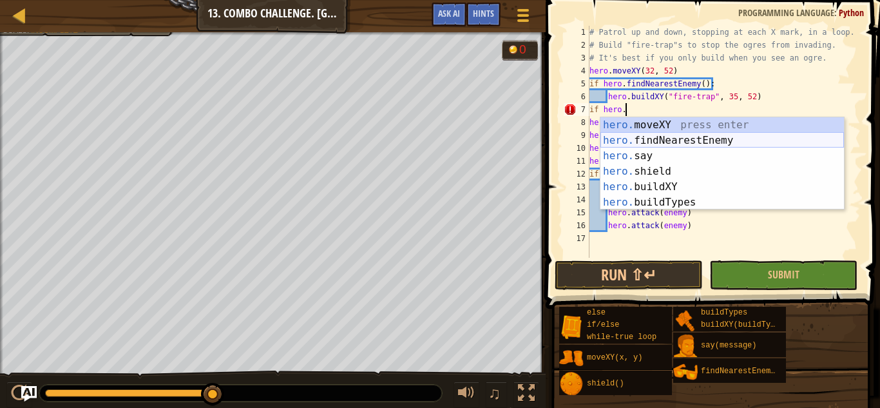
click at [627, 137] on div "hero. moveXY press enter hero. findNearestEnemy press enter hero. say press ent…" at bounding box center [723, 179] width 244 height 124
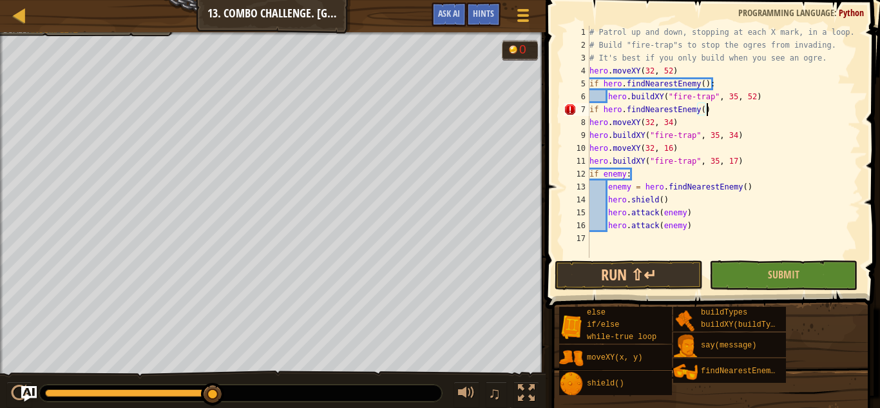
type textarea "if hero.findNearestEnemy():"
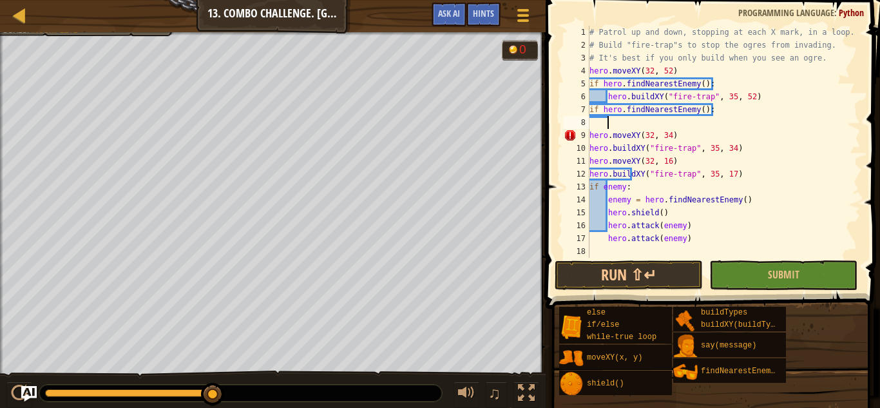
click at [597, 117] on div "# Patrol up and down, stopping at each X mark, in a loop. # Build "fire-trap"s …" at bounding box center [724, 155] width 274 height 258
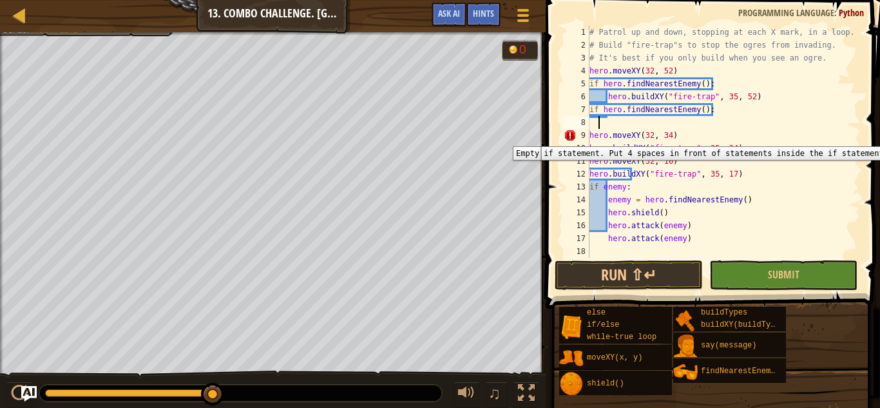
click at [589, 137] on div "9" at bounding box center [577, 135] width 26 height 13
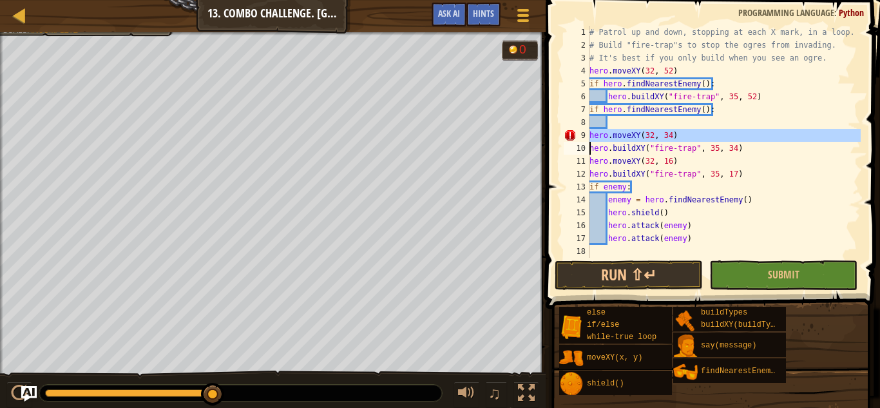
drag, startPoint x: 589, startPoint y: 137, endPoint x: 675, endPoint y: 140, distance: 86.4
click at [675, 140] on div "hero.moveXY(32, 34) 1 2 3 4 5 6 7 8 9 10 11 12 13 14 15 16 17 18 # Patrol up an…" at bounding box center [711, 142] width 300 height 232
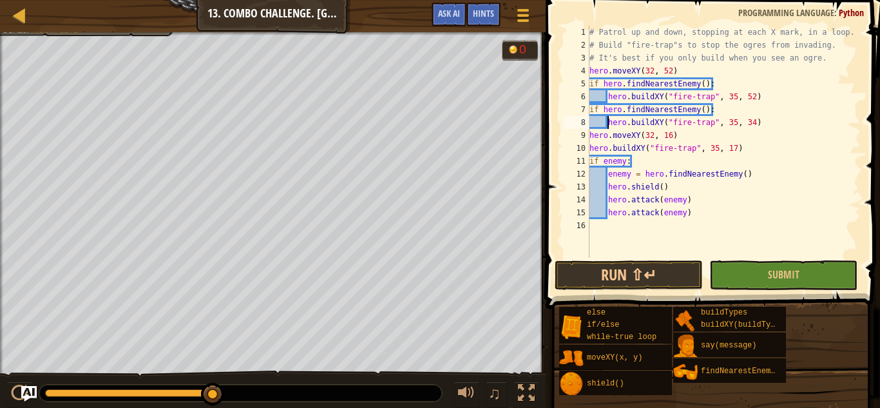
click at [590, 110] on div "# Patrol up and down, stopping at each X mark, in a loop. # Build "fire-trap"s …" at bounding box center [724, 155] width 274 height 258
type textarea "if hero.findNearestEnemy():"
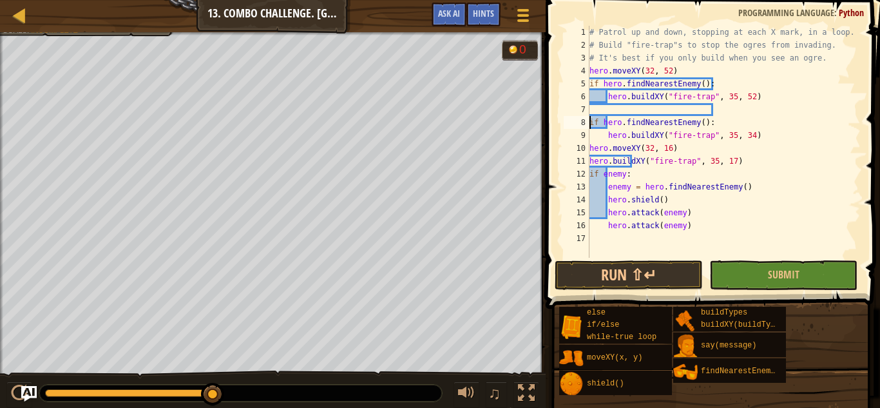
click at [595, 106] on div "# Patrol up and down, stopping at each X mark, in a loop. # Build "fire-trap"s …" at bounding box center [724, 155] width 274 height 258
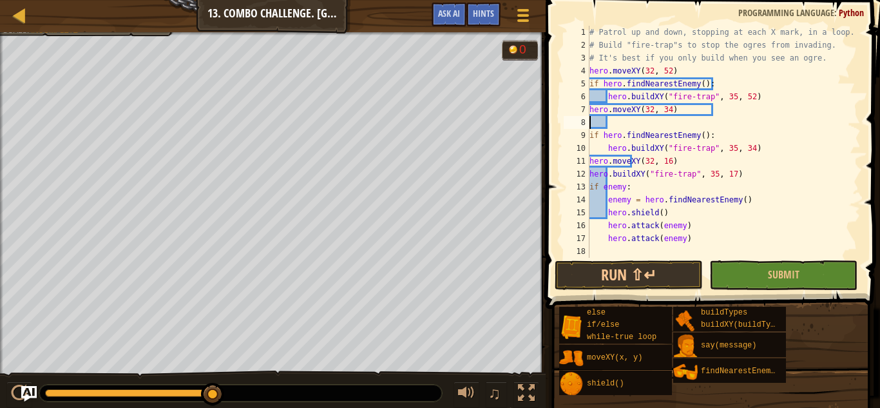
click at [612, 128] on div "# Patrol up and down, stopping at each X mark, in a loop. # Build "fire-trap"s …" at bounding box center [724, 155] width 274 height 258
click at [616, 123] on div "# Patrol up and down, stopping at each X mark, in a loop. # Build "fire-trap"s …" at bounding box center [724, 155] width 274 height 258
click at [617, 119] on div "# Patrol up and down, stopping at each X mark, in a loop. # Build "fire-trap"s …" at bounding box center [724, 155] width 274 height 258
click at [592, 135] on div "# Patrol up and down, stopping at each X mark, in a loop. # Build "fire-trap"s …" at bounding box center [724, 155] width 274 height 258
click at [590, 135] on div "# Patrol up and down, stopping at each X mark, in a loop. # Build "fire-trap"s …" at bounding box center [724, 155] width 274 height 258
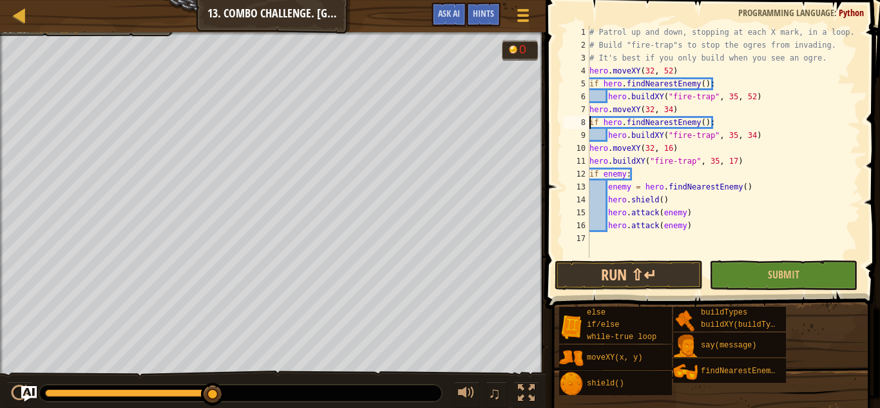
click at [685, 147] on div "# Patrol up and down, stopping at each X mark, in a loop. # Build "fire-trap"s …" at bounding box center [724, 155] width 274 height 258
type textarea "hero.moveXY(32, 16)"
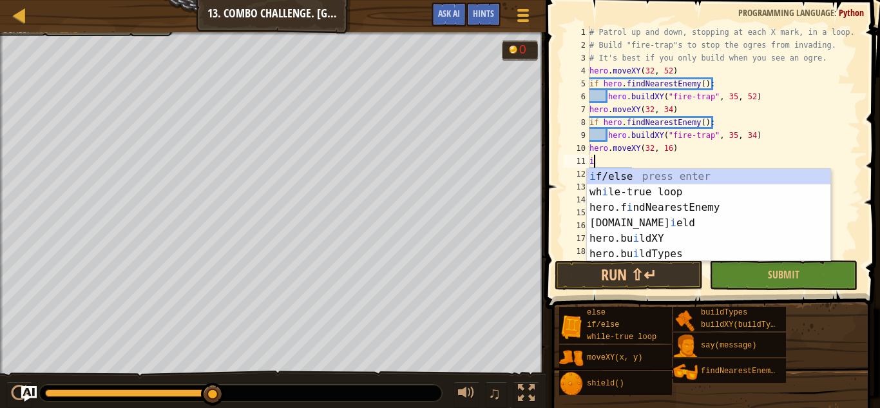
scroll to position [6, 1]
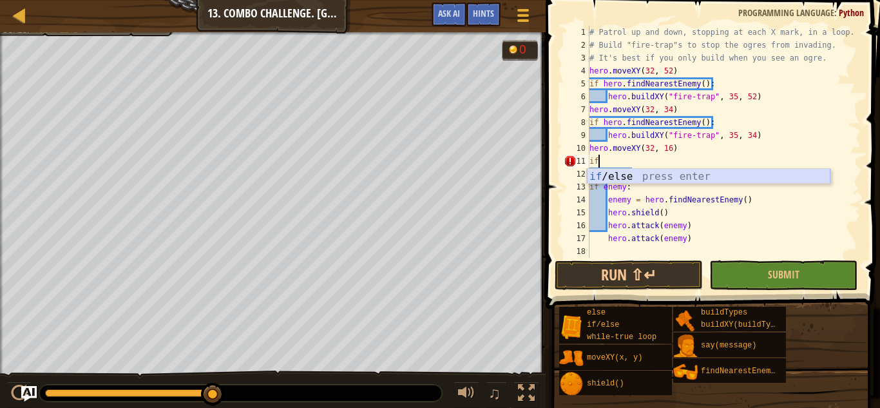
click at [660, 179] on div "if /else press enter" at bounding box center [709, 192] width 244 height 46
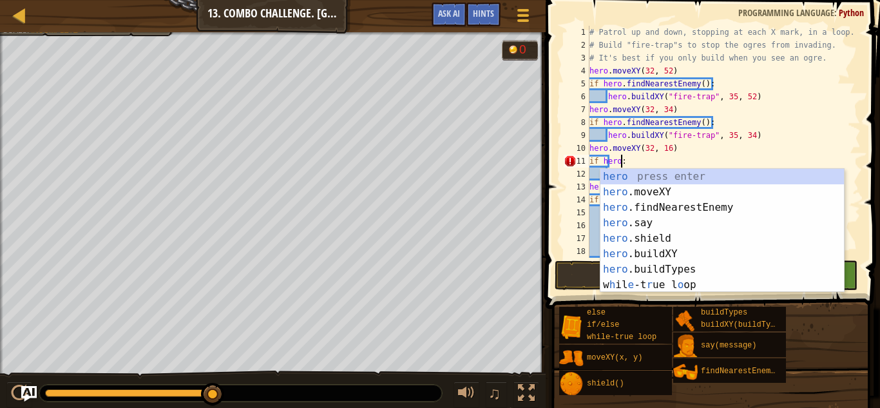
scroll to position [6, 5]
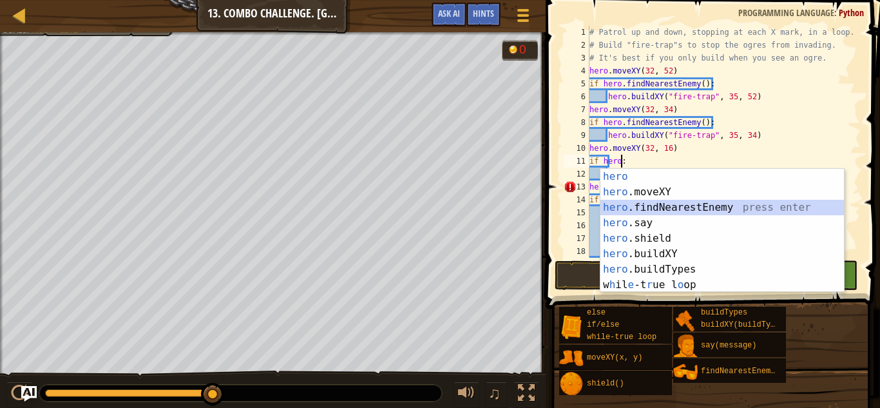
click at [652, 204] on div "hero press enter hero .moveXY press enter hero .findNearestEnemy press enter he…" at bounding box center [723, 246] width 244 height 155
type textarea "if hero.findNearestEnemy():"
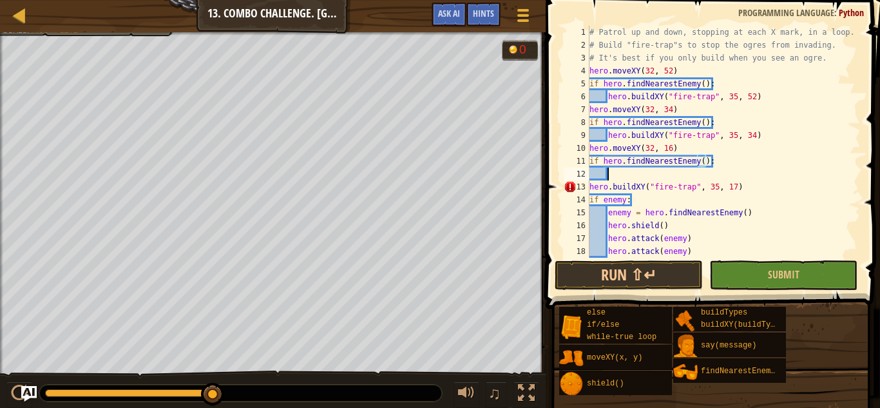
click at [608, 171] on div "# Patrol up and down, stopping at each X mark, in a loop. # Build "fire-trap"s …" at bounding box center [724, 155] width 274 height 258
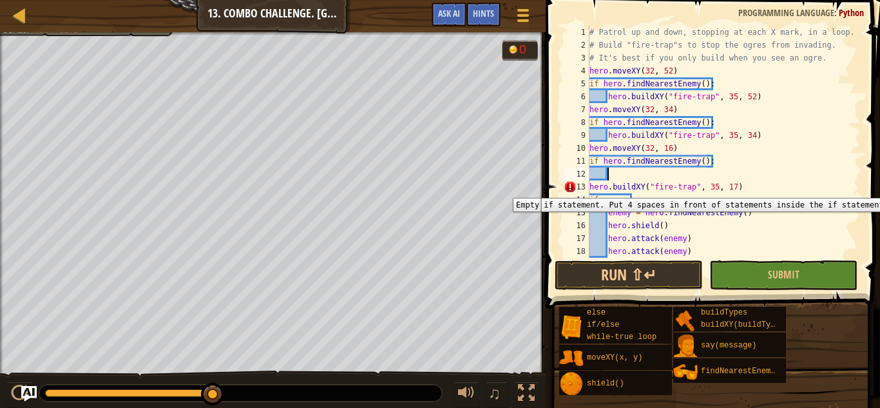
click at [589, 188] on div "13" at bounding box center [577, 186] width 26 height 13
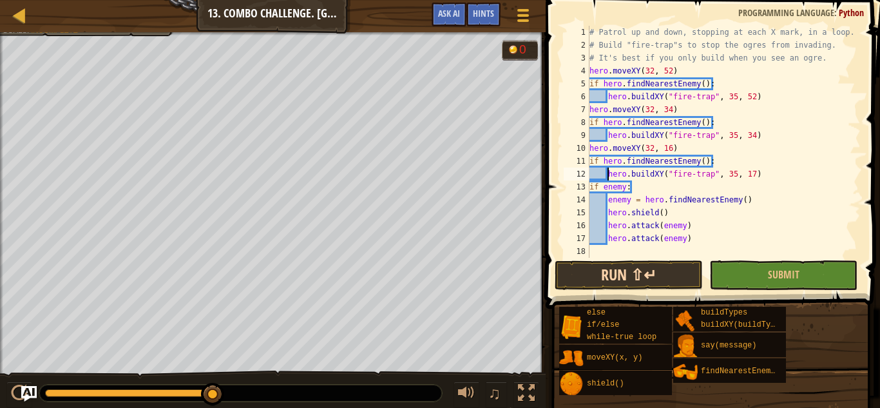
type textarea "hero.buildXY("fire-trap", 35, 17)"
click at [639, 273] on button "Run ⇧↵" at bounding box center [629, 275] width 148 height 30
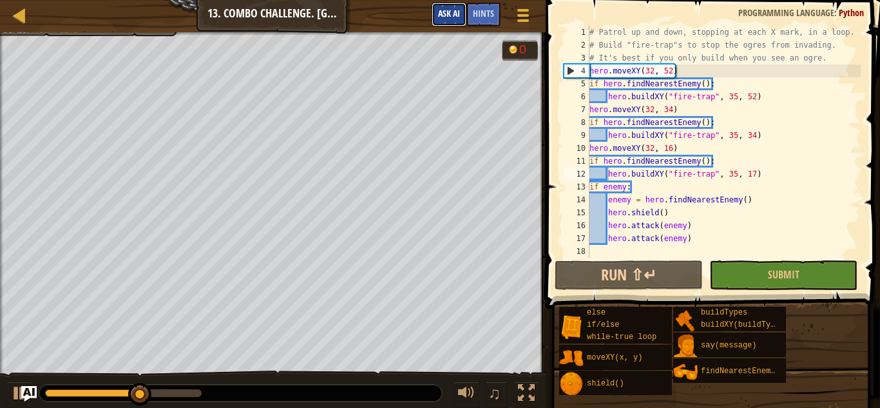
click at [462, 12] on button "Ask AI" at bounding box center [449, 15] width 35 height 24
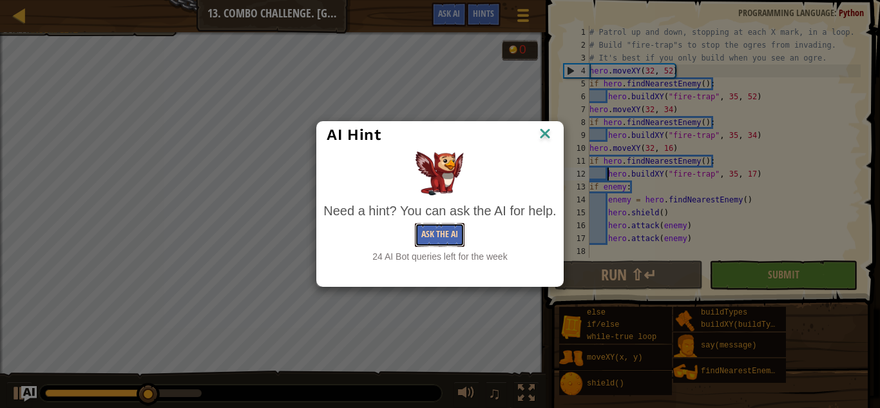
click at [423, 246] on button "Ask the AI" at bounding box center [440, 235] width 50 height 24
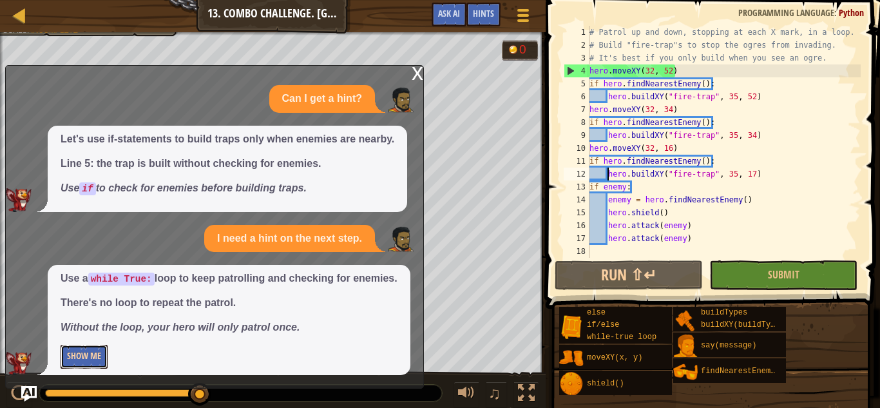
click at [86, 363] on button "Show Me" at bounding box center [84, 357] width 47 height 24
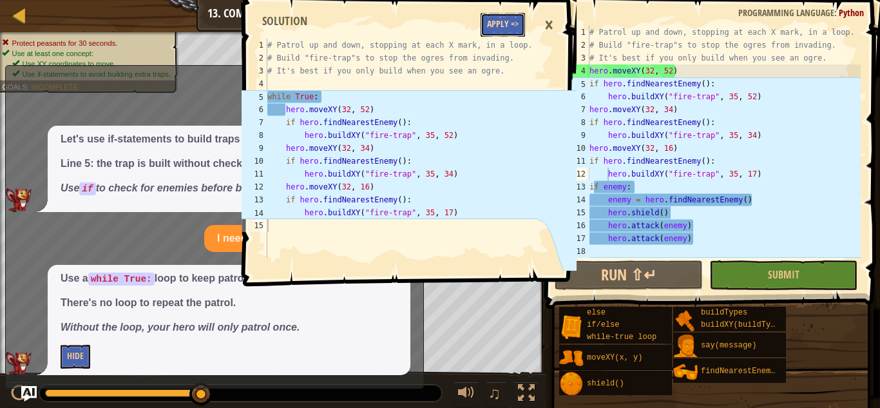
click at [492, 28] on button "Apply =>" at bounding box center [503, 25] width 44 height 24
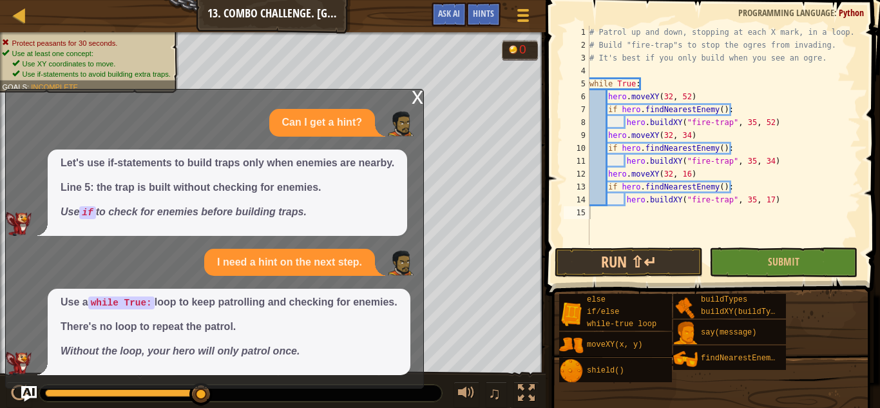
click at [418, 96] on div "x" at bounding box center [418, 96] width 12 height 13
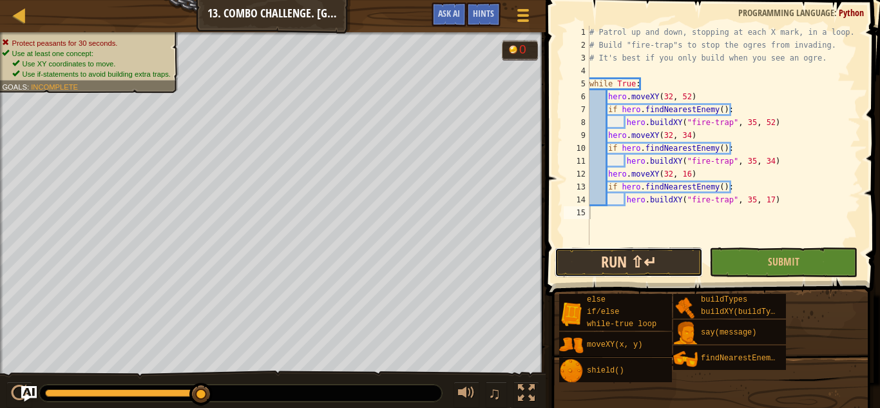
click at [599, 267] on button "Run ⇧↵" at bounding box center [629, 262] width 148 height 30
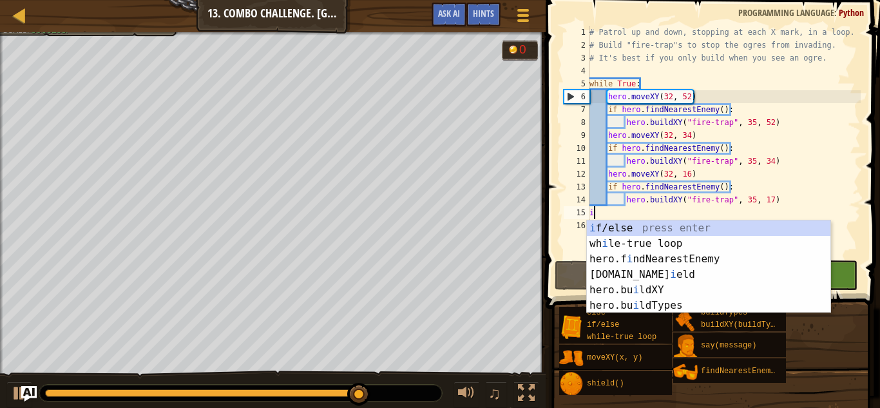
scroll to position [6, 1]
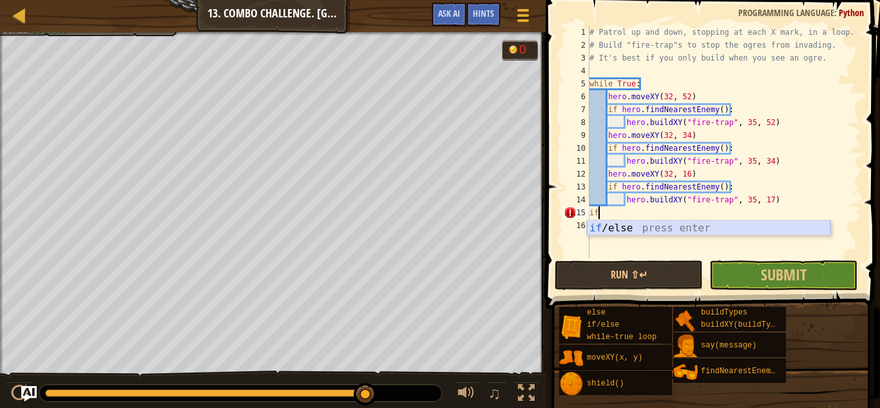
click at [604, 225] on div "if /else press enter" at bounding box center [709, 243] width 244 height 46
type textarea "if enemy:"
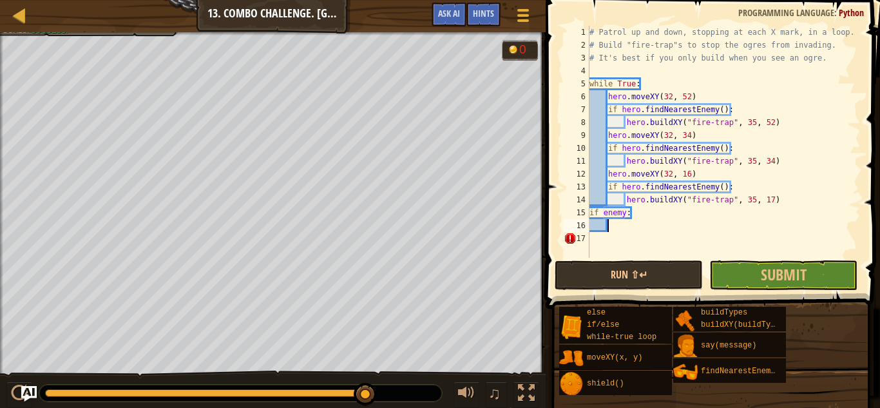
click at [613, 224] on div "# Patrol up and down, stopping at each X mark, in a loop. # Build "fire-trap"s …" at bounding box center [724, 155] width 274 height 258
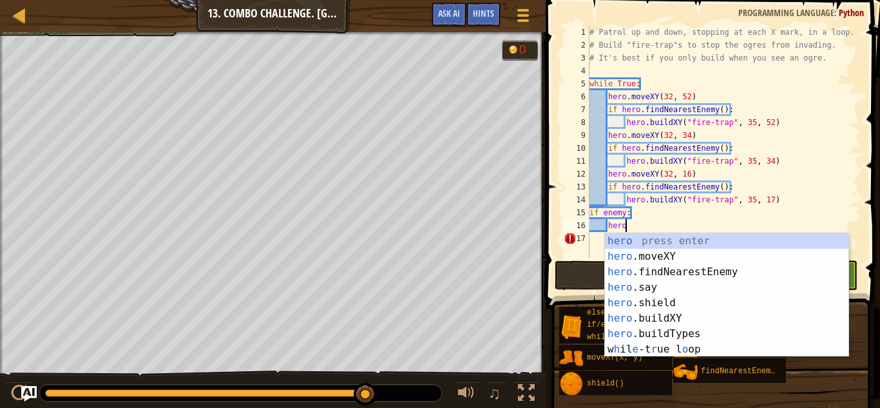
scroll to position [6, 5]
click at [671, 217] on div "# Patrol up and down, stopping at each X mark, in a loop. # Build "fire-trap"s …" at bounding box center [724, 155] width 274 height 258
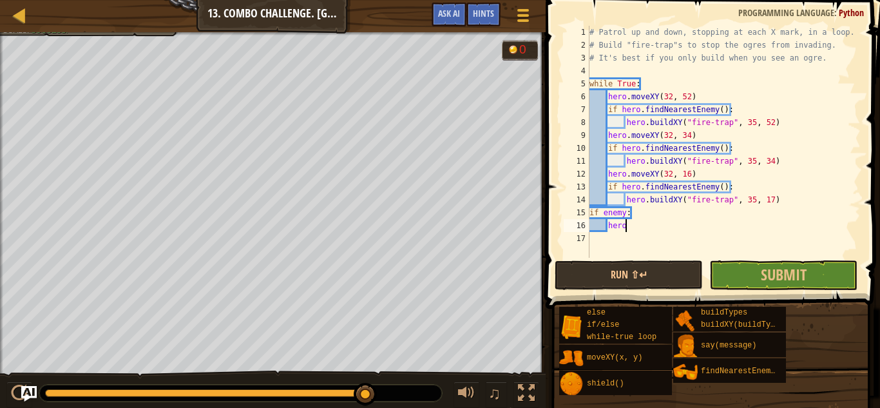
click at [633, 227] on div "# Patrol up and down, stopping at each X mark, in a loop. # Build "fire-trap"s …" at bounding box center [724, 155] width 274 height 258
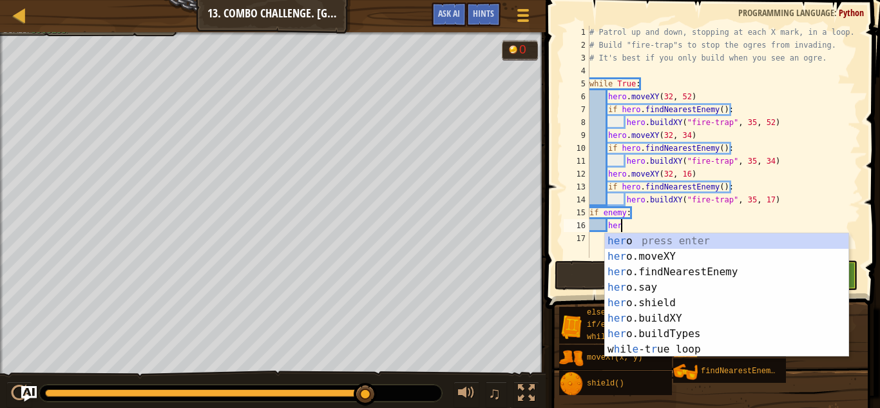
type textarea "h"
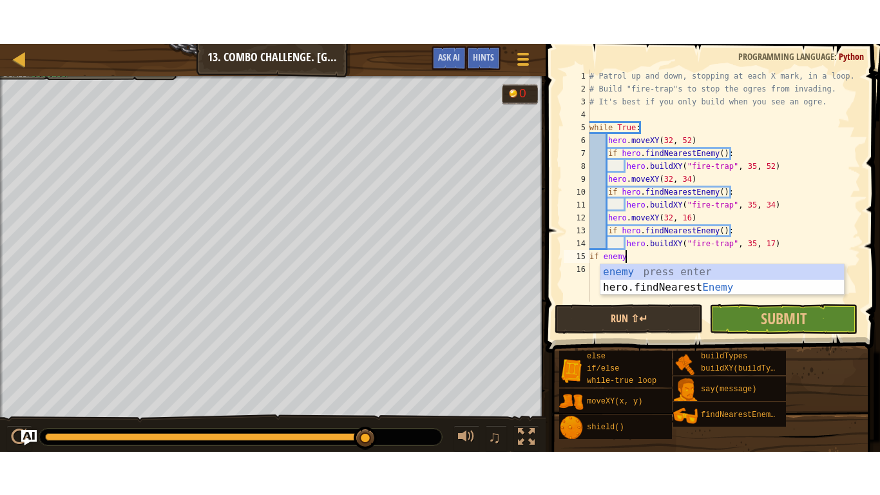
scroll to position [6, 0]
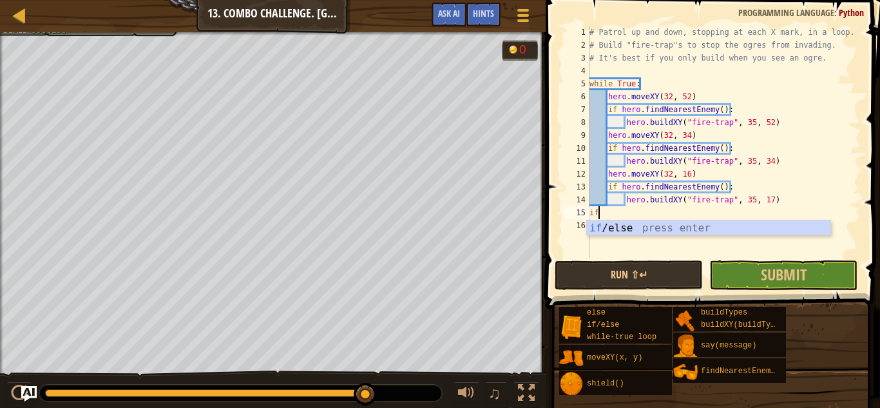
type textarea "i"
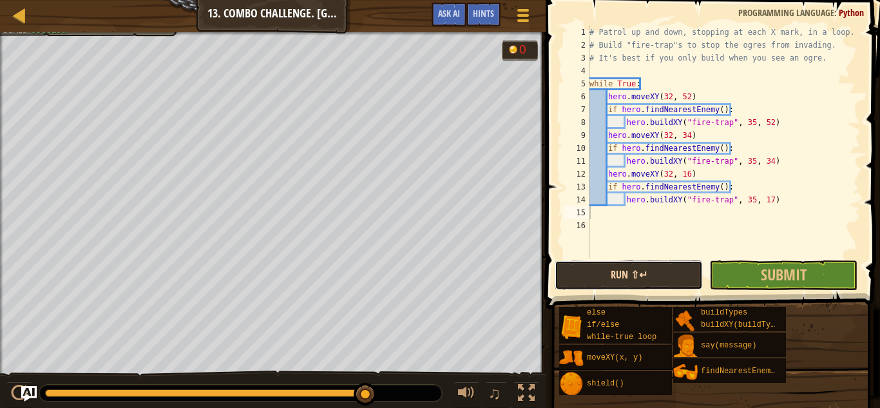
click at [585, 278] on button "Run ⇧↵" at bounding box center [629, 275] width 148 height 30
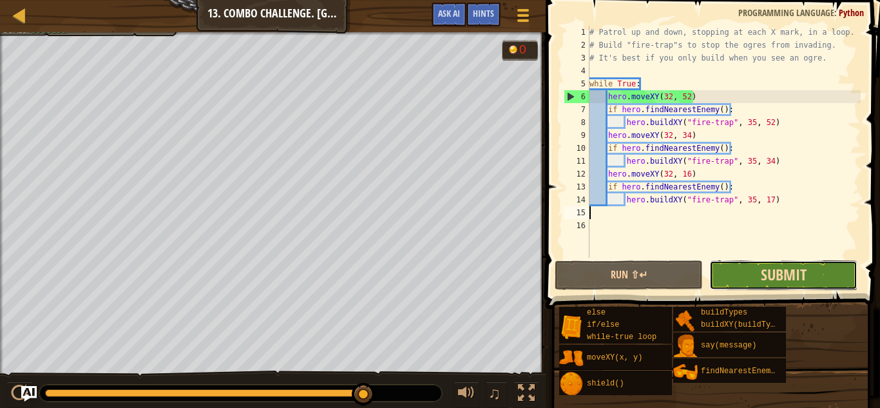
click at [770, 271] on span "Submit" at bounding box center [784, 274] width 46 height 21
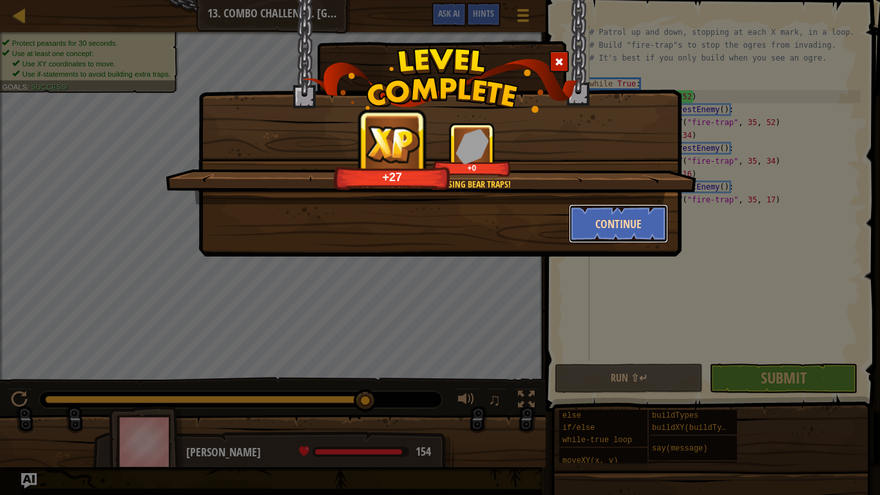
click at [595, 233] on button "Continue" at bounding box center [619, 223] width 100 height 39
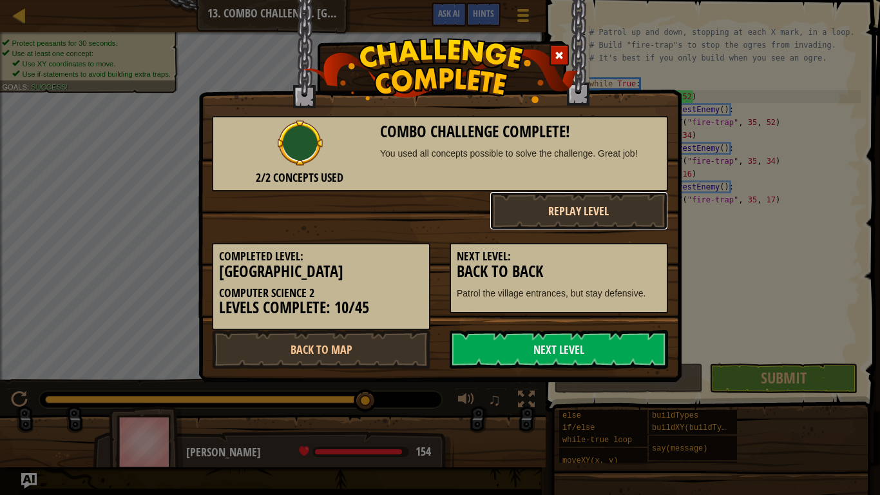
click at [610, 229] on button "Replay Level" at bounding box center [579, 210] width 179 height 39
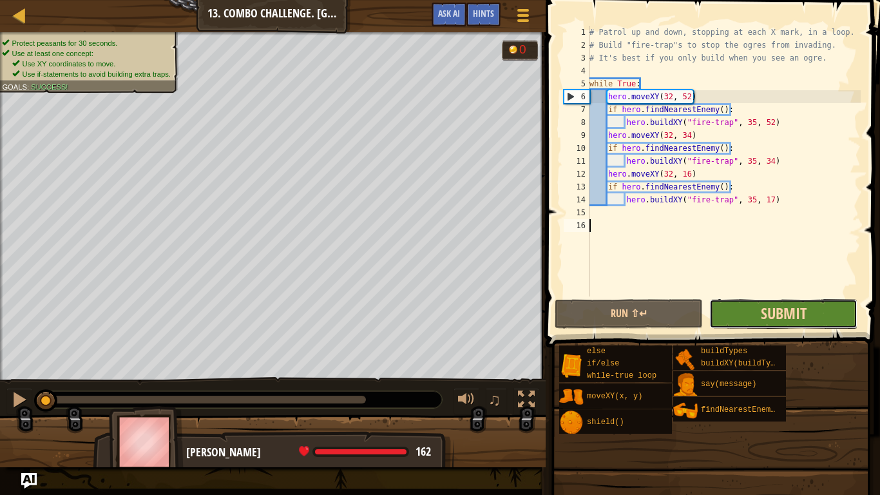
click at [765, 312] on span "Submit" at bounding box center [784, 313] width 46 height 21
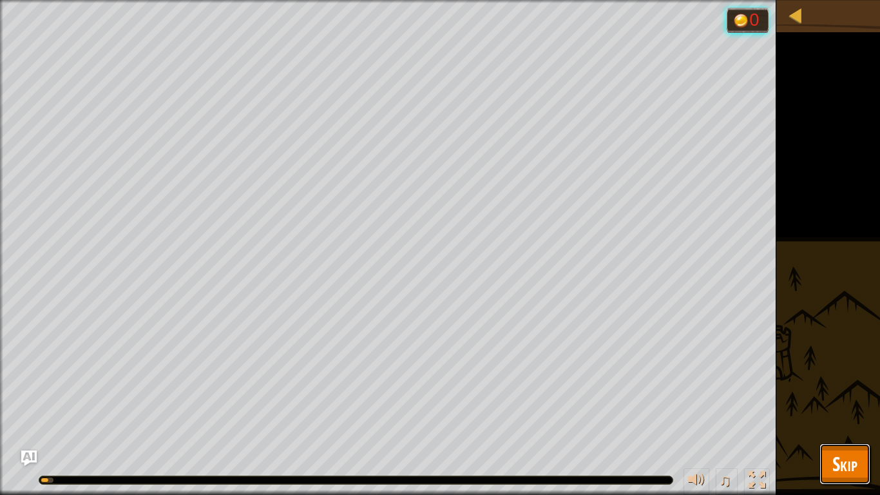
click at [838, 454] on span "Skip" at bounding box center [845, 463] width 25 height 26
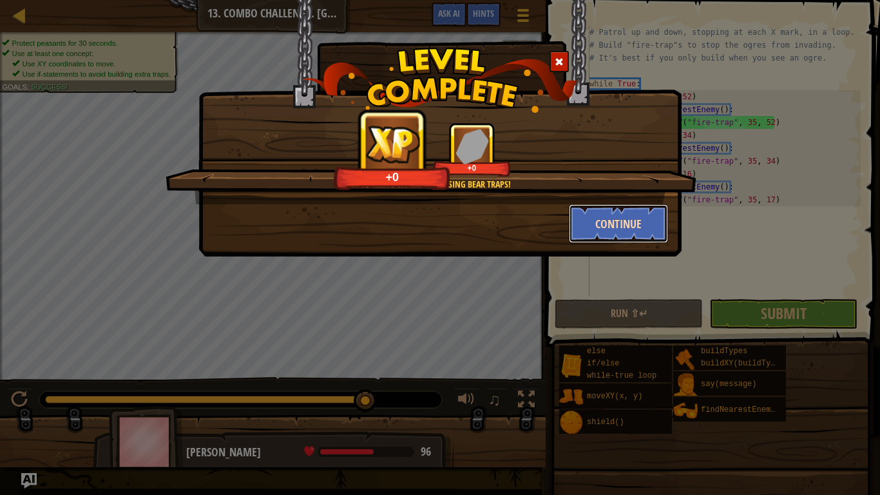
click at [603, 227] on button "Continue" at bounding box center [619, 223] width 100 height 39
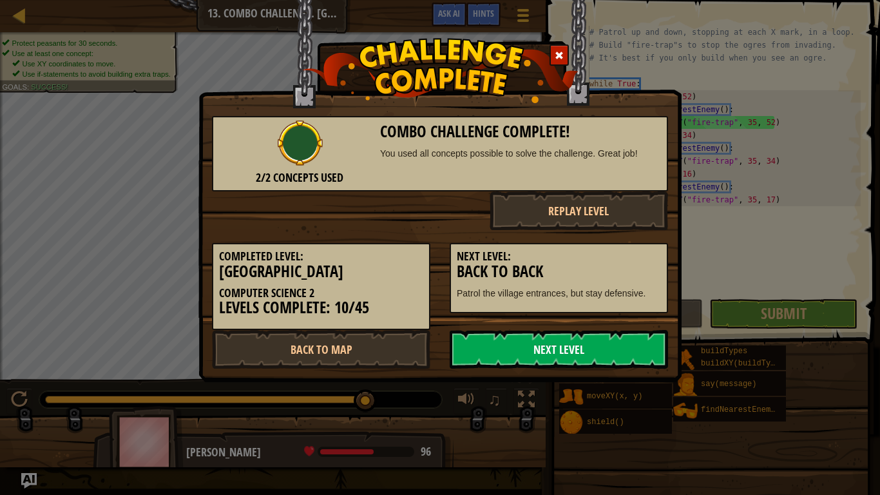
click at [499, 360] on link "Next Level" at bounding box center [559, 349] width 218 height 39
click at [470, 340] on link "Next Level" at bounding box center [559, 349] width 218 height 39
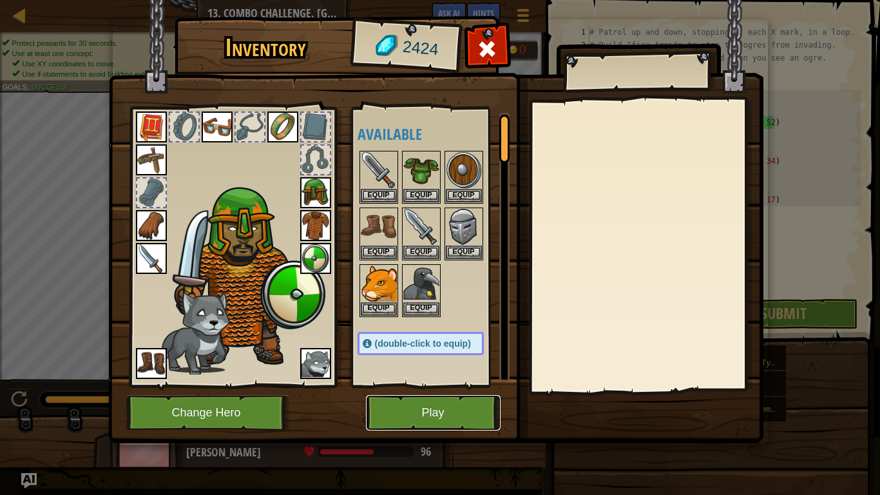
click at [414, 411] on button "Play" at bounding box center [433, 412] width 135 height 35
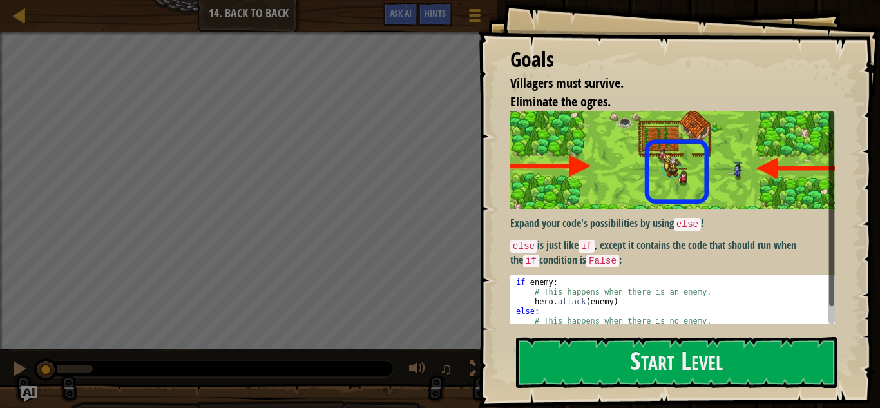
click at [79, 14] on div "Map Computer Science 2 14. Back to Back Game Menu Done Hints Ask AI" at bounding box center [249, 16] width 498 height 32
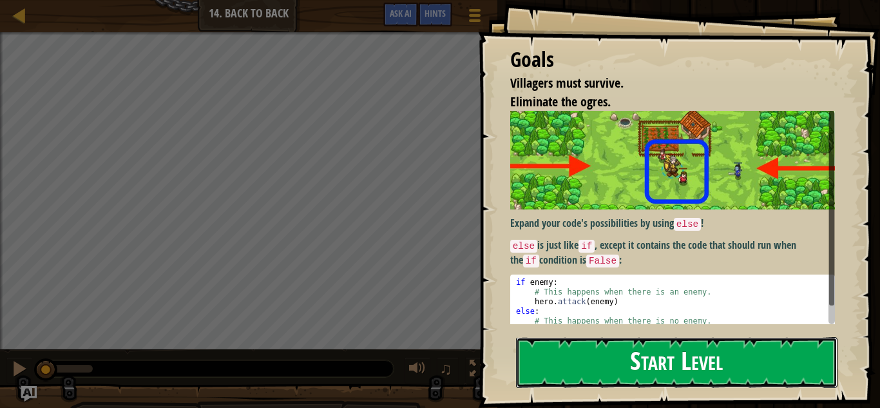
click at [552, 338] on button "Start Level" at bounding box center [677, 362] width 322 height 51
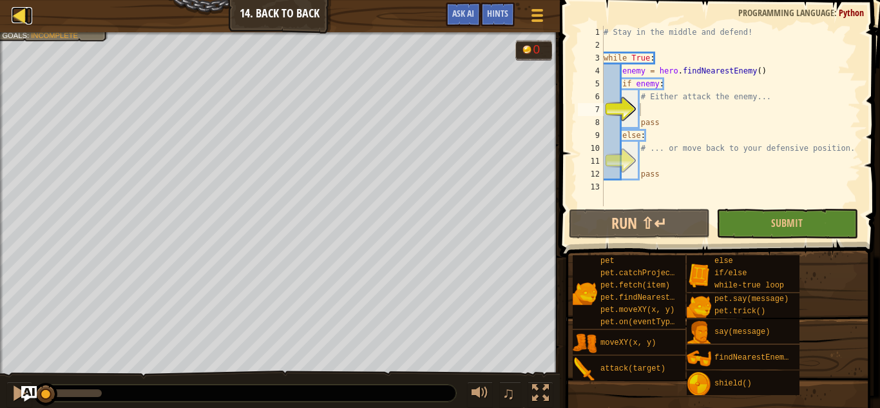
click at [17, 18] on div at bounding box center [20, 15] width 16 height 16
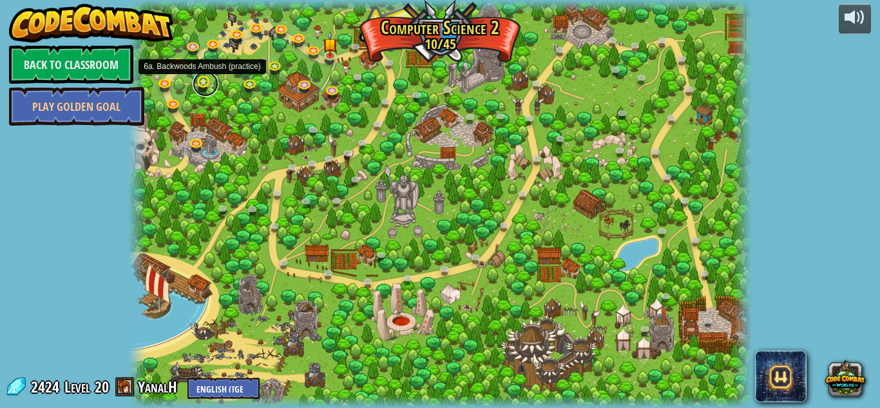
click at [201, 84] on link at bounding box center [206, 84] width 26 height 26
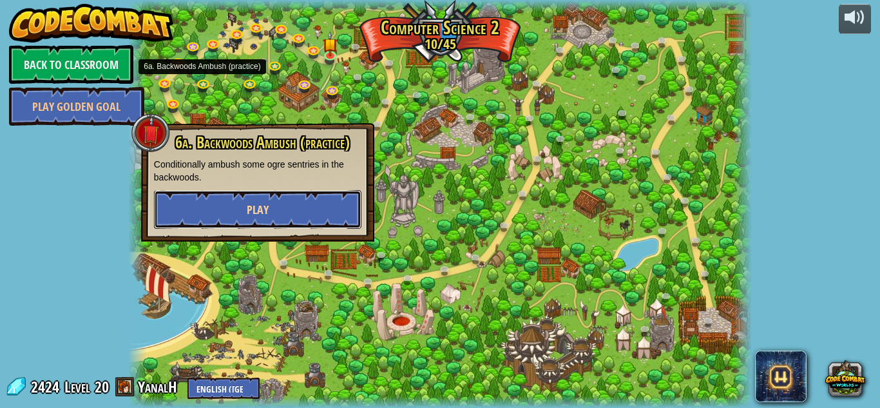
click at [256, 194] on button "Play" at bounding box center [258, 209] width 208 height 39
